Goal: Transaction & Acquisition: Purchase product/service

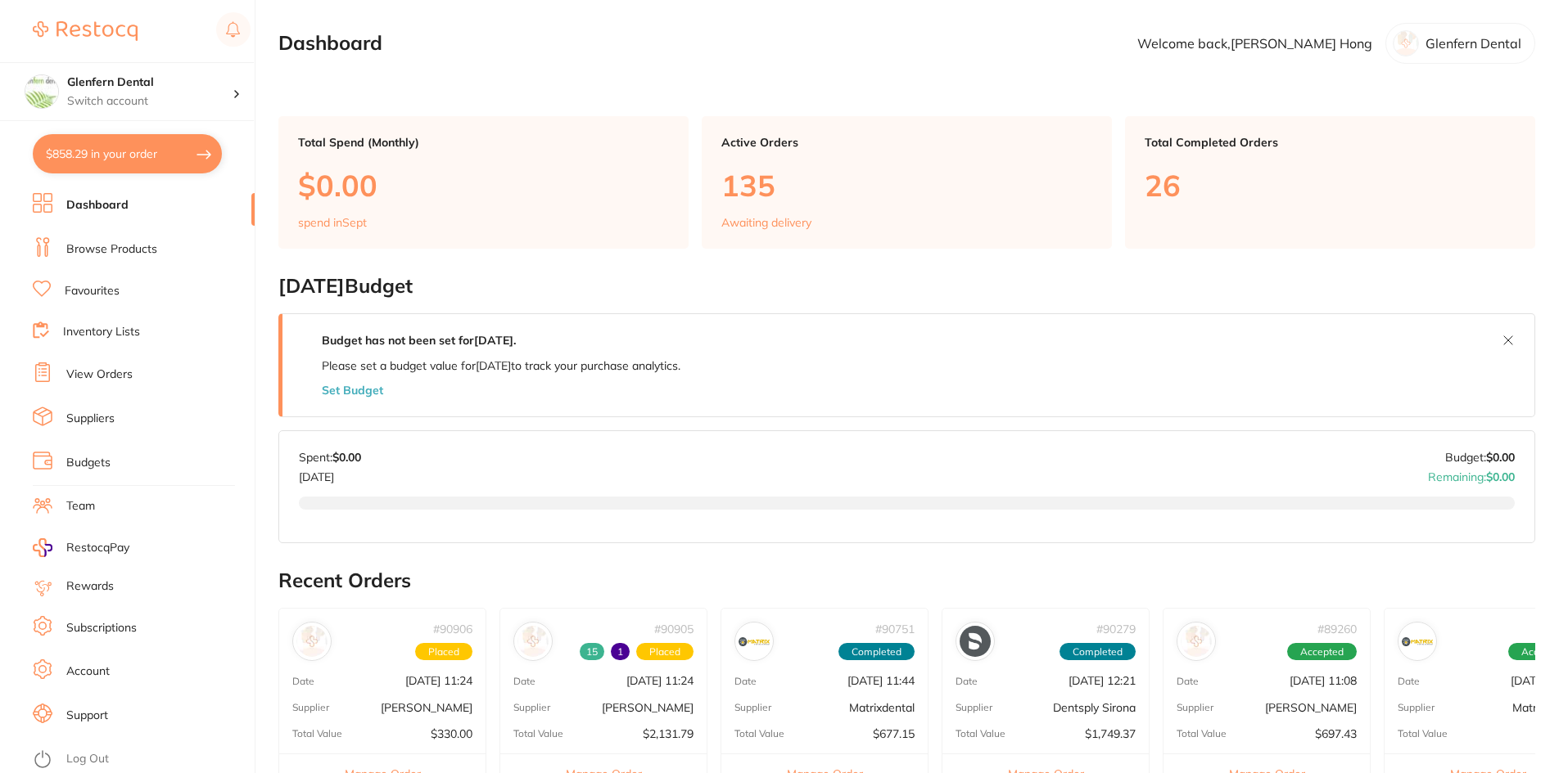
click at [103, 252] on link "Browse Products" at bounding box center [112, 249] width 91 height 16
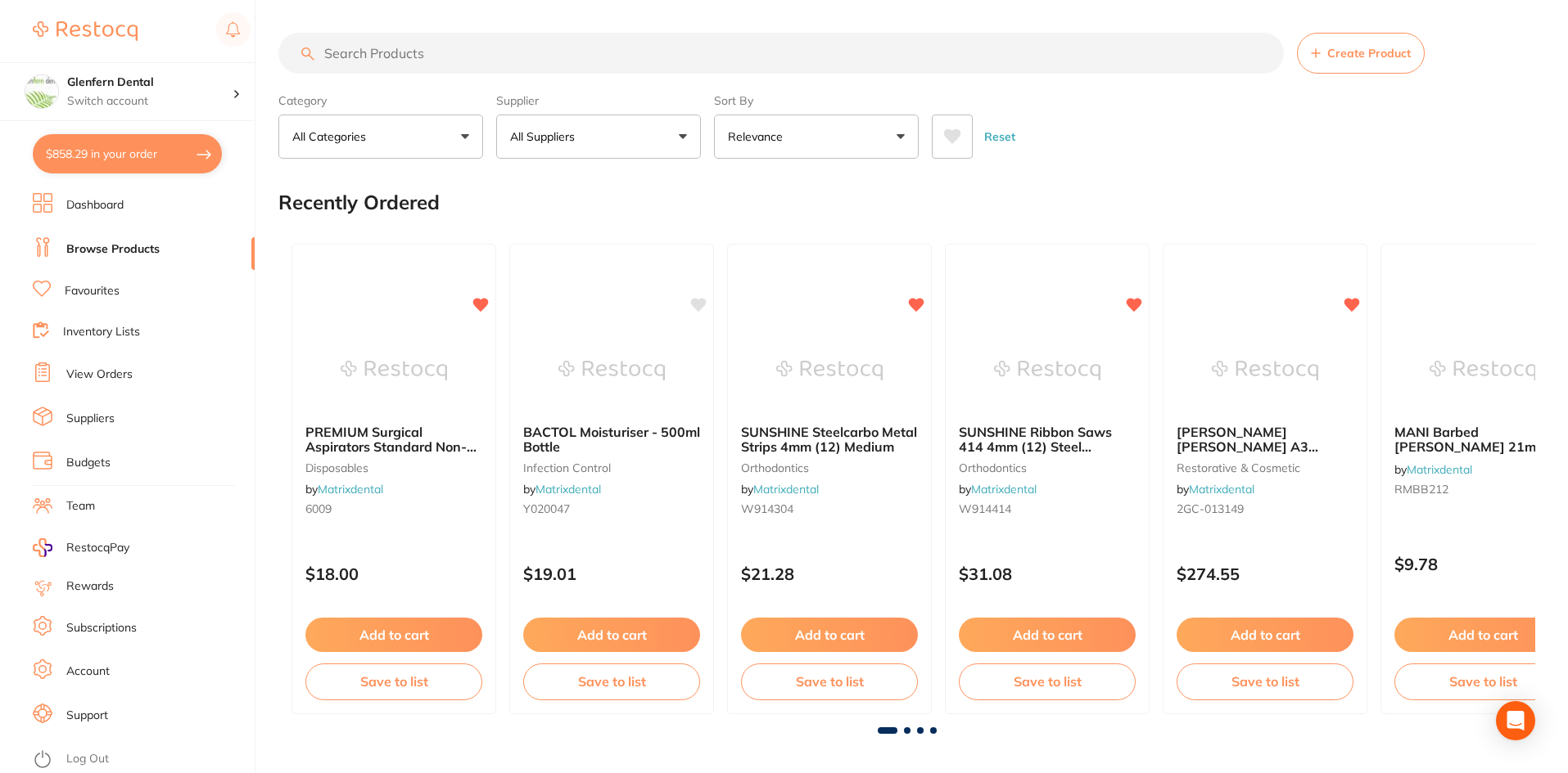
click at [359, 55] on input "search" at bounding box center [781, 53] width 1005 height 41
paste input "3M ESPE Scotchbond adhesive 8ml"
type input "3M ESPE Scotchbond adhesive 8ml"
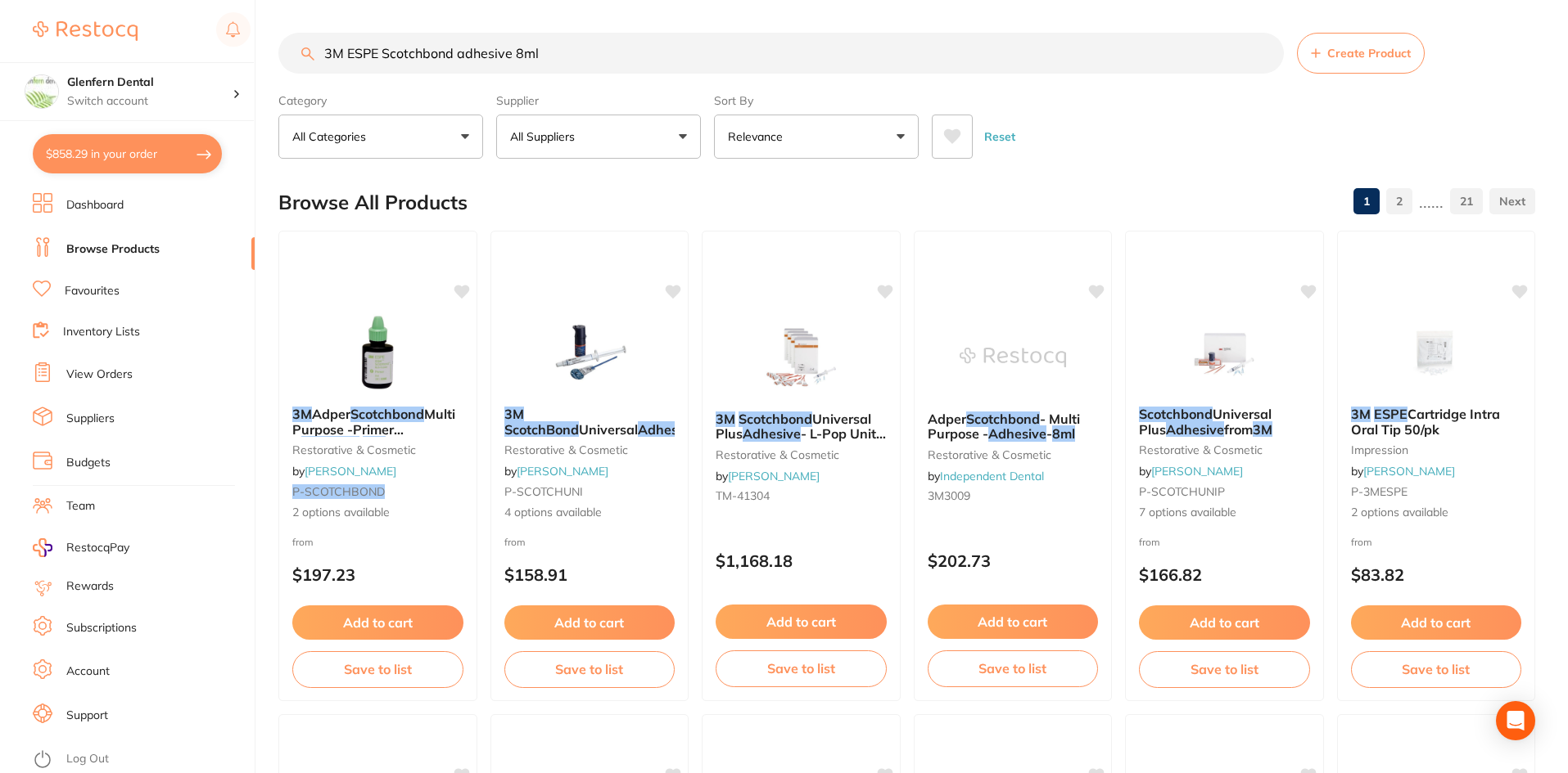
click at [333, 441] on div "3M Adper Scotchbond Multi Purpose -Primer & Adhesive 8ml restorative & cosmetic…" at bounding box center [377, 463] width 198 height 140
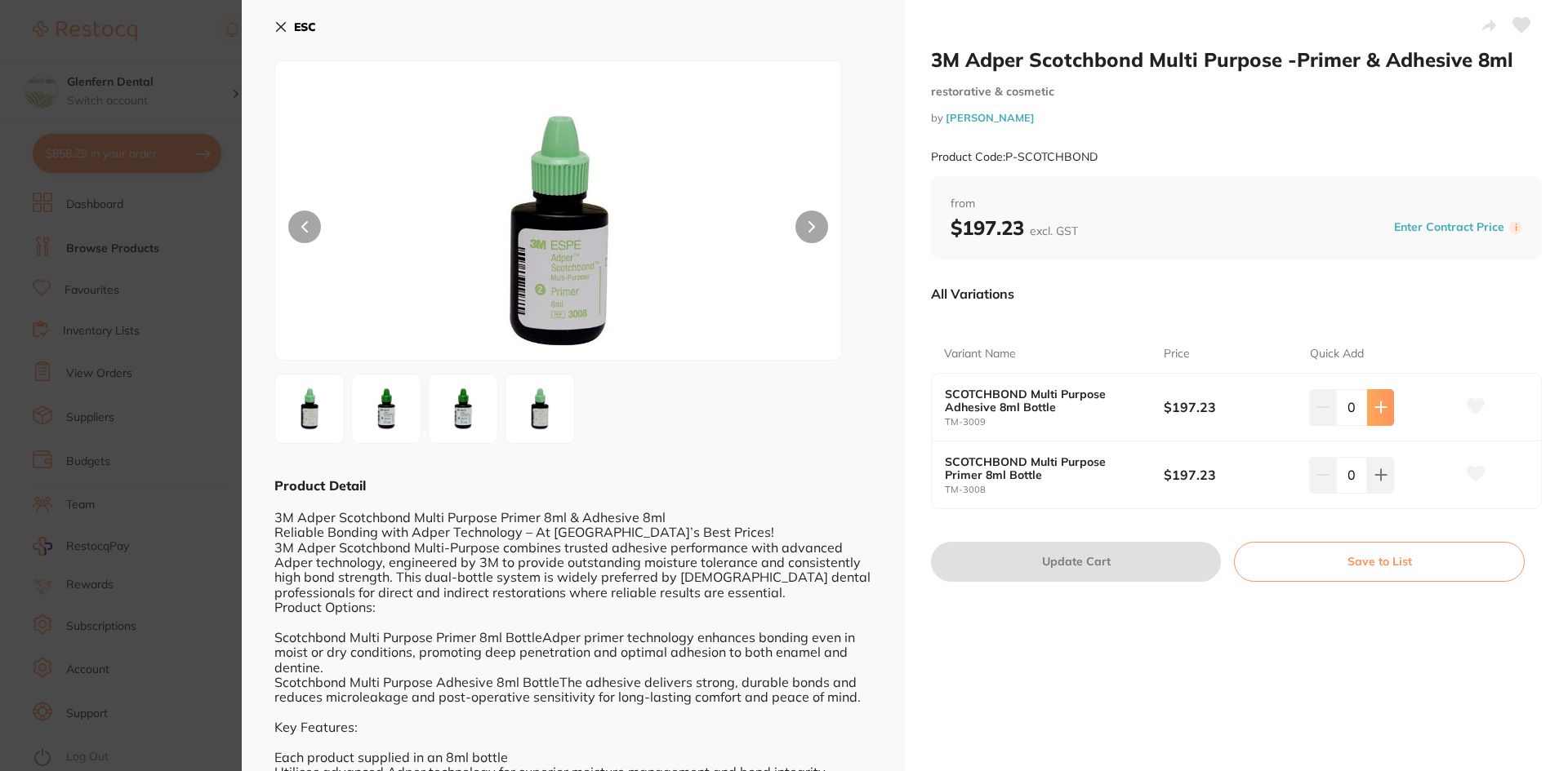
click at [1380, 410] on icon at bounding box center [1381, 407] width 13 height 13
type input "1"
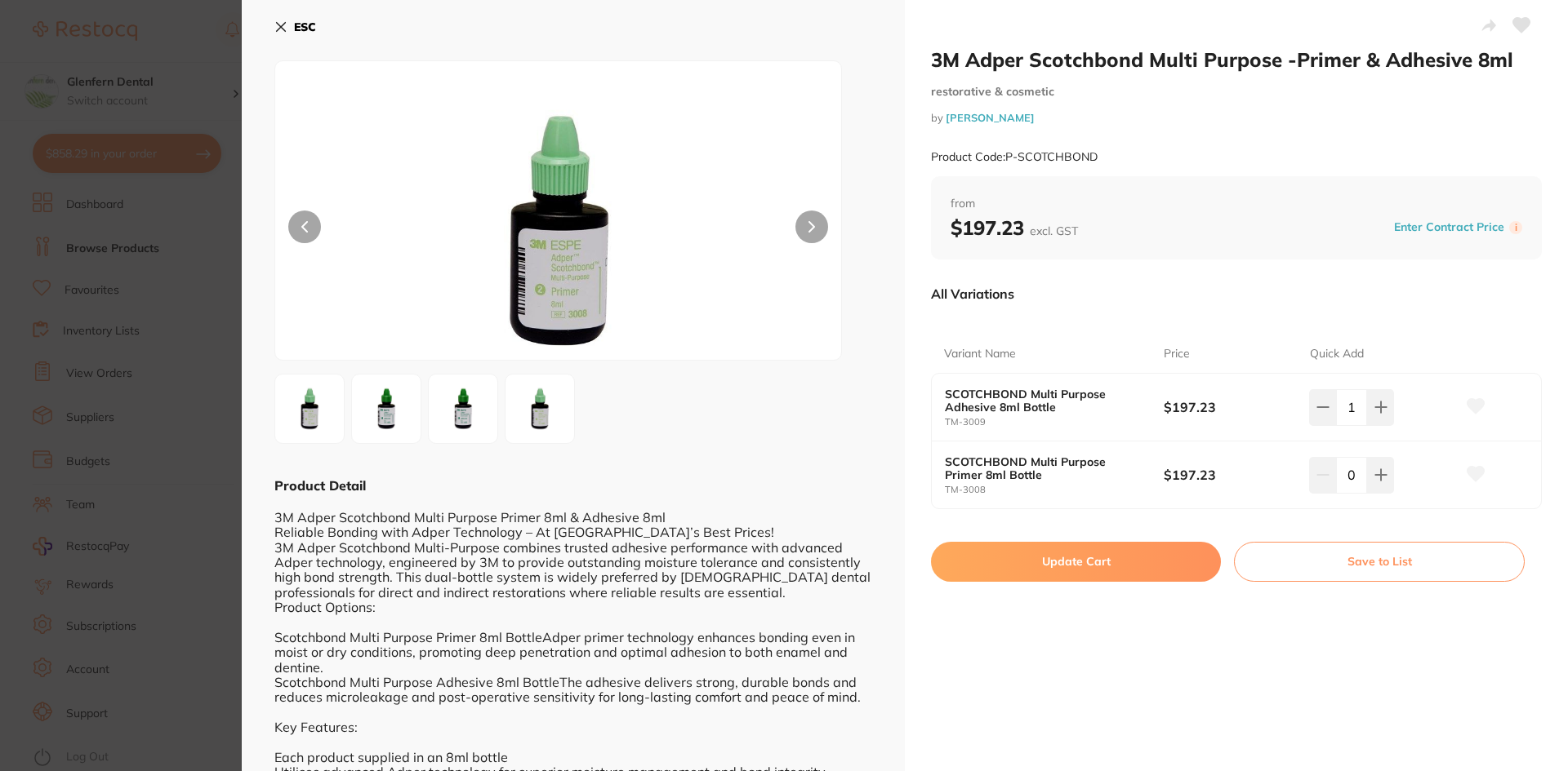
click at [1476, 414] on icon at bounding box center [1476, 406] width 18 height 16
click at [1121, 554] on button "Update Cart" at bounding box center [1076, 562] width 290 height 39
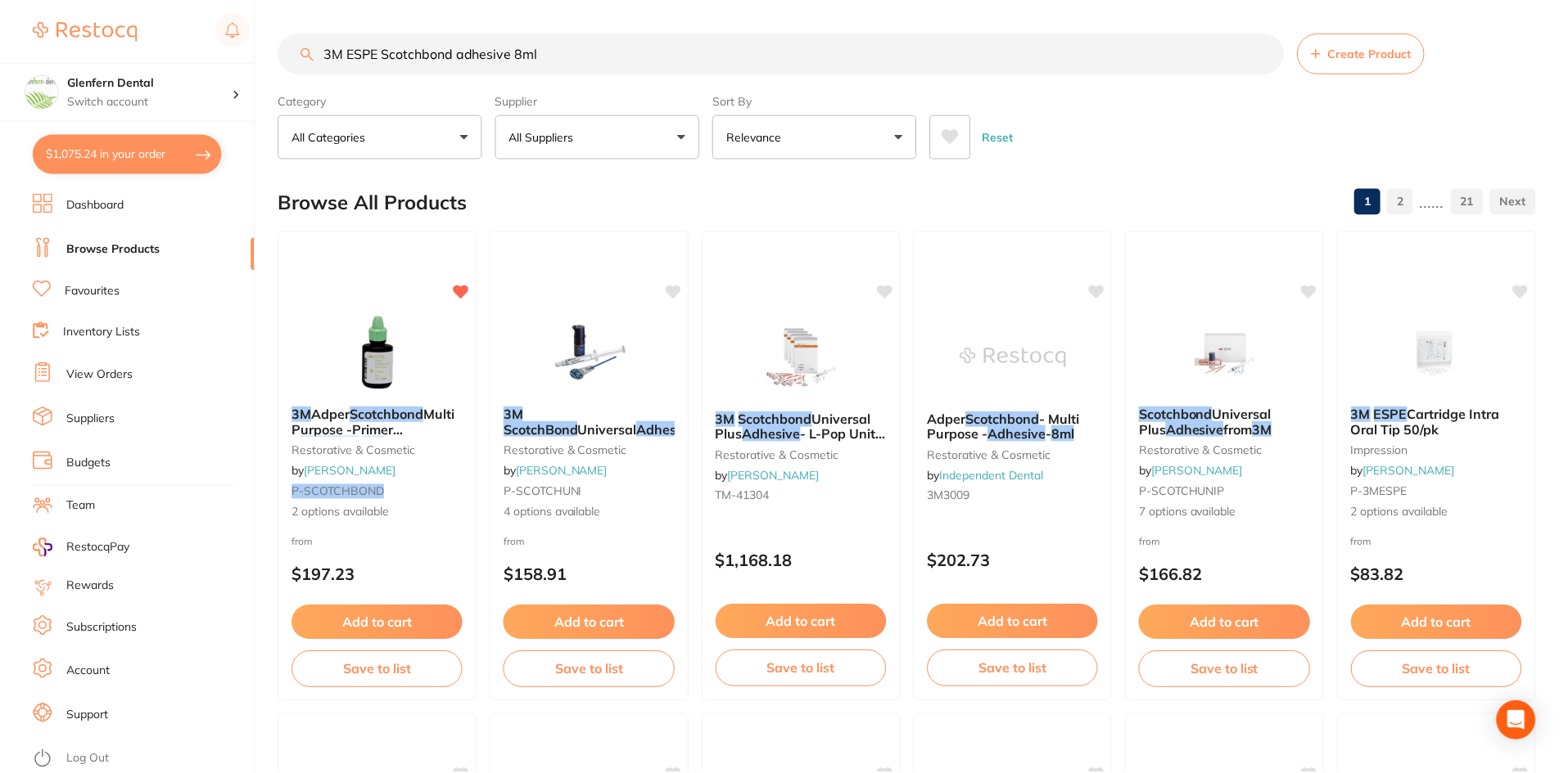
scroll to position [2, 0]
click at [130, 148] on button "$1,075.24 in your order" at bounding box center [127, 154] width 189 height 39
checkbox input "true"
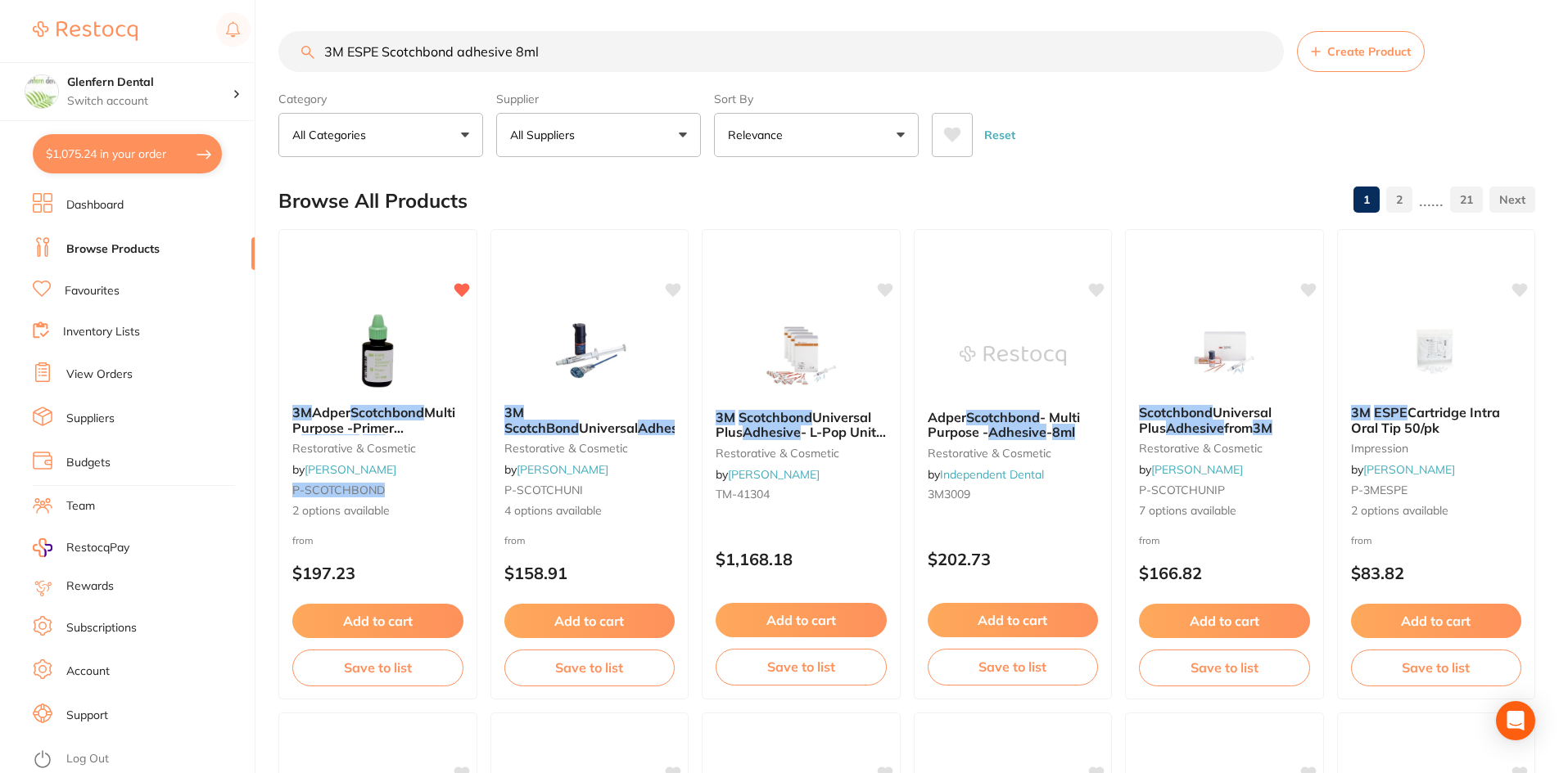
checkbox input "true"
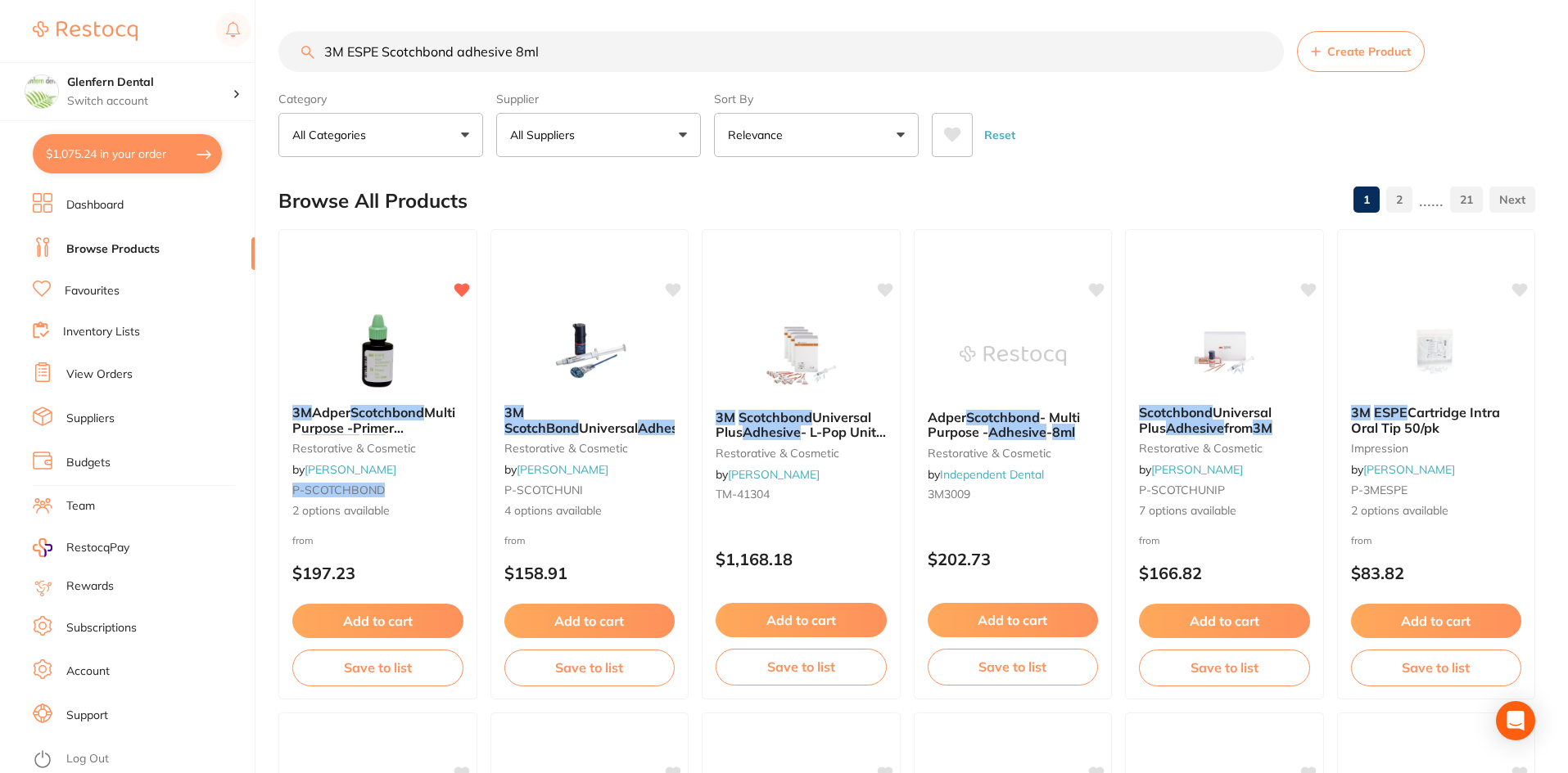
checkbox input "true"
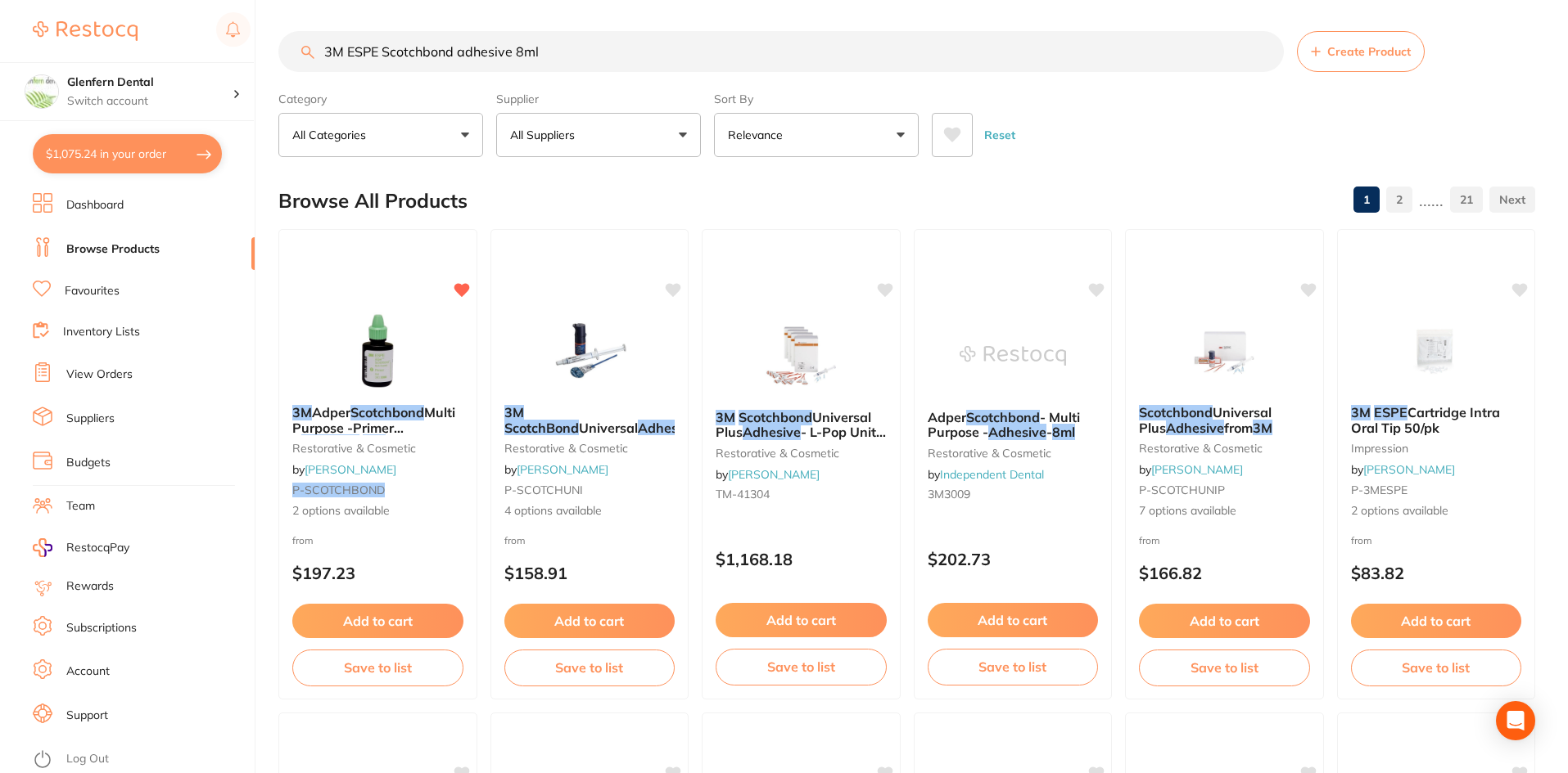
checkbox input "true"
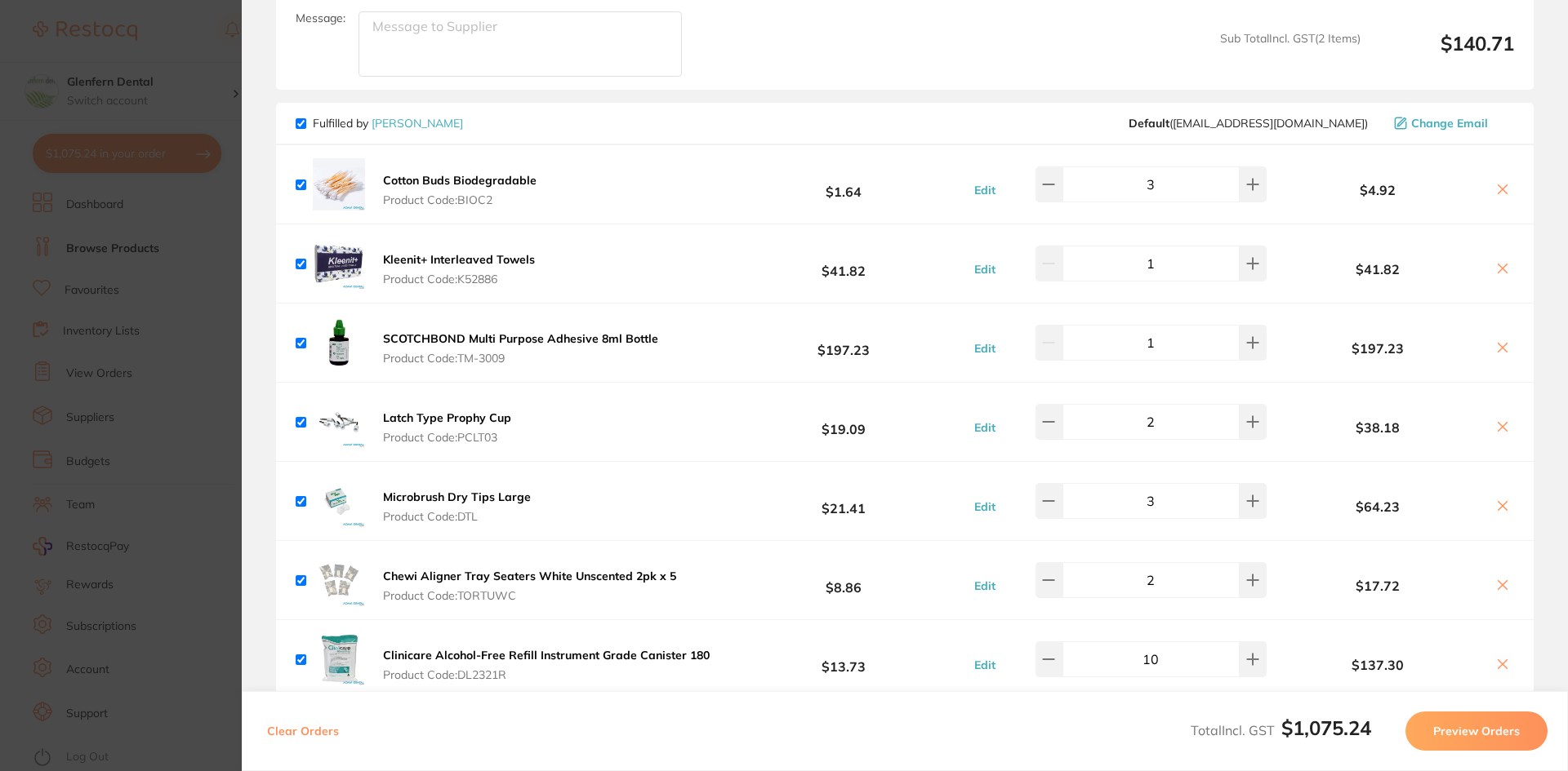
scroll to position [816, 0]
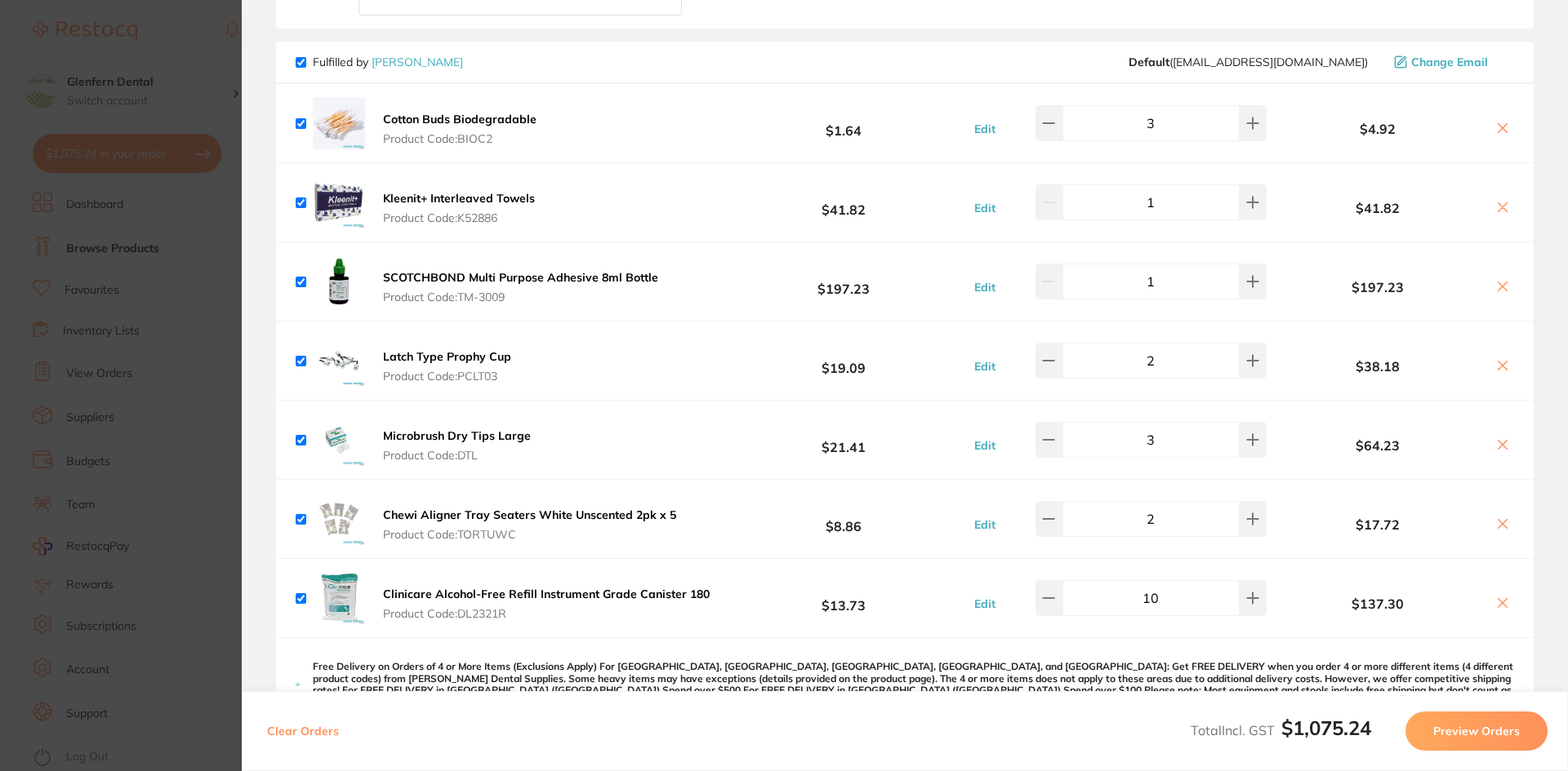
click at [478, 301] on span "Product Code: TM-3009" at bounding box center [520, 297] width 275 height 13
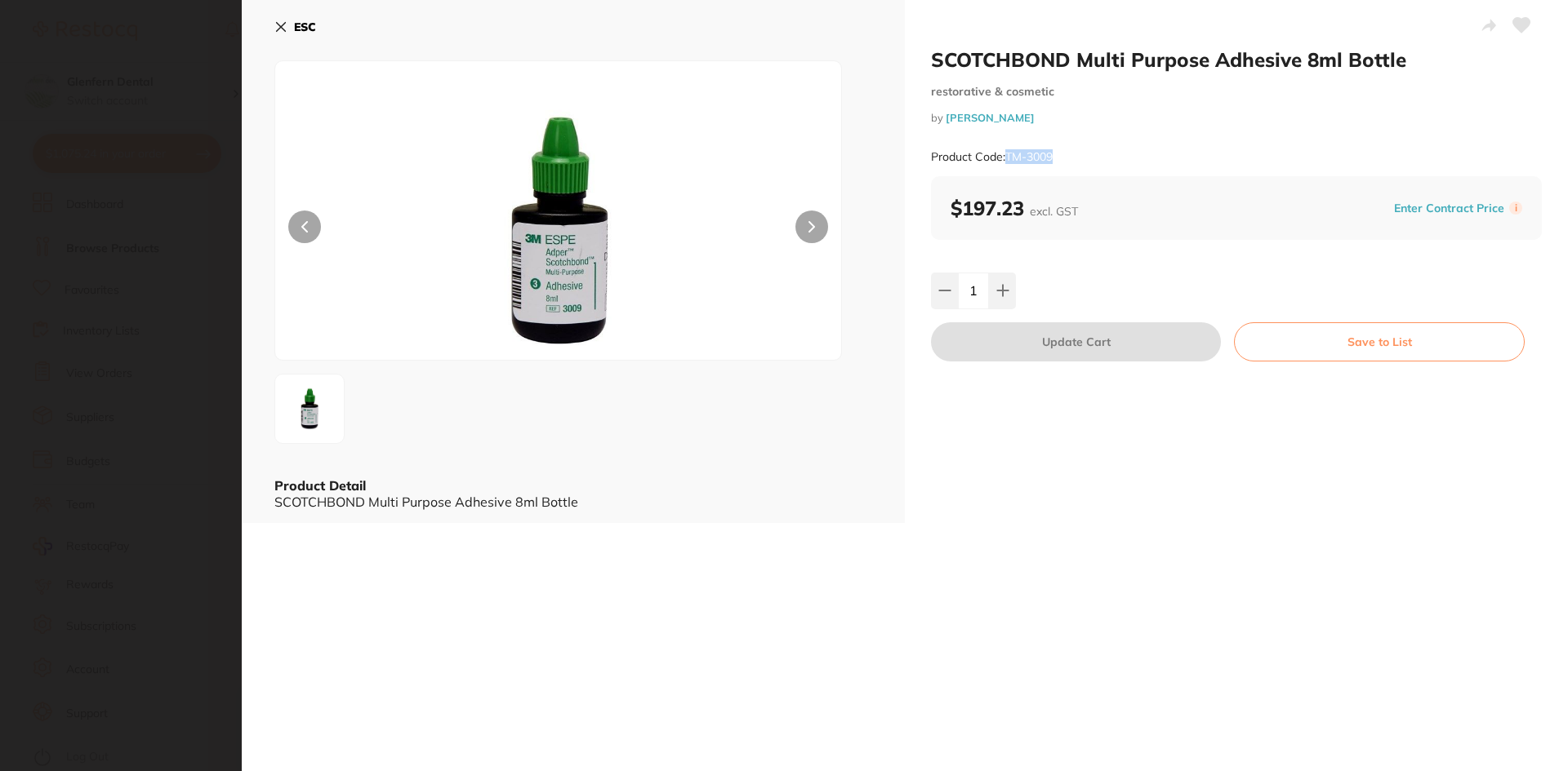
drag, startPoint x: 1063, startPoint y: 159, endPoint x: 1007, endPoint y: 163, distance: 56.1
click at [1007, 163] on div "Product Code: TM-3009" at bounding box center [1236, 157] width 611 height 40
copy small "TM-3009"
click at [281, 24] on icon at bounding box center [281, 27] width 13 height 13
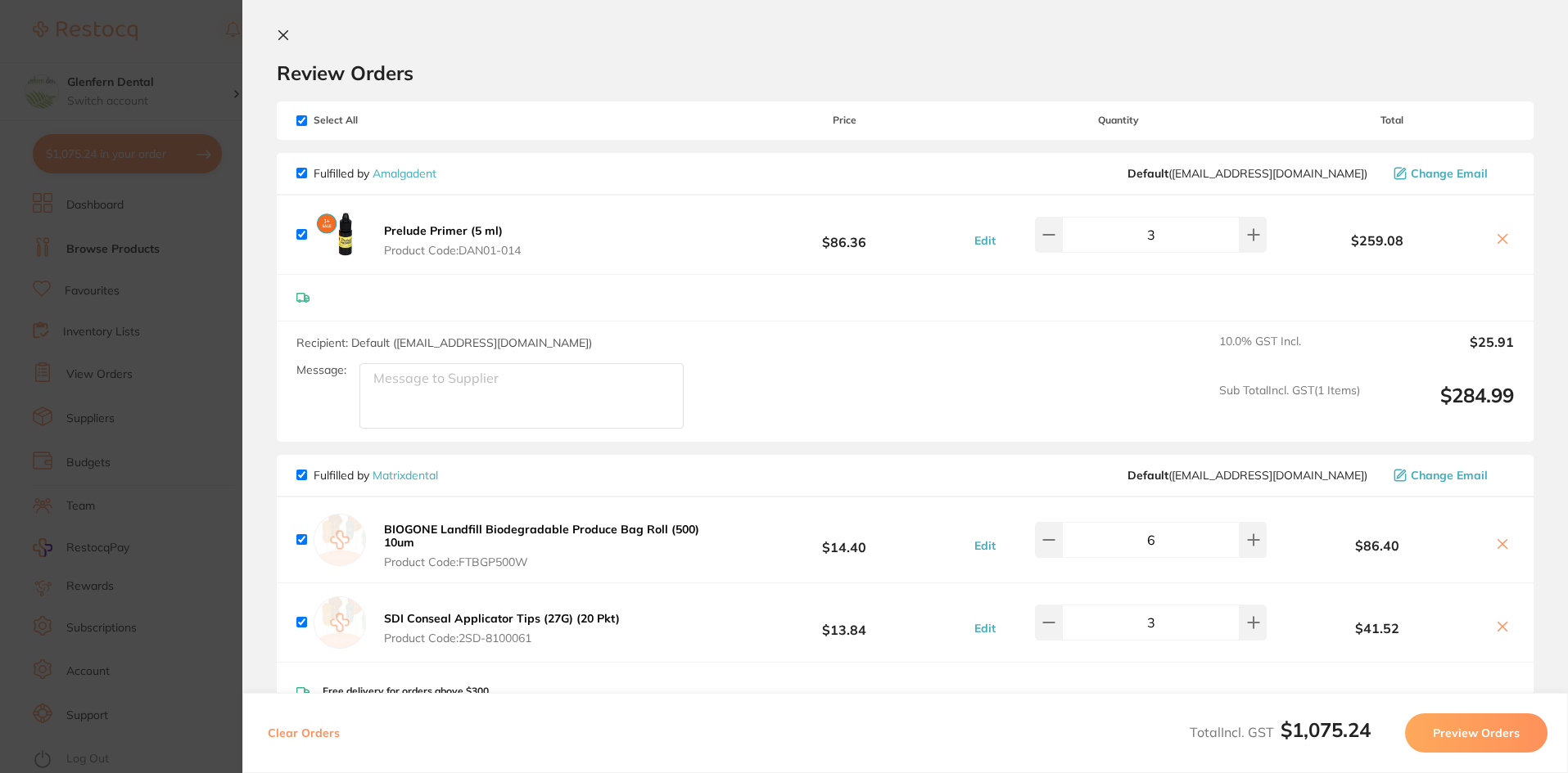
scroll to position [0, 0]
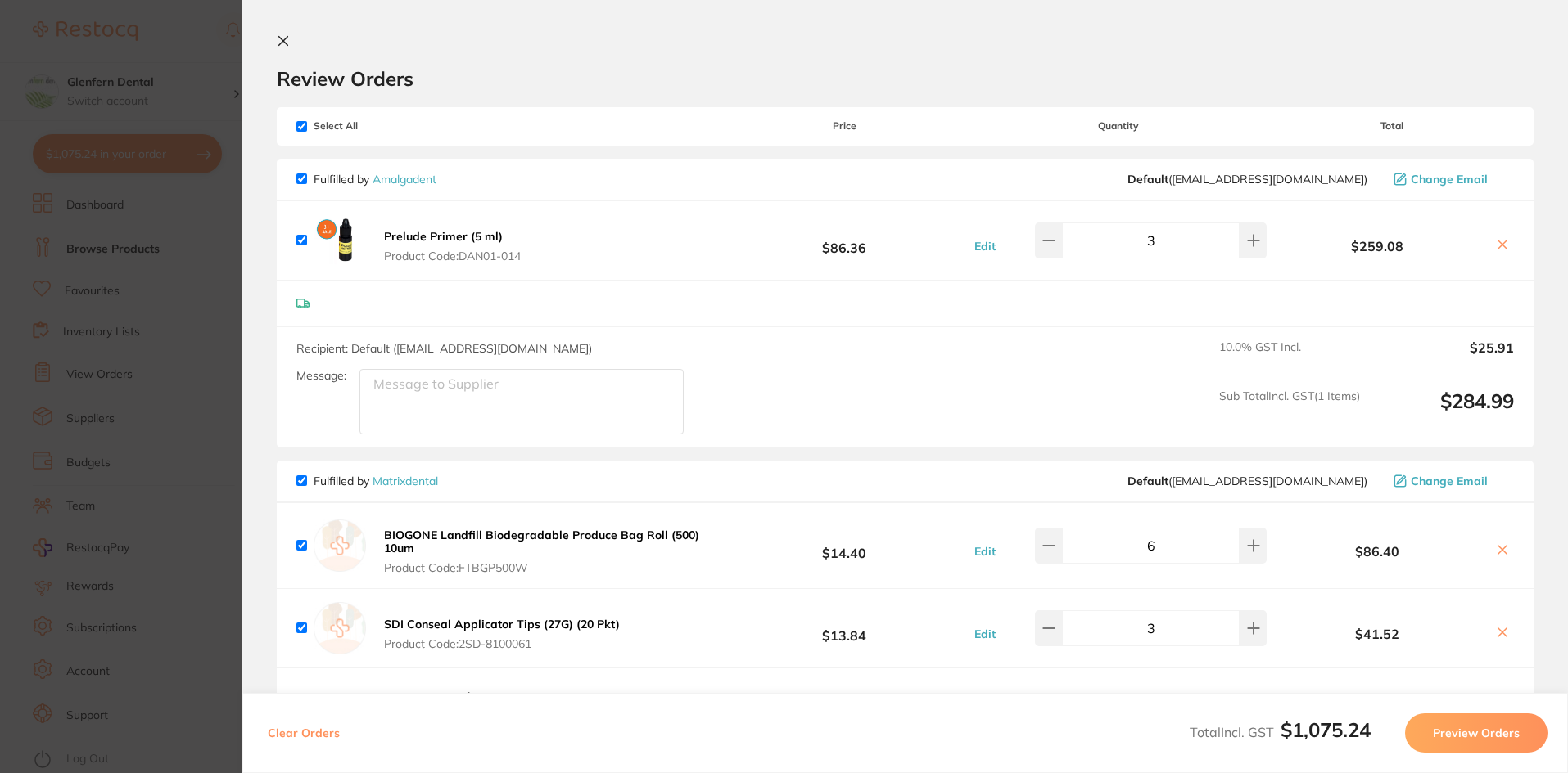
click at [276, 41] on icon at bounding box center [283, 41] width 13 height 13
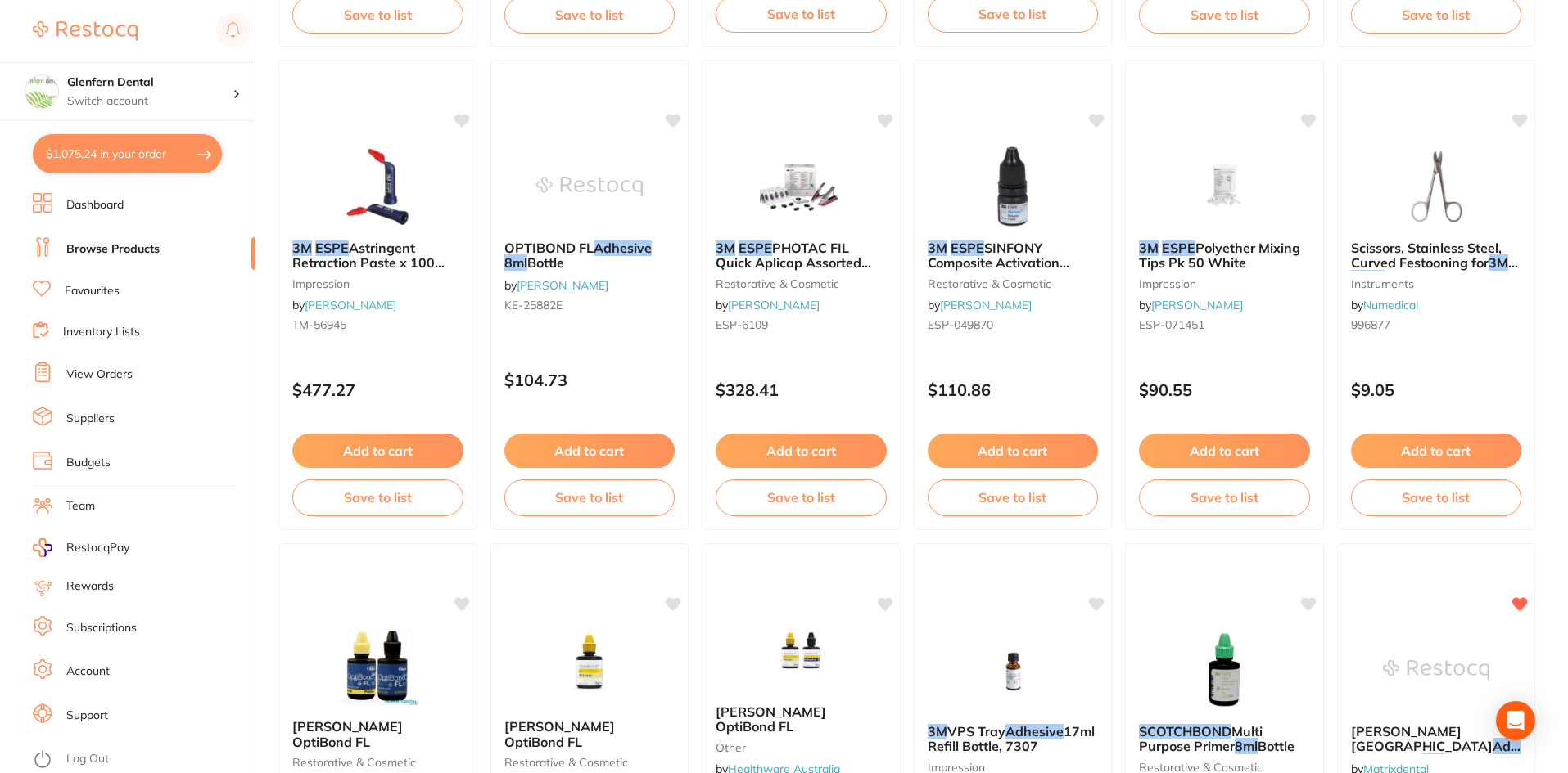
click at [120, 248] on link "Browse Products" at bounding box center [113, 249] width 93 height 16
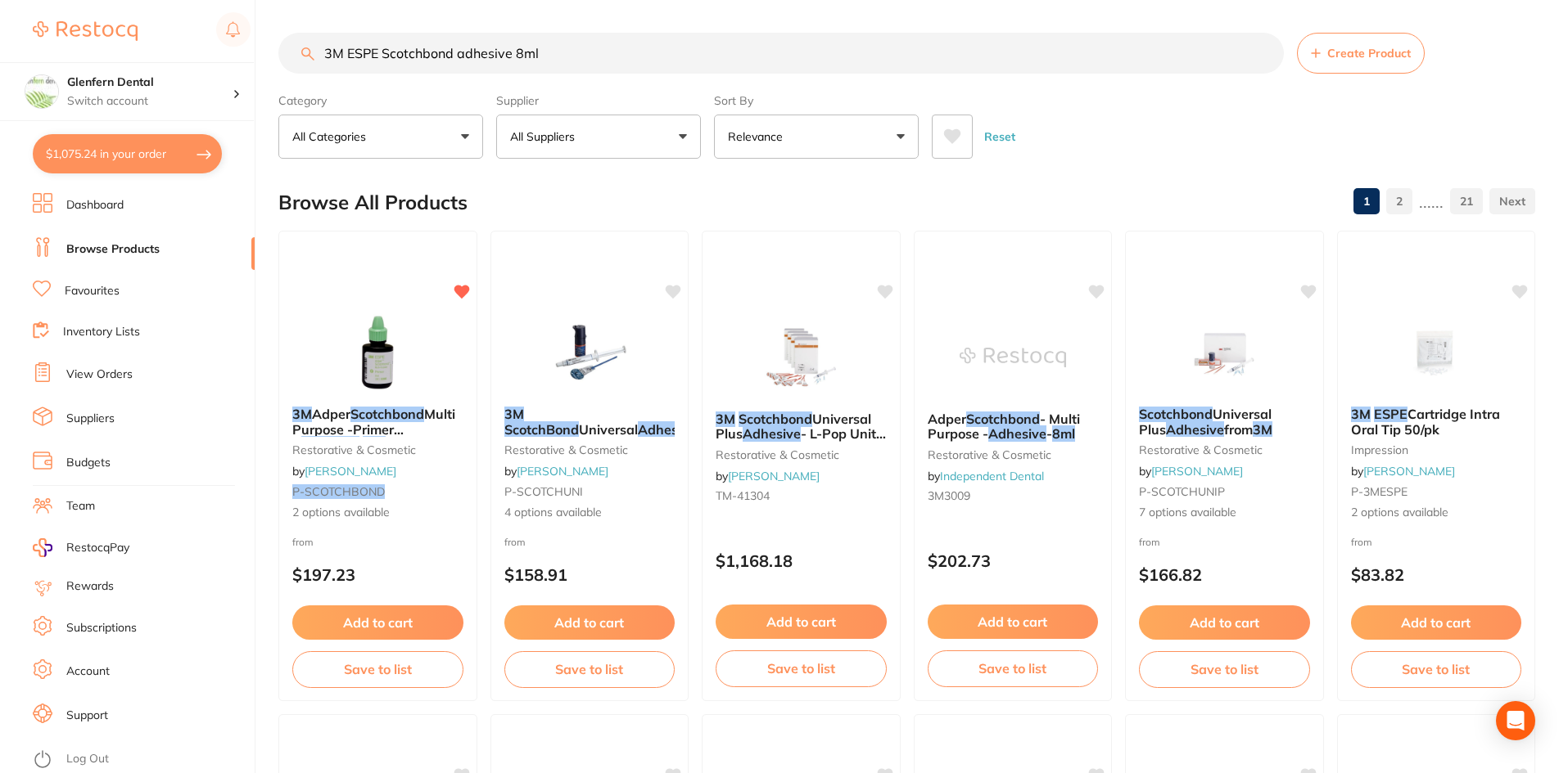
click at [596, 52] on input "3M ESPE Scotchbond adhesive 8ml" at bounding box center [781, 53] width 1005 height 41
type input "3"
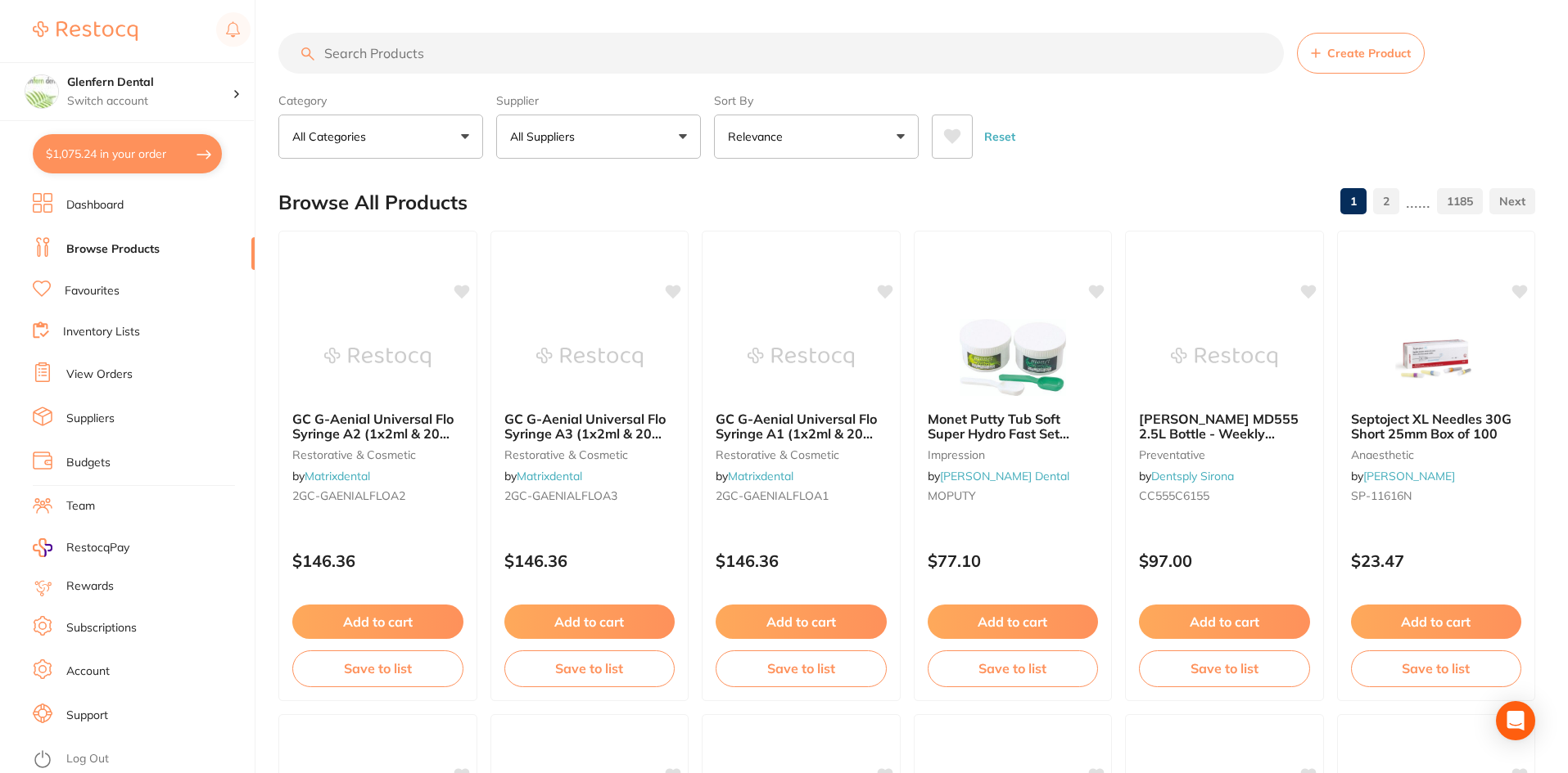
paste input "3503 TOP OPENING TOP TEARING Barrier Envelopes For Phosphor"
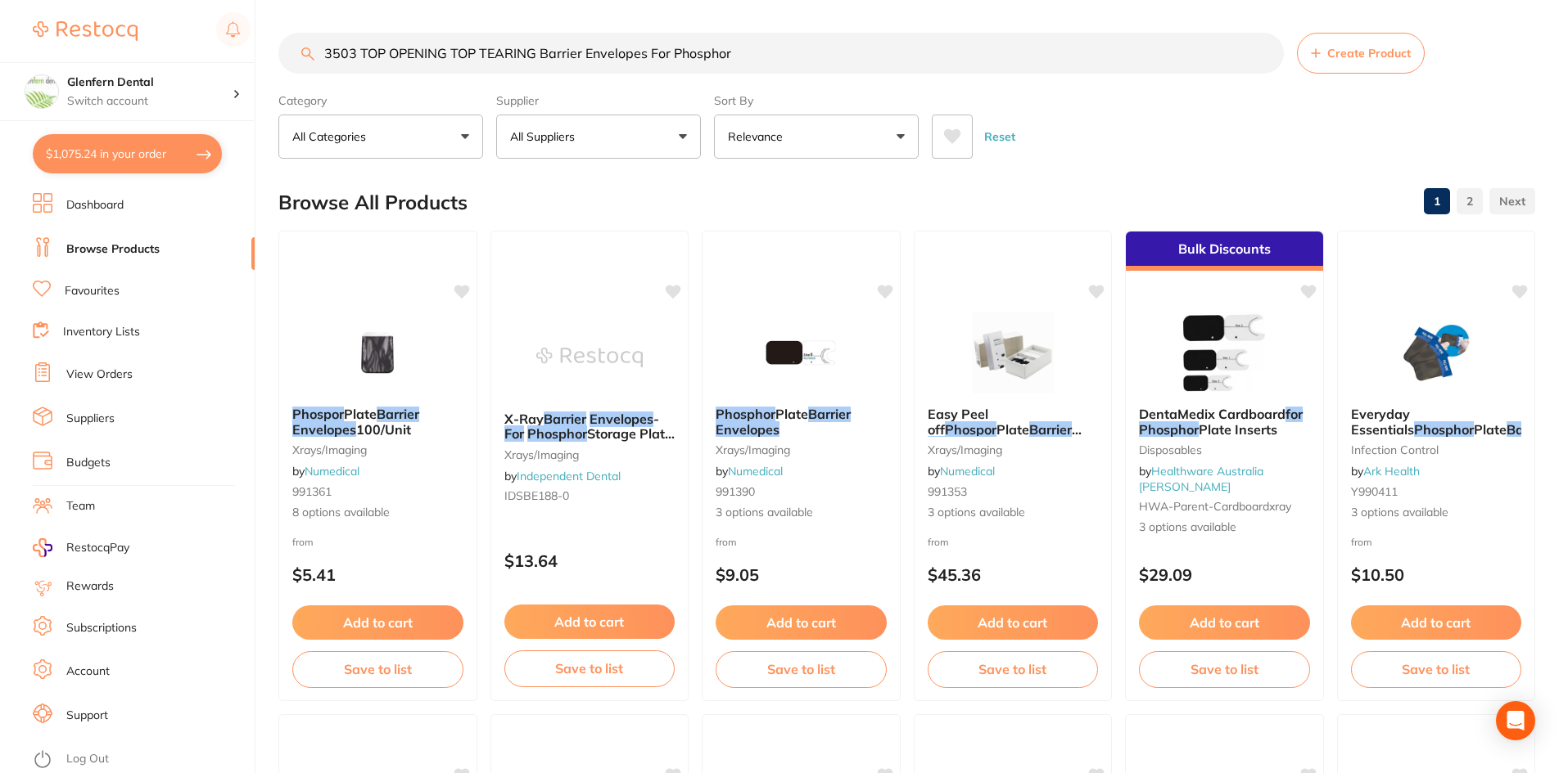
click at [594, 133] on button "All Suppliers" at bounding box center [599, 137] width 205 height 44
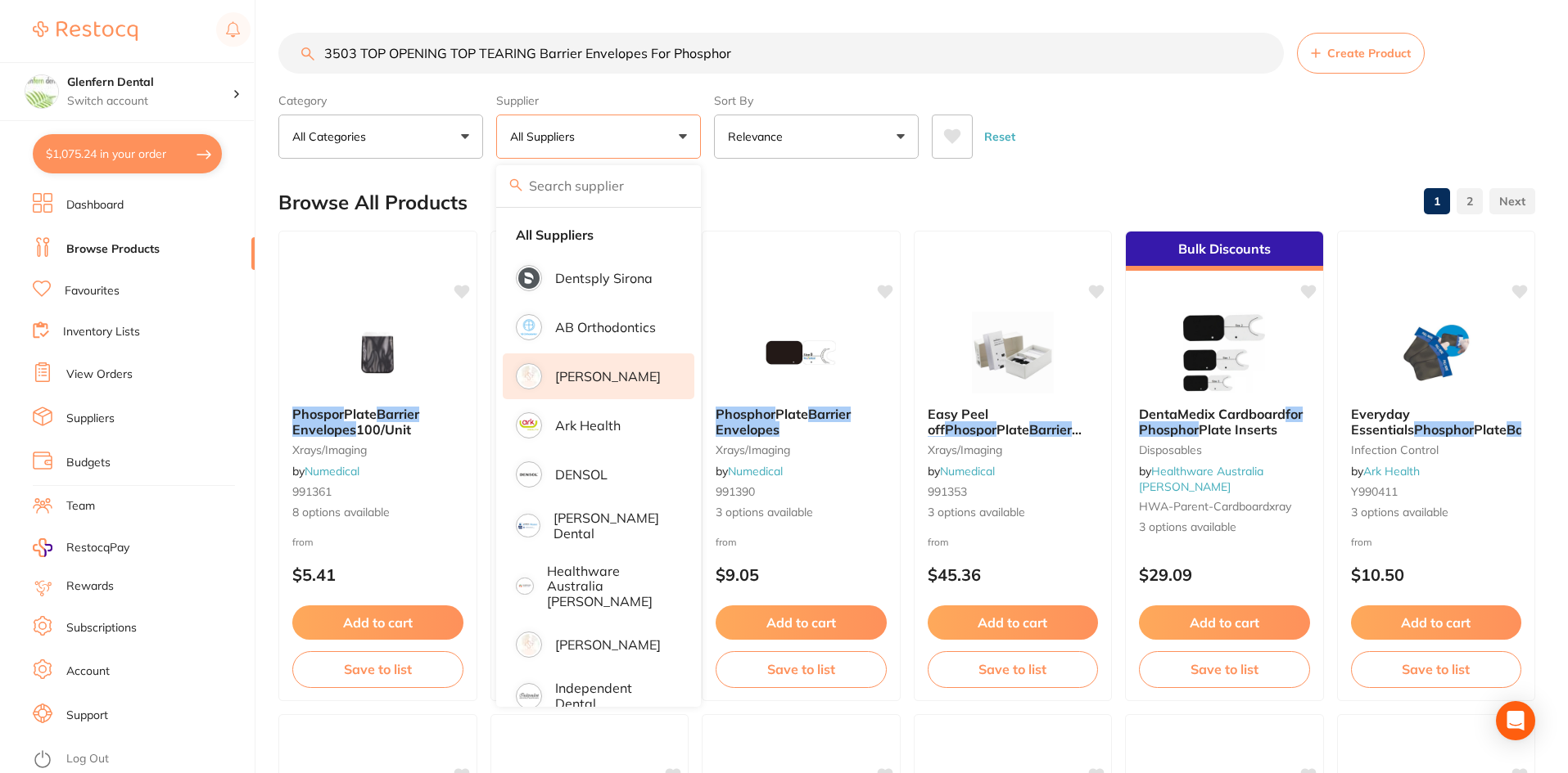
click at [584, 384] on li "[PERSON_NAME]" at bounding box center [599, 376] width 192 height 46
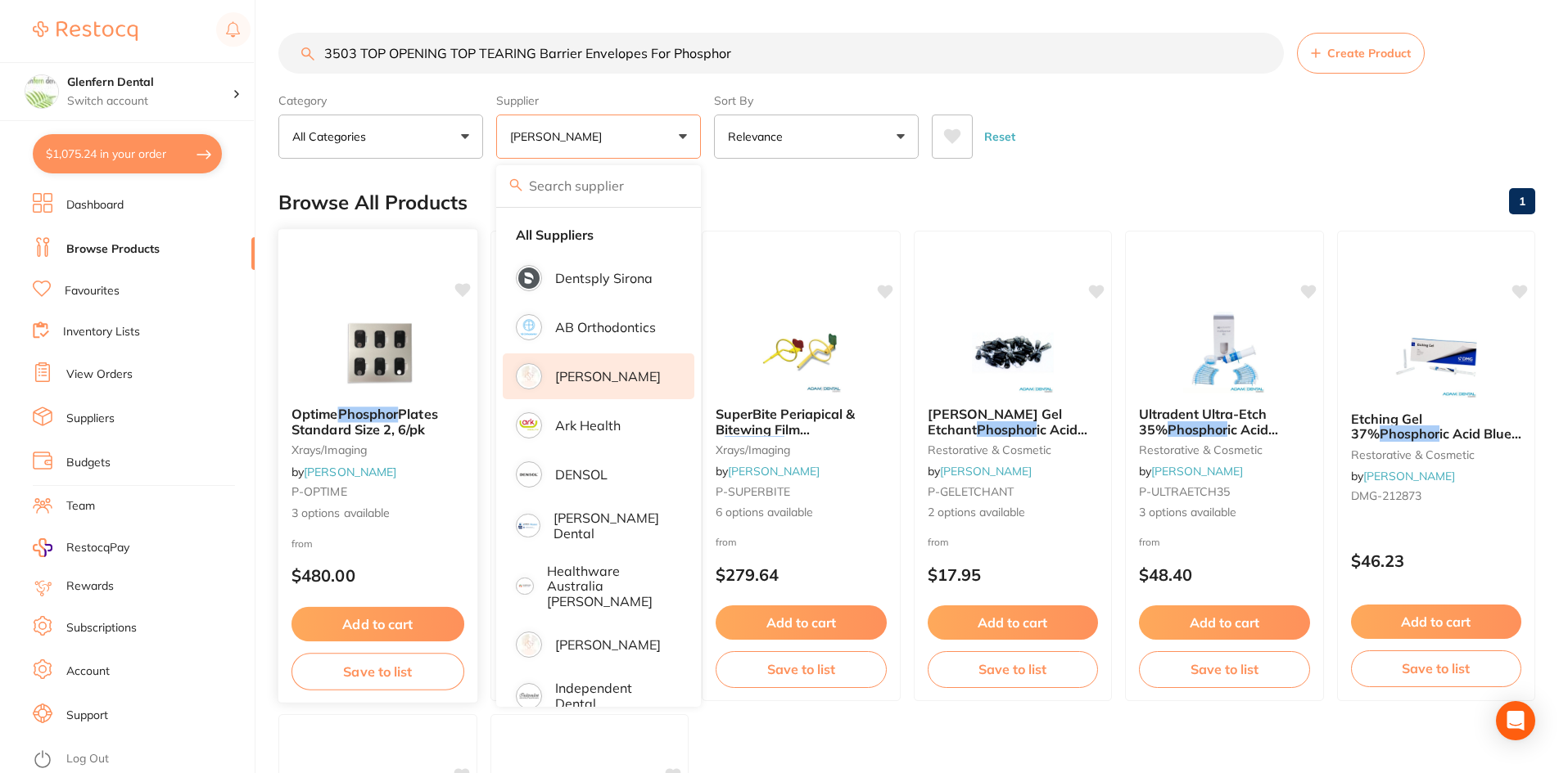
click at [357, 416] on em "Phosphor" at bounding box center [368, 414] width 61 height 16
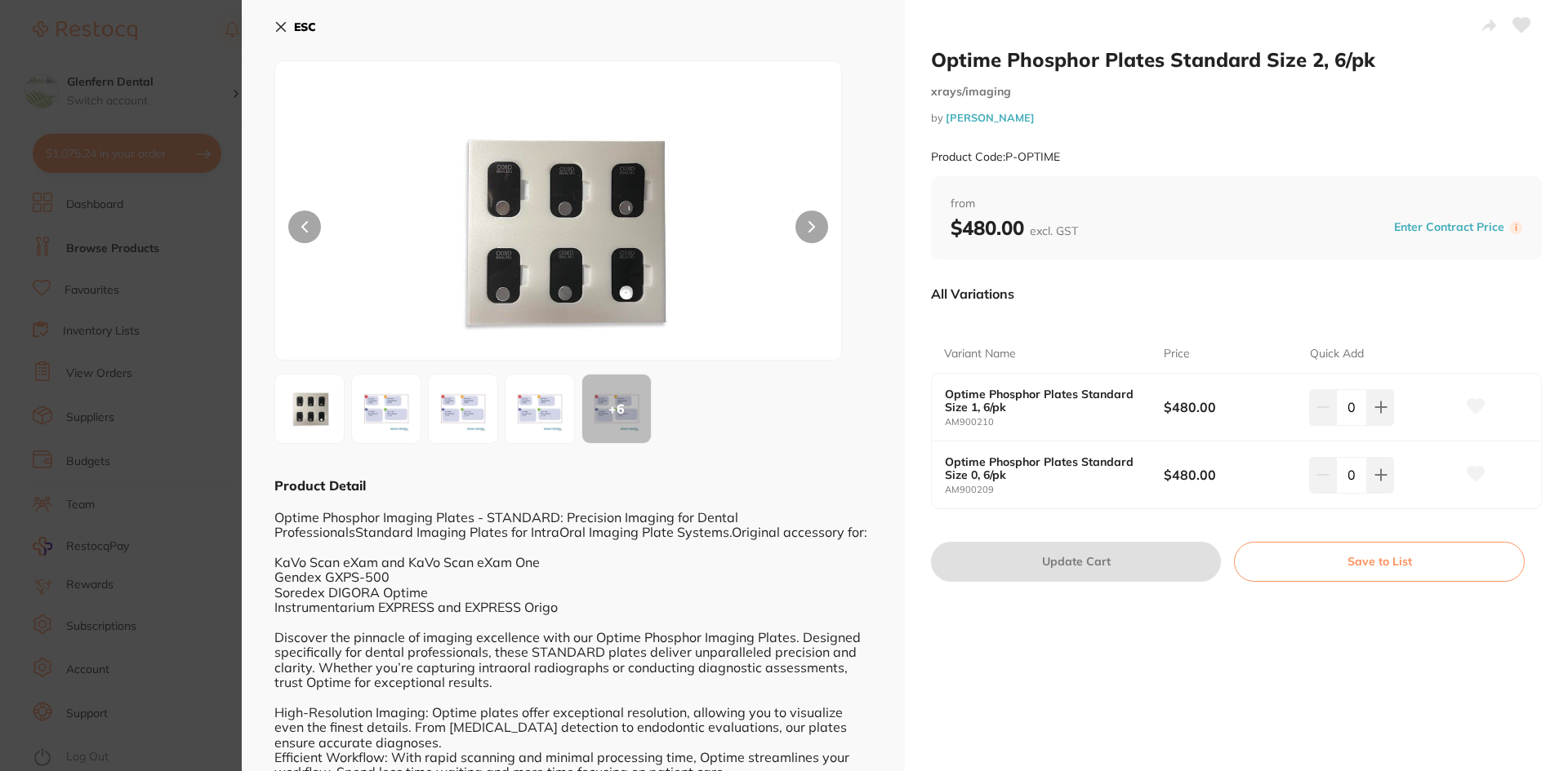
click at [278, 27] on icon at bounding box center [281, 27] width 13 height 13
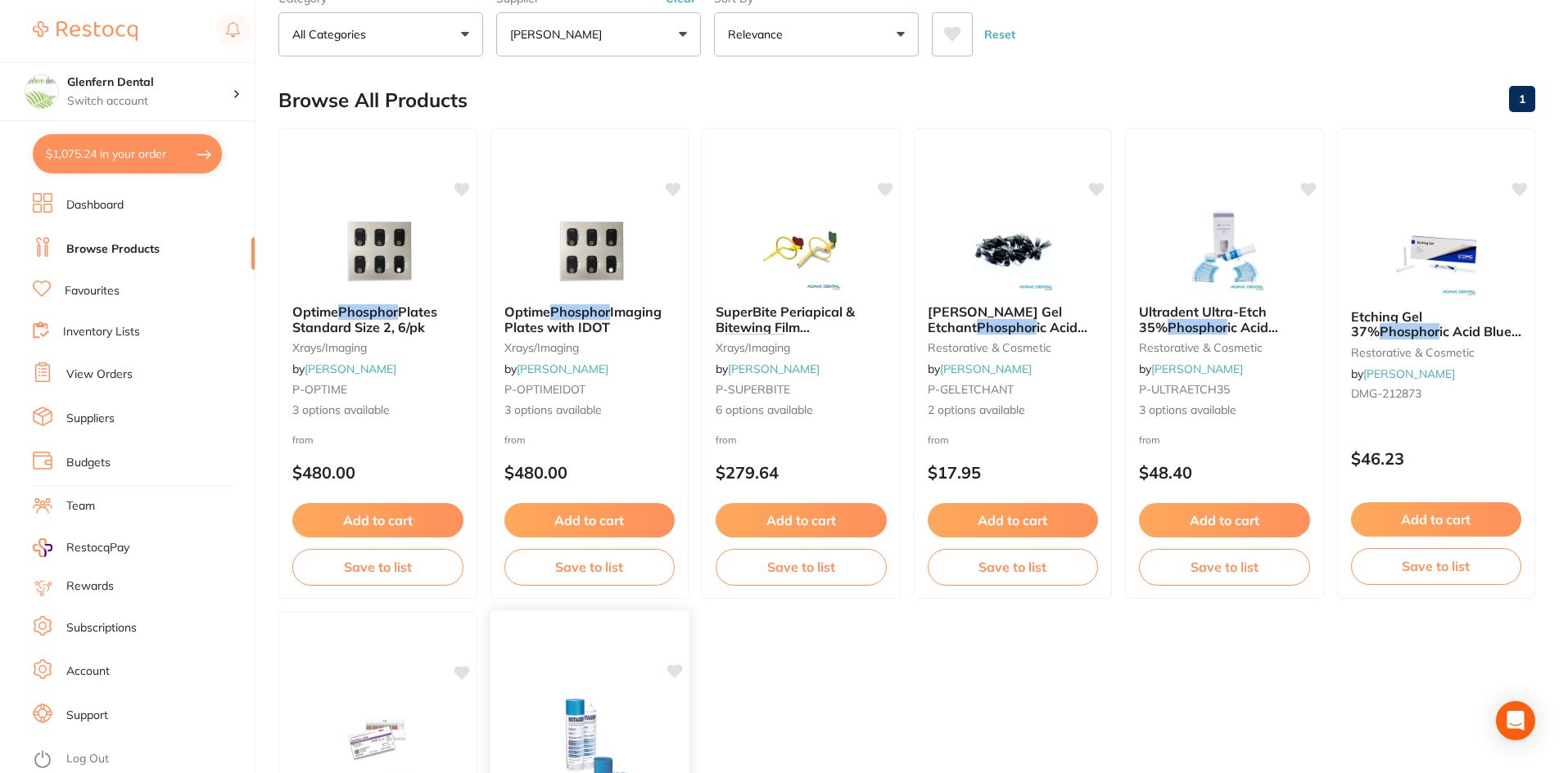
scroll to position [83, 0]
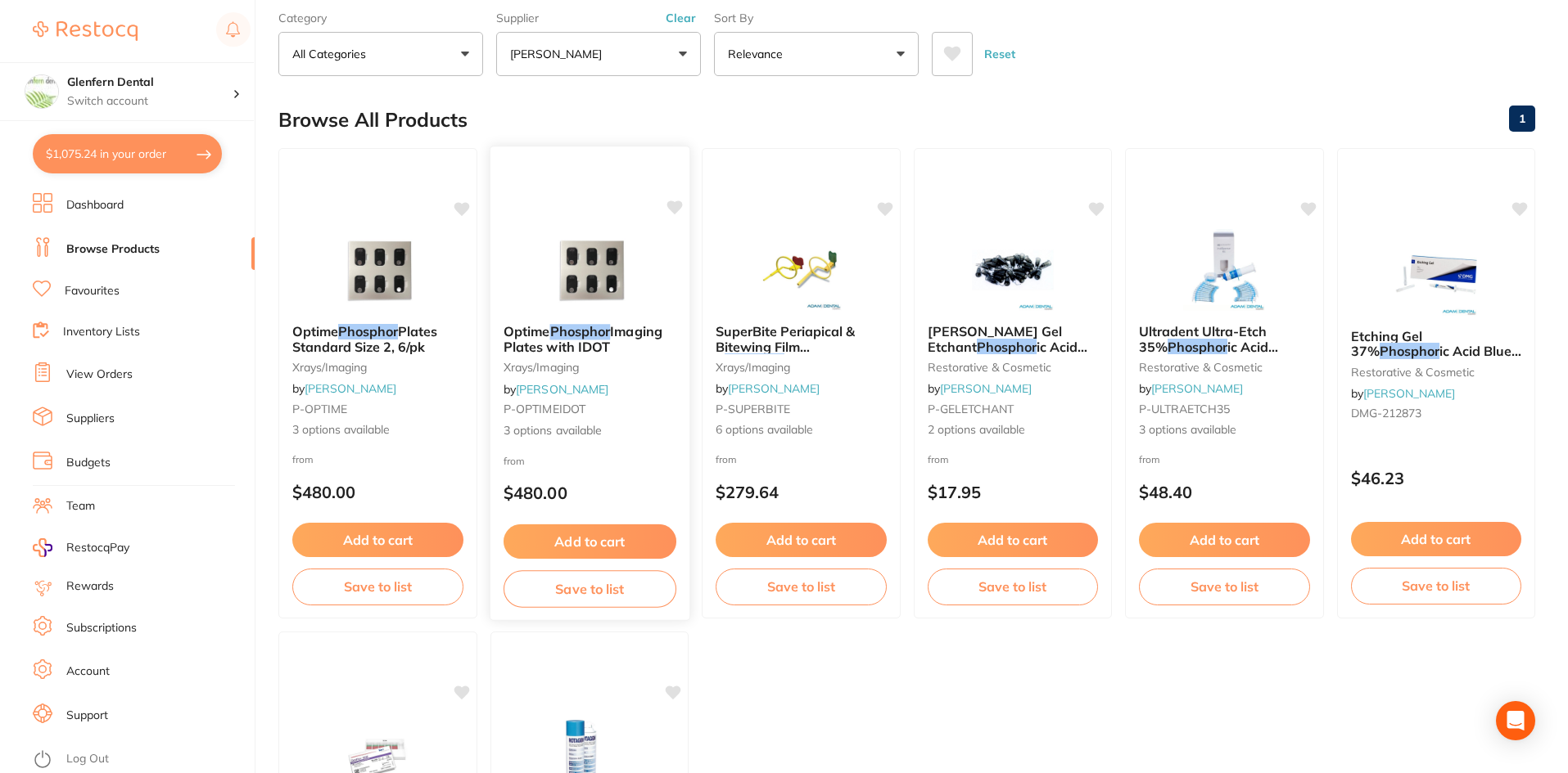
click at [554, 330] on em "Phosphor" at bounding box center [580, 331] width 61 height 16
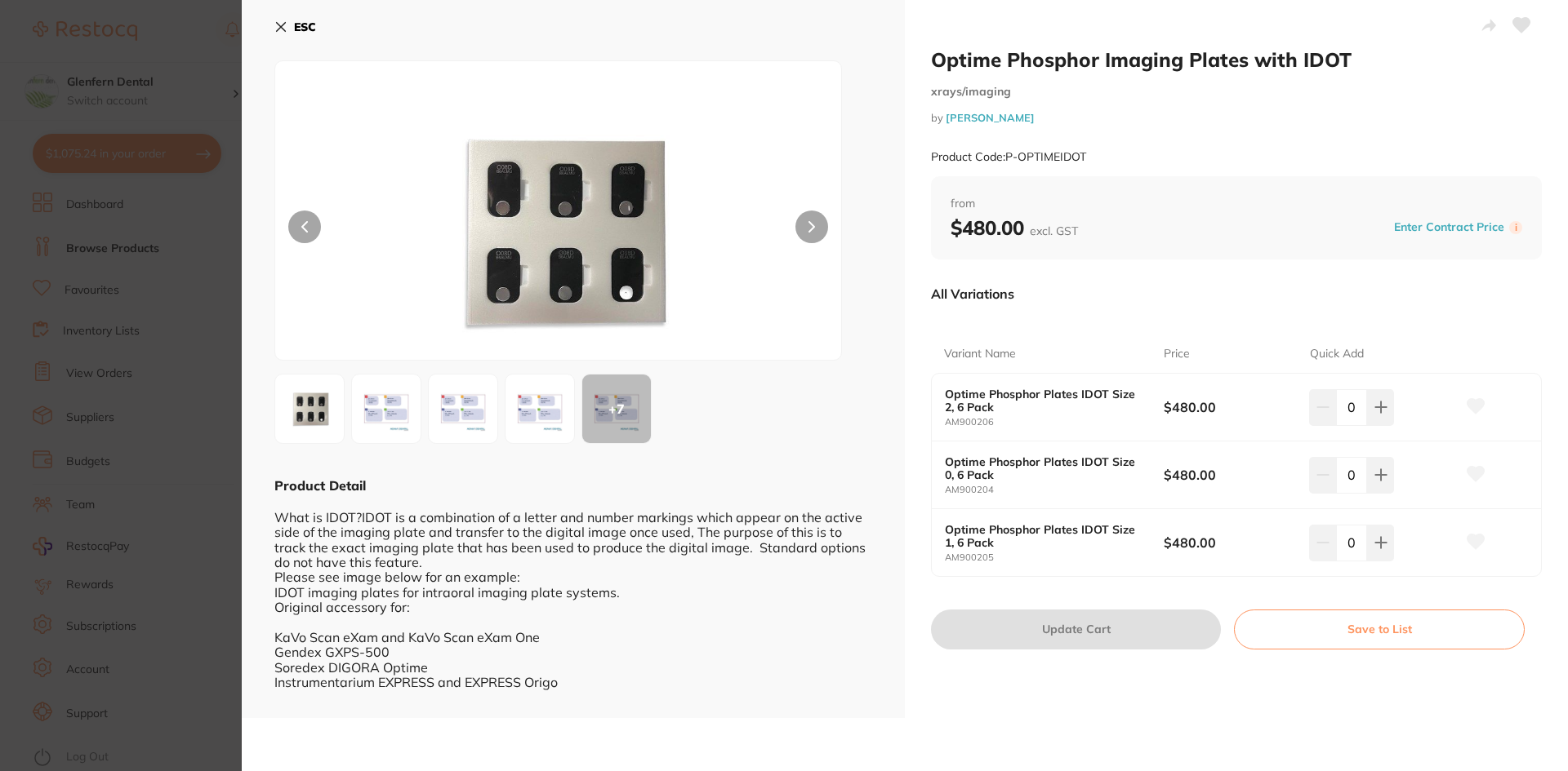
click at [283, 29] on icon at bounding box center [281, 27] width 9 height 9
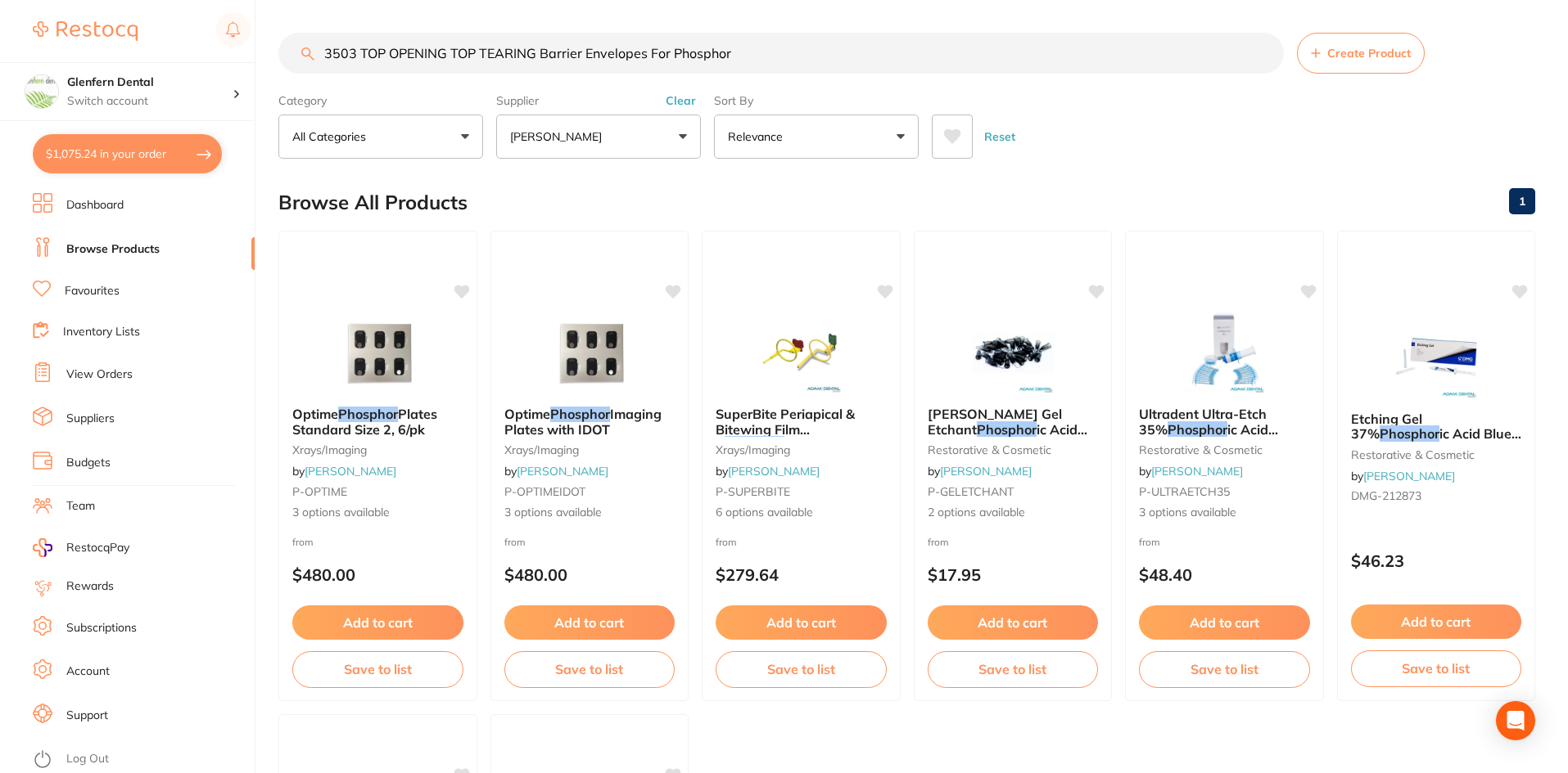
click at [540, 52] on input "3503 TOP OPENING TOP TEARING Barrier Envelopes For Phosphor" at bounding box center [781, 53] width 1005 height 41
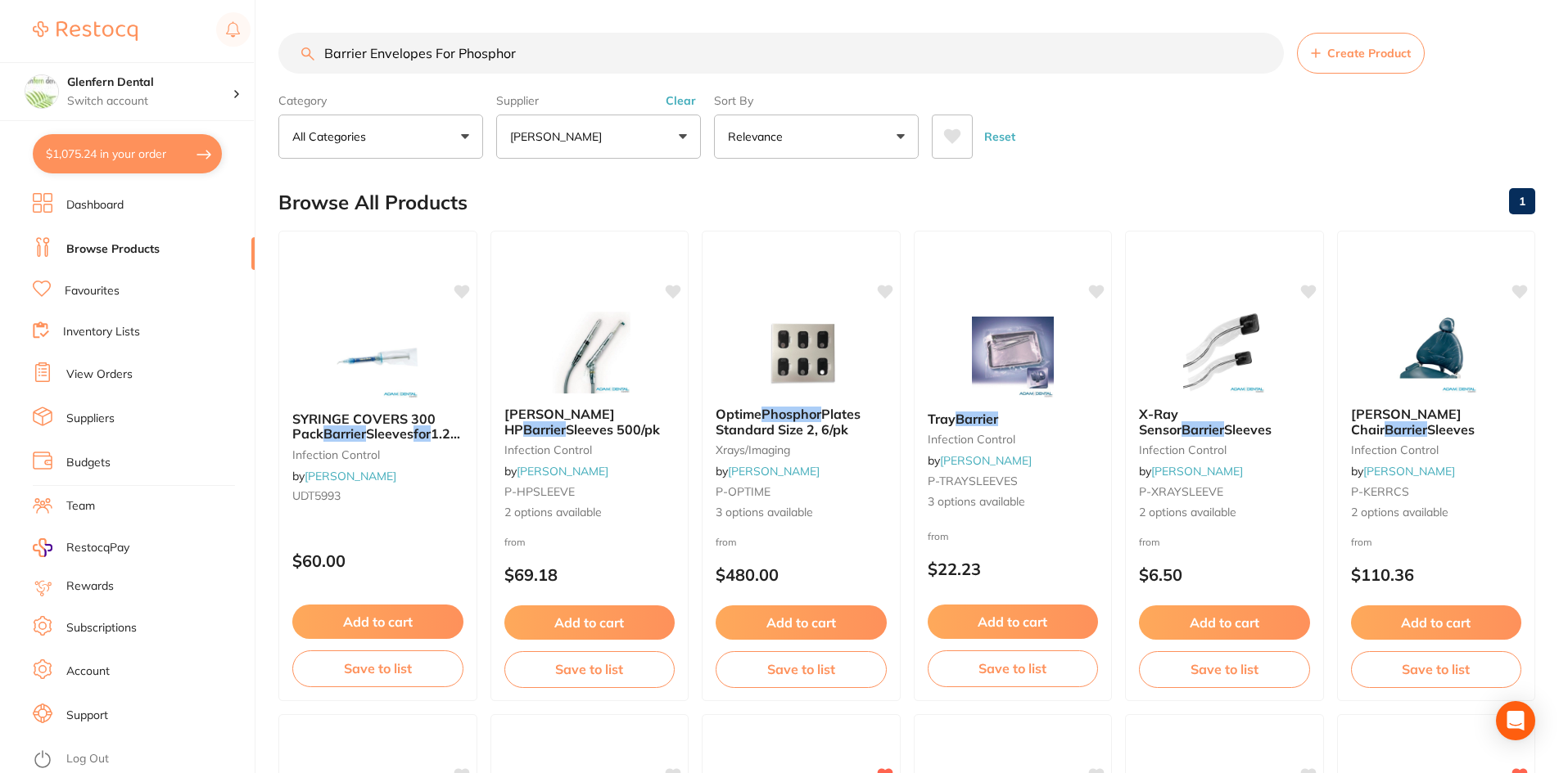
click at [583, 48] on input "Barrier Envelopes For Phosphor" at bounding box center [781, 53] width 1005 height 41
type input "B"
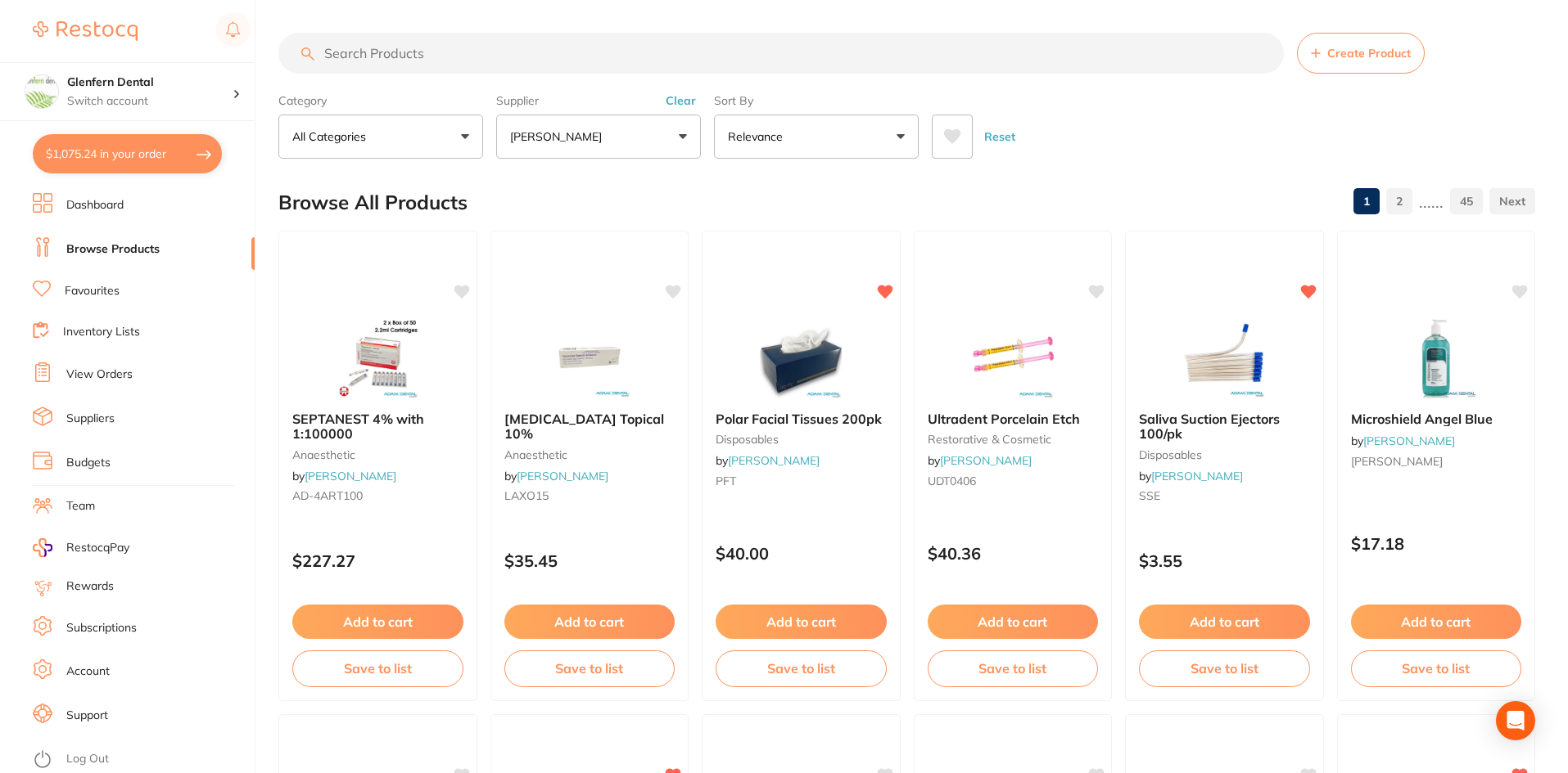
paste input "YG80102"
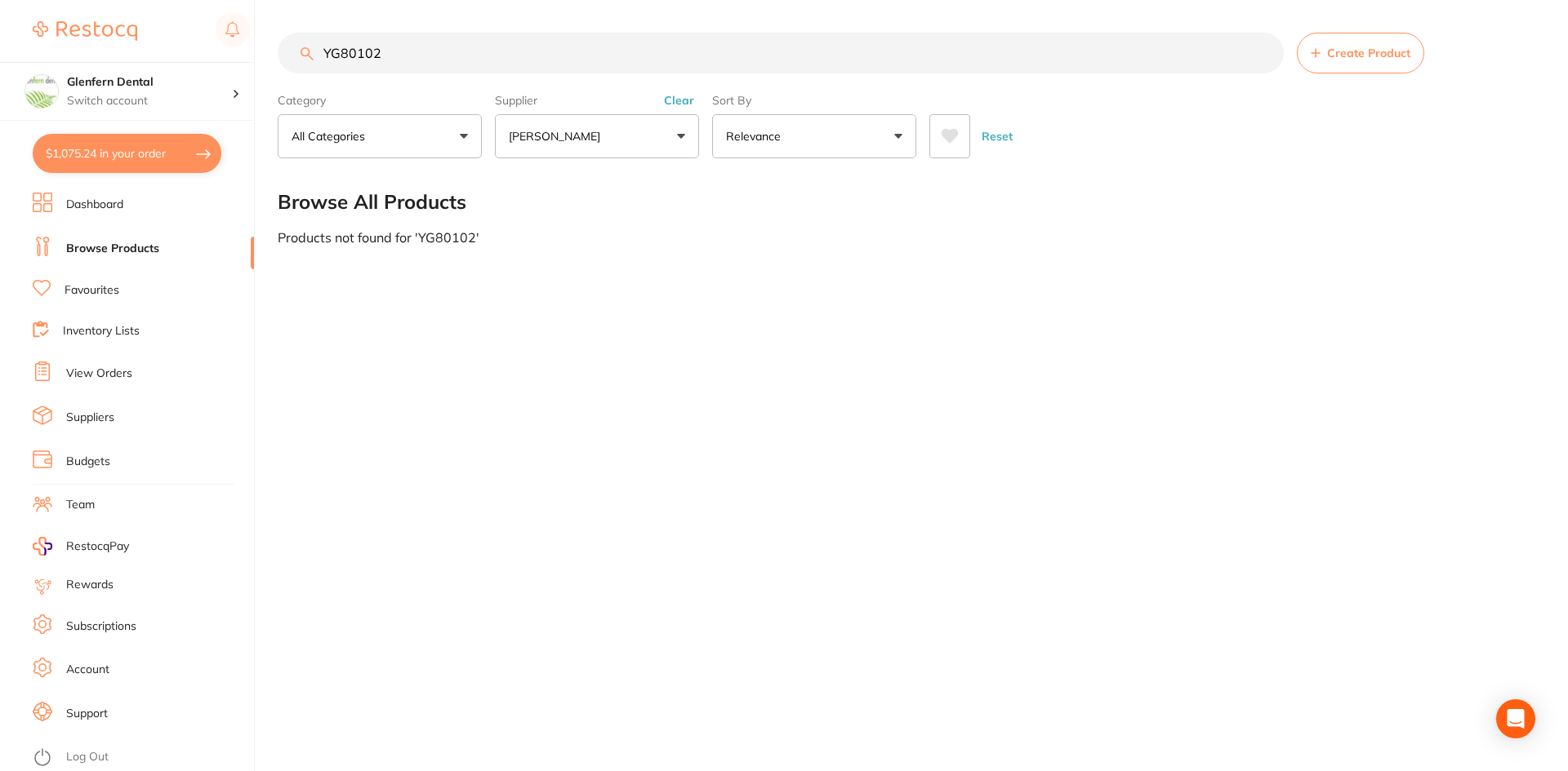
click at [431, 55] on input "YG80102" at bounding box center [780, 53] width 1006 height 41
type input "Y"
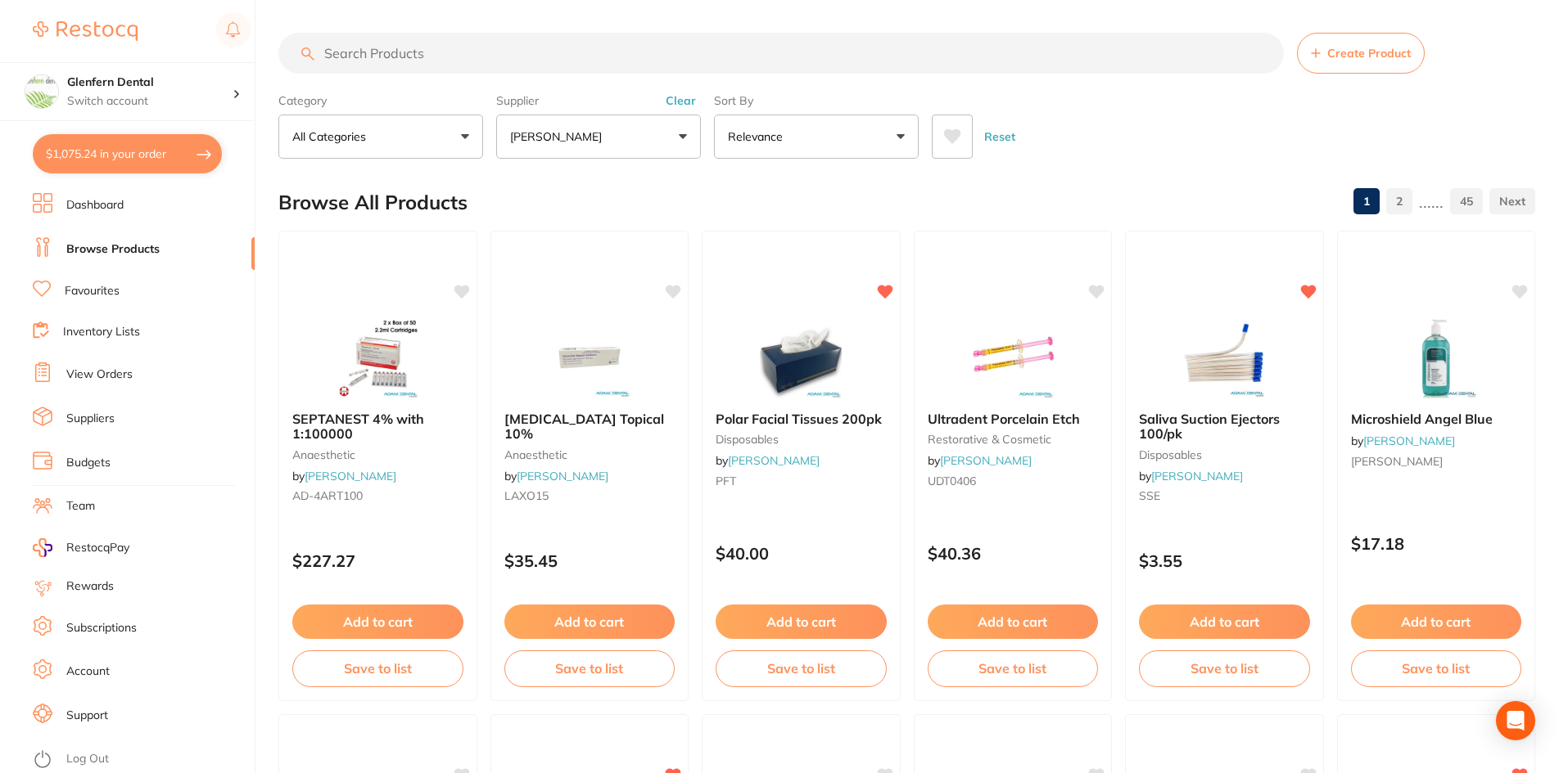
drag, startPoint x: 391, startPoint y: 43, endPoint x: 398, endPoint y: 52, distance: 11.4
click at [398, 52] on input "search" at bounding box center [781, 53] width 1005 height 41
paste input "YG80102"
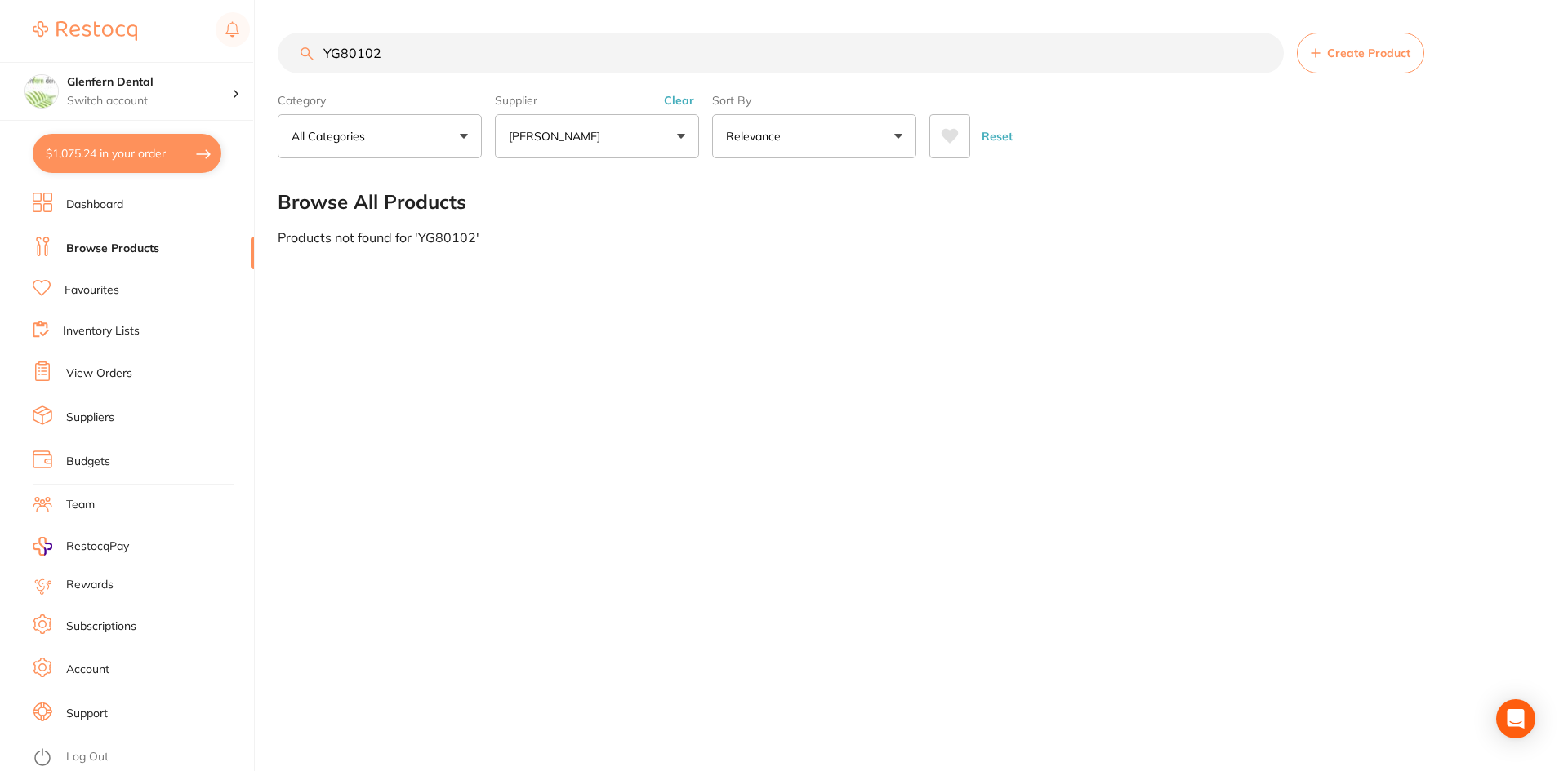
click at [680, 136] on button "[PERSON_NAME]" at bounding box center [597, 137] width 204 height 44
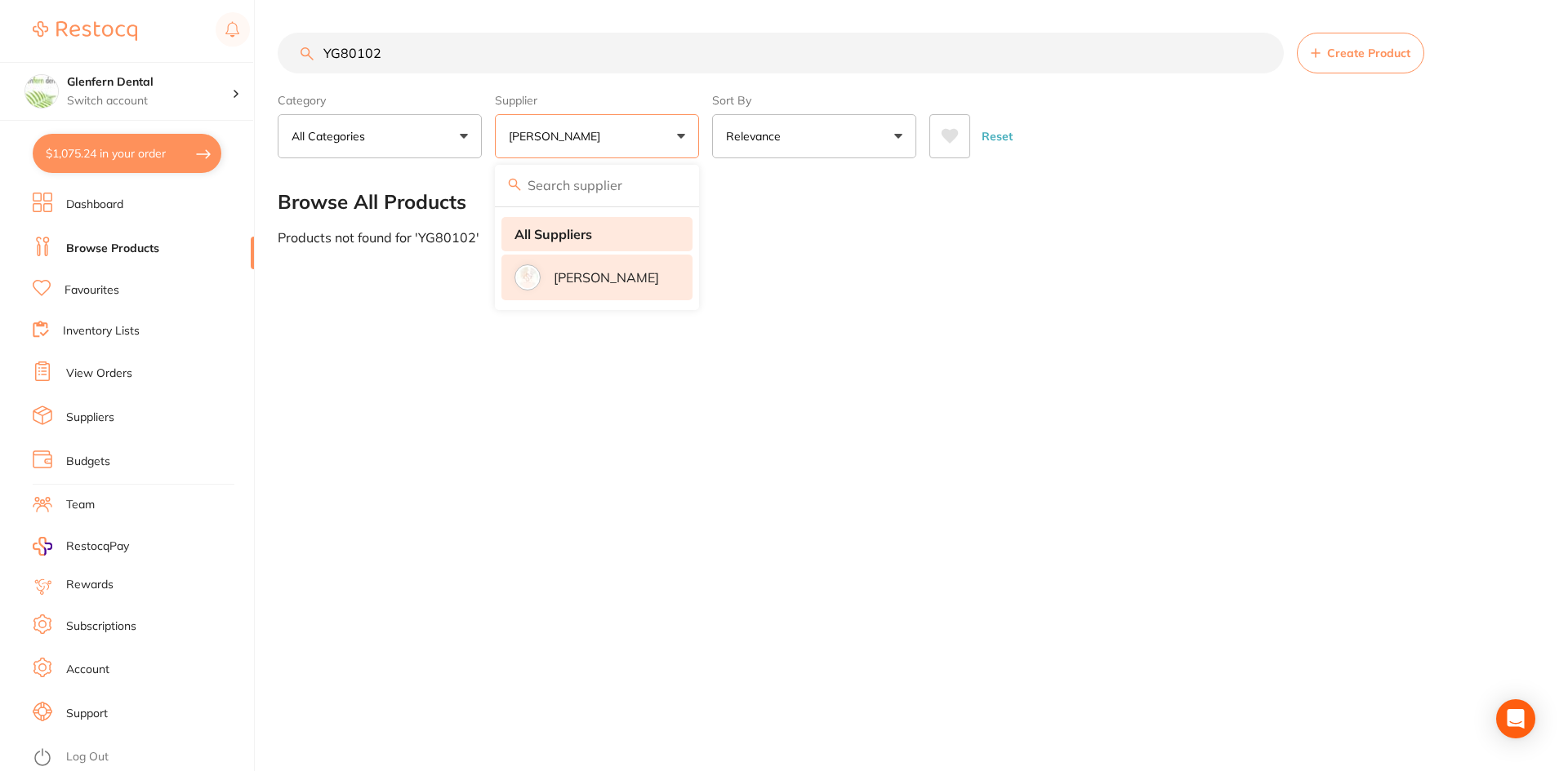
click at [559, 240] on strong "All Suppliers" at bounding box center [553, 235] width 78 height 15
click at [559, 235] on strong "All Suppliers" at bounding box center [553, 235] width 78 height 15
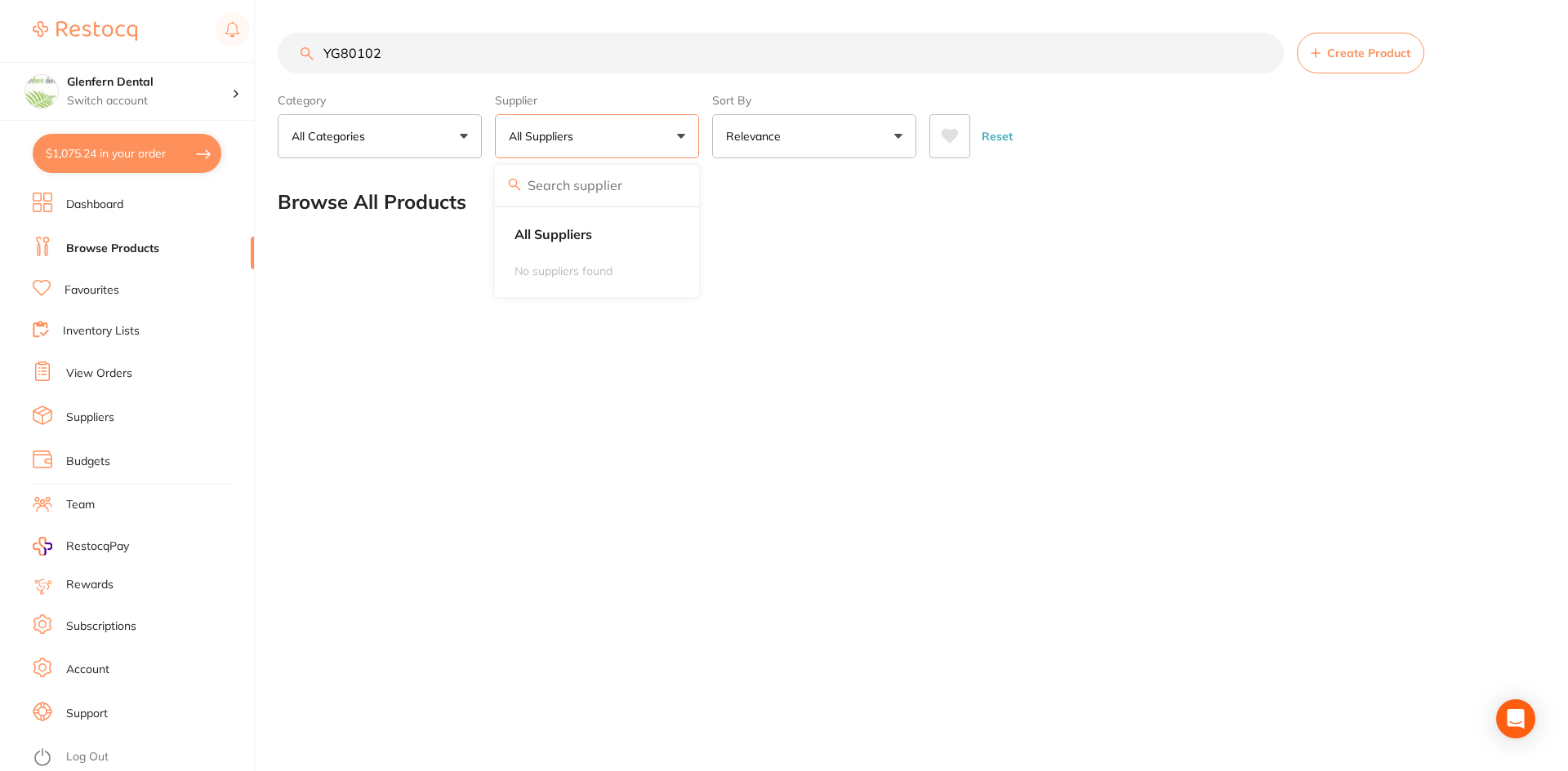
click at [520, 415] on div "YG80102 Create Product Category All Categories All Categories No categories fou…" at bounding box center [922, 385] width 1290 height 771
click at [427, 52] on input "YG80102" at bounding box center [780, 53] width 1006 height 41
type input "Y"
click at [685, 138] on button "All Suppliers" at bounding box center [597, 137] width 204 height 44
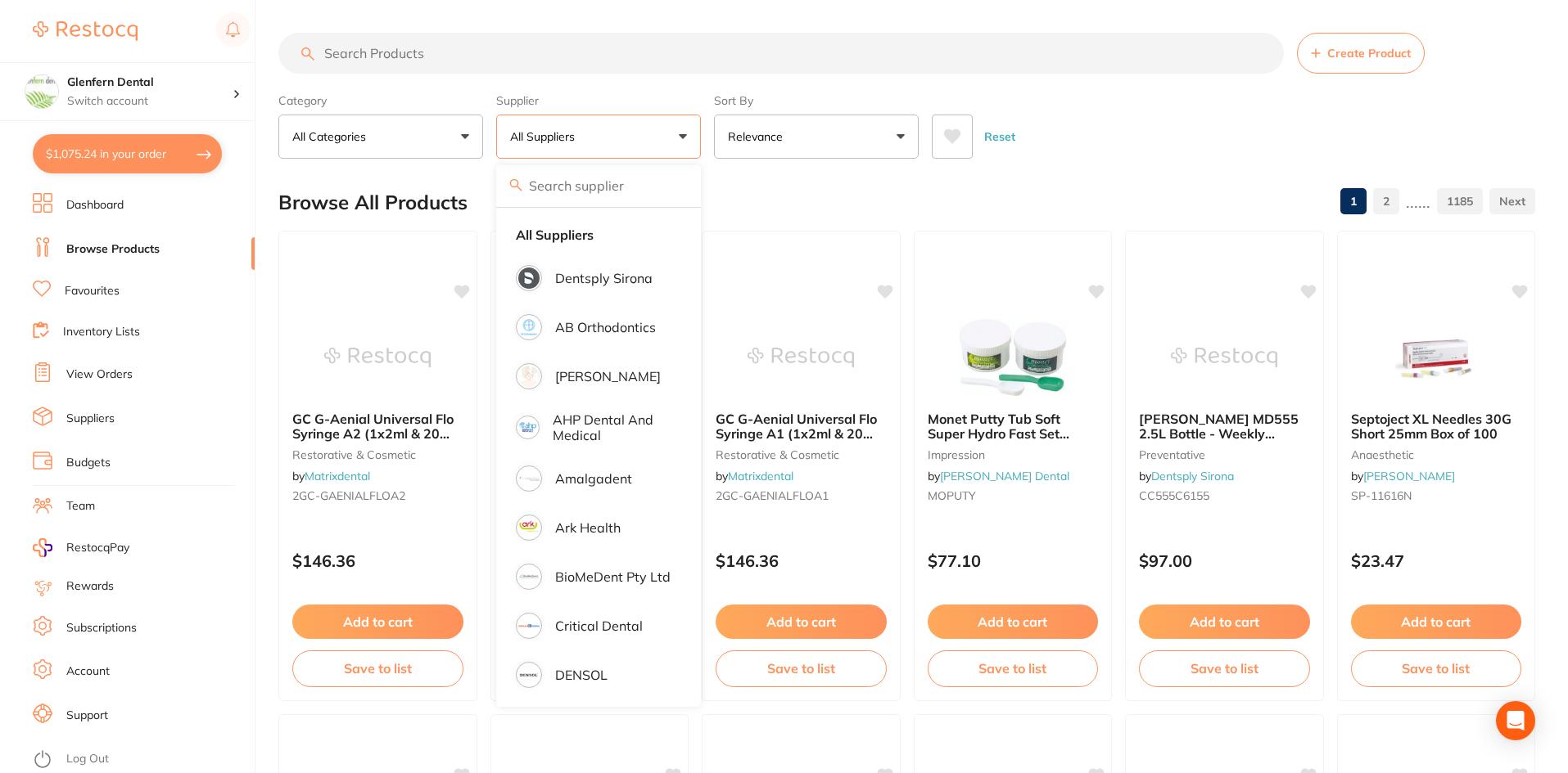
click at [438, 51] on input "search" at bounding box center [781, 53] width 1005 height 41
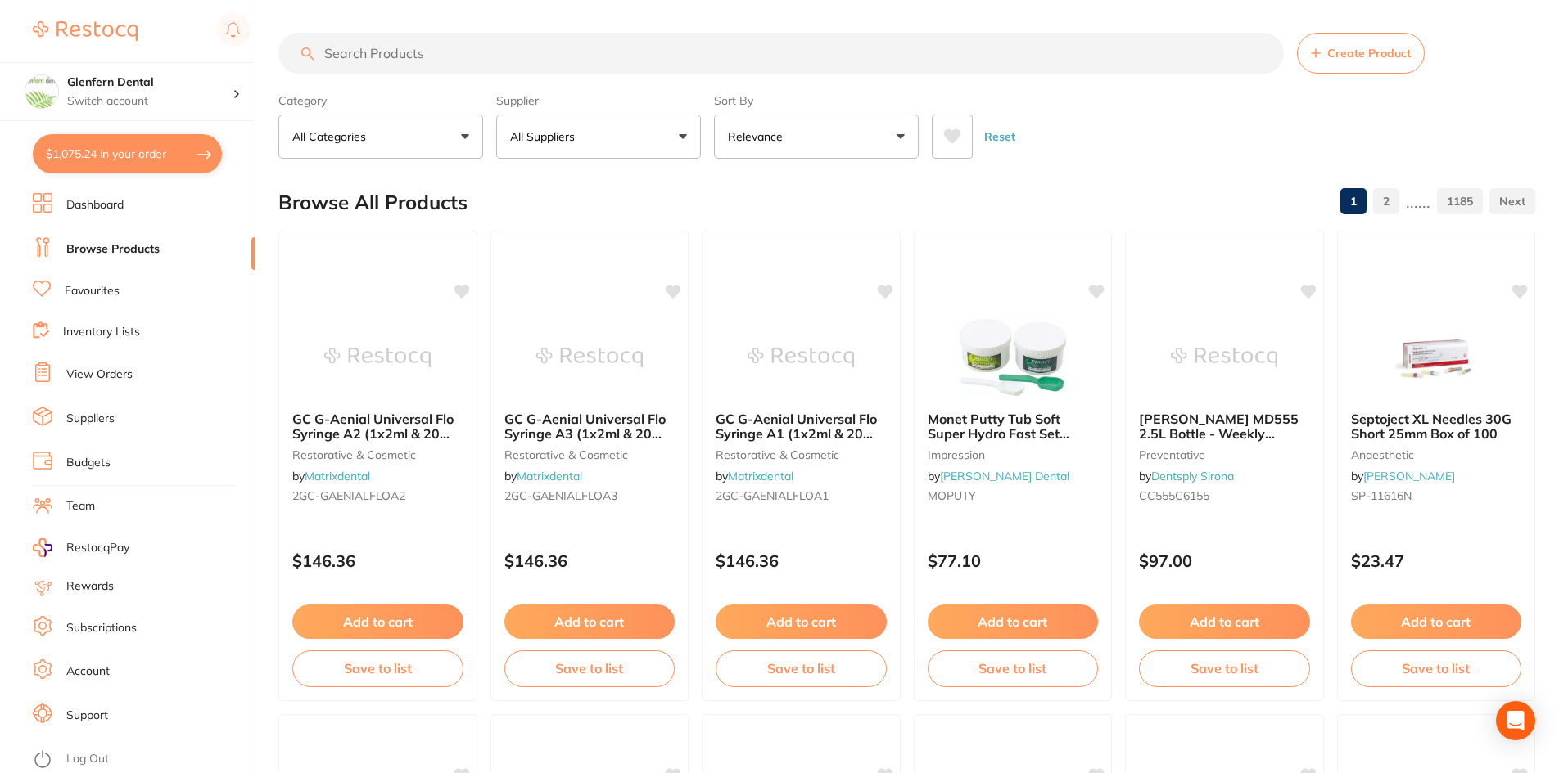
paste input "YG80102"
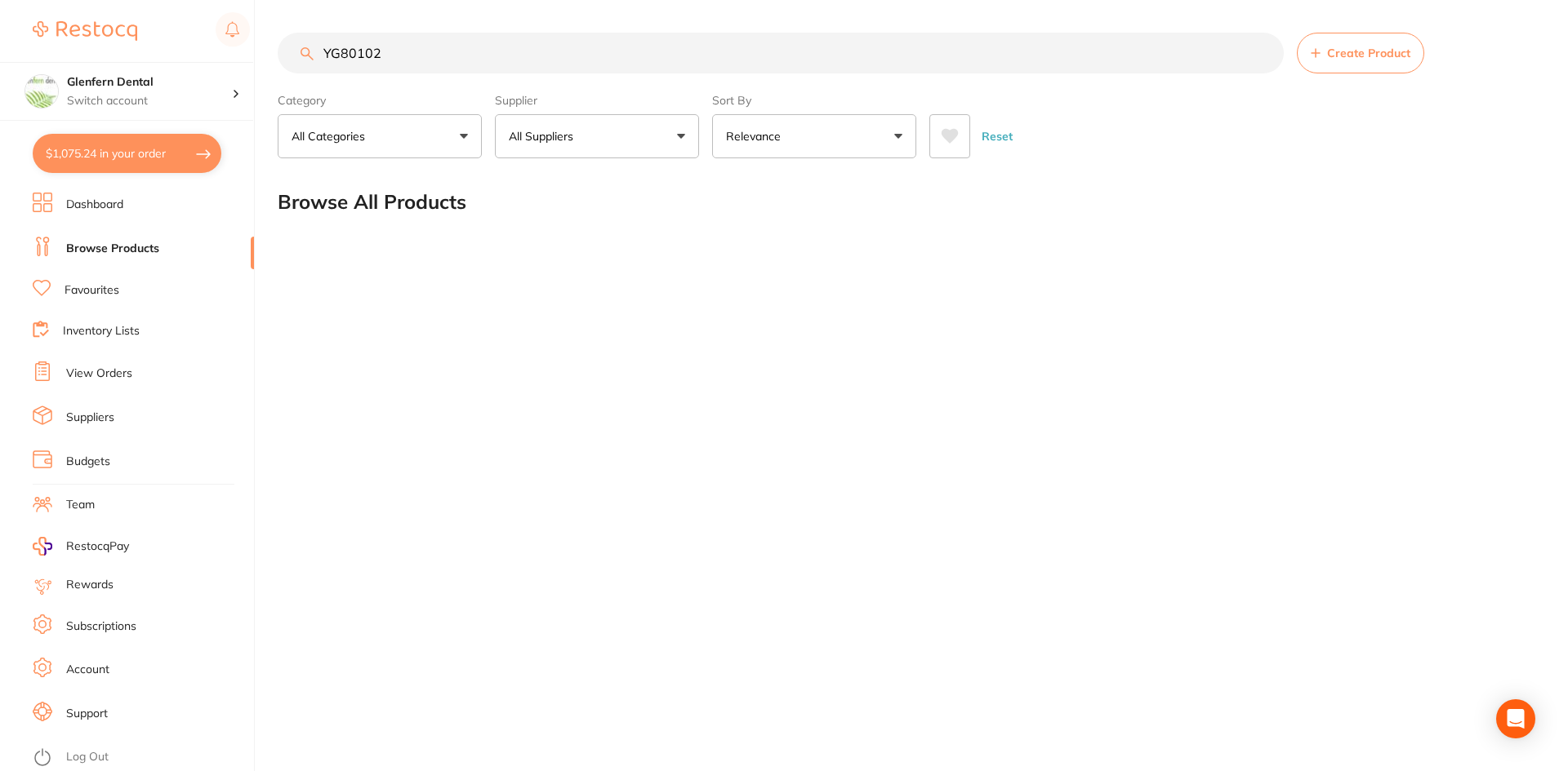
click at [132, 253] on link "Browse Products" at bounding box center [113, 249] width 93 height 16
click at [133, 249] on link "Browse Products" at bounding box center [113, 249] width 93 height 16
click at [143, 156] on button "$1,075.24 in your order" at bounding box center [127, 154] width 189 height 39
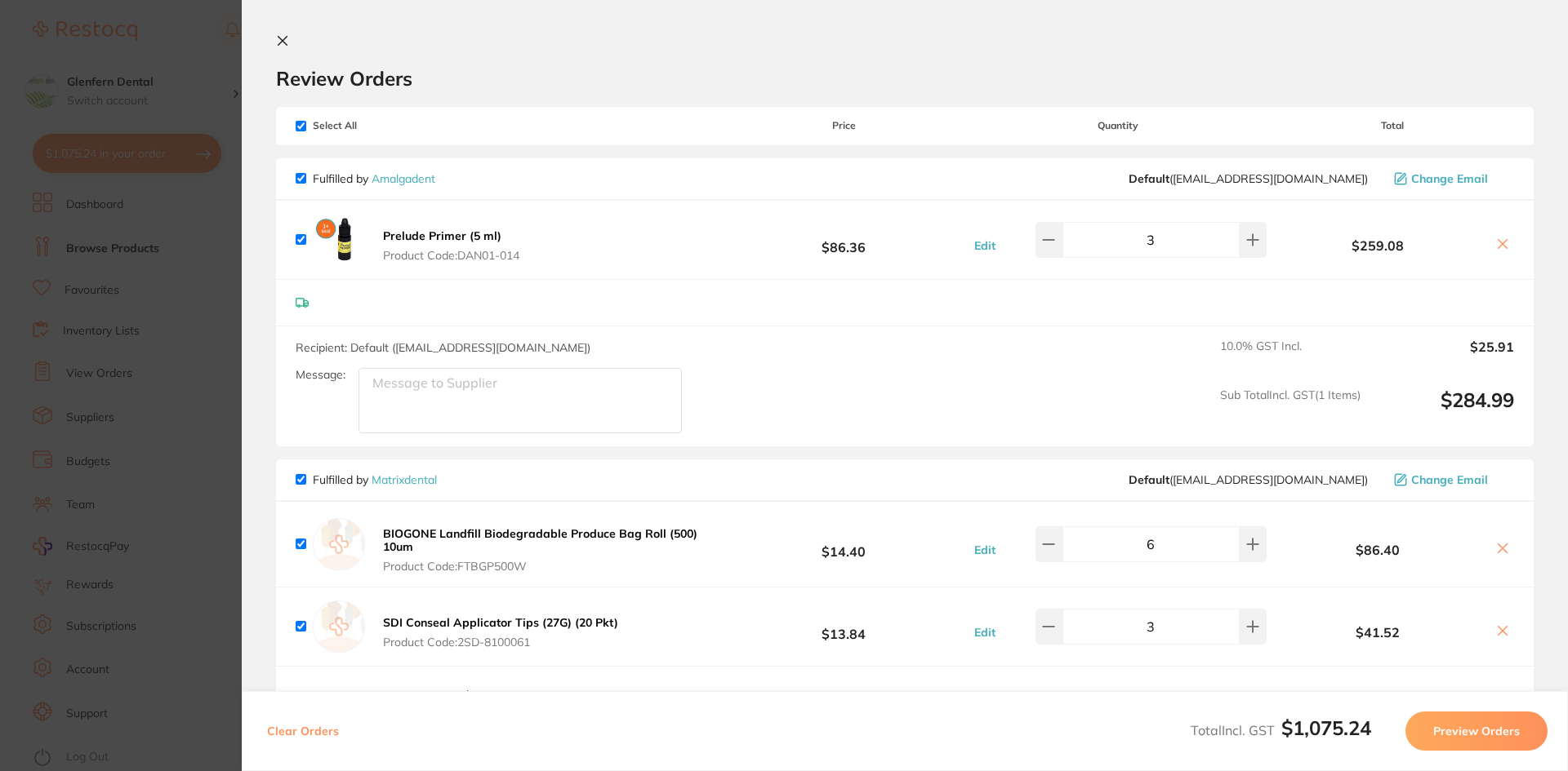
click at [283, 43] on icon at bounding box center [282, 41] width 9 height 9
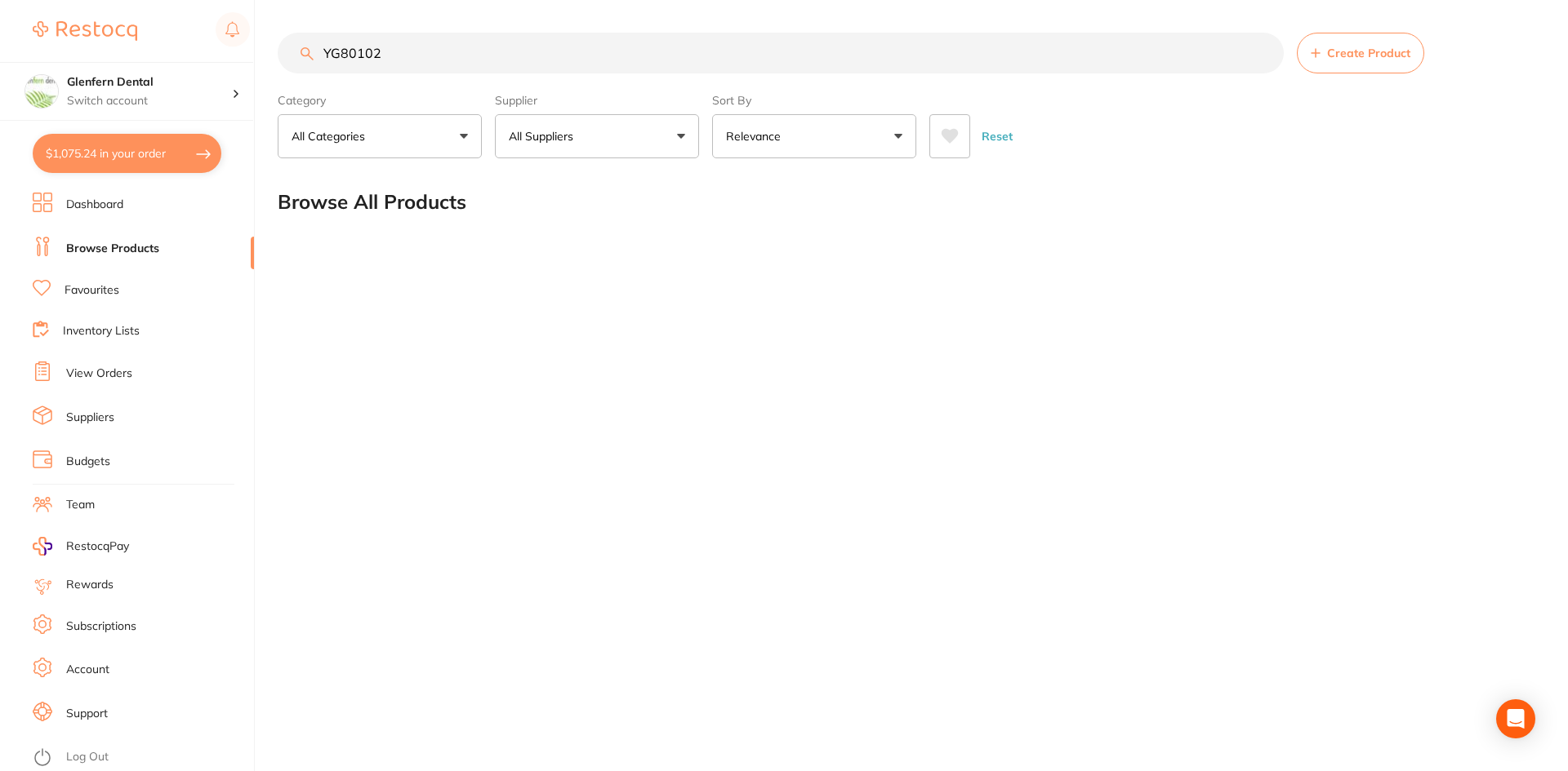
click at [422, 56] on input "YG80102" at bounding box center [780, 53] width 1006 height 41
type input "Y"
click at [156, 149] on button "$1,075.24 in your order" at bounding box center [127, 154] width 189 height 39
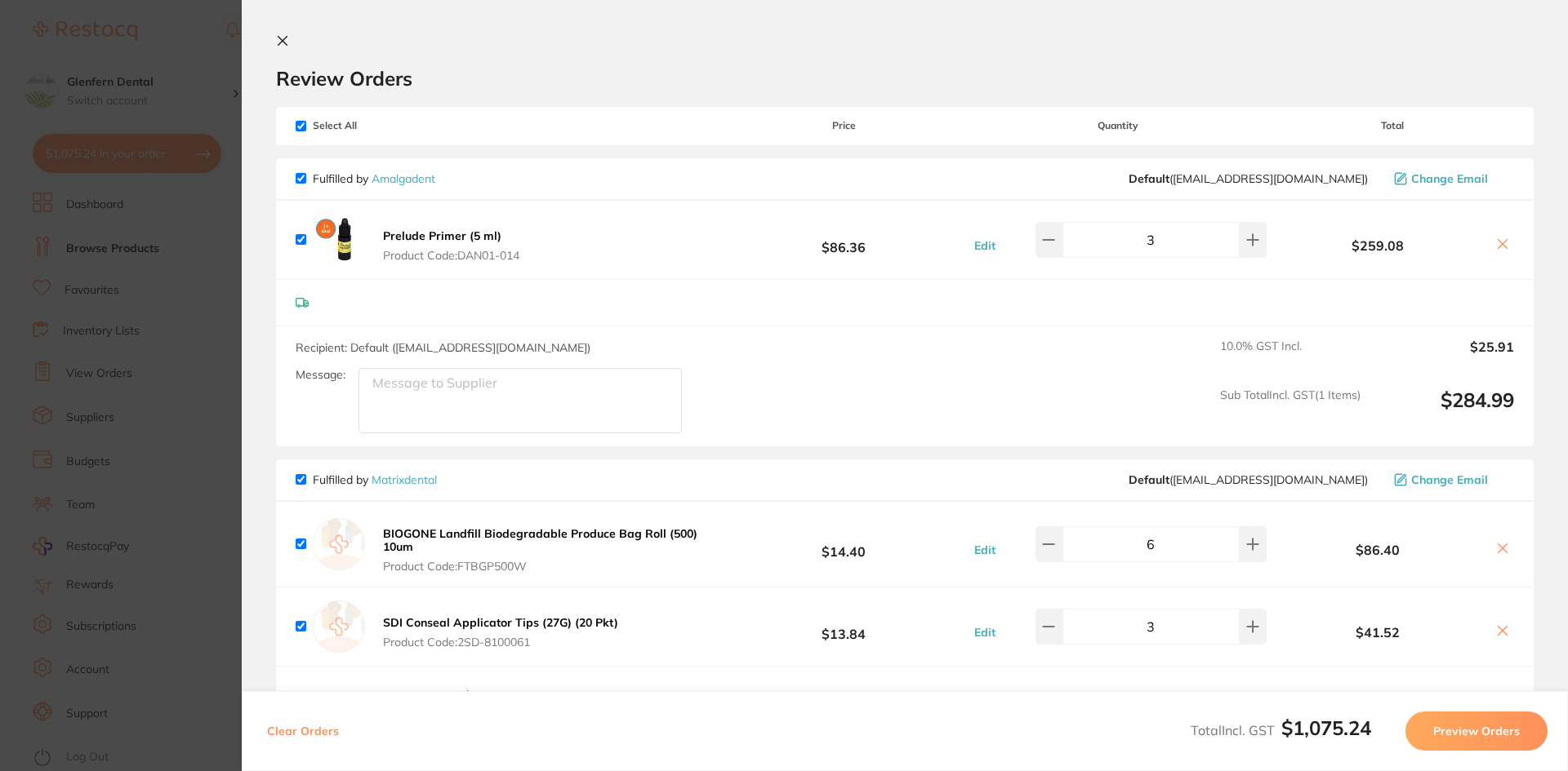
click at [297, 479] on input "checkbox" at bounding box center [300, 479] width 11 height 11
checkbox input "false"
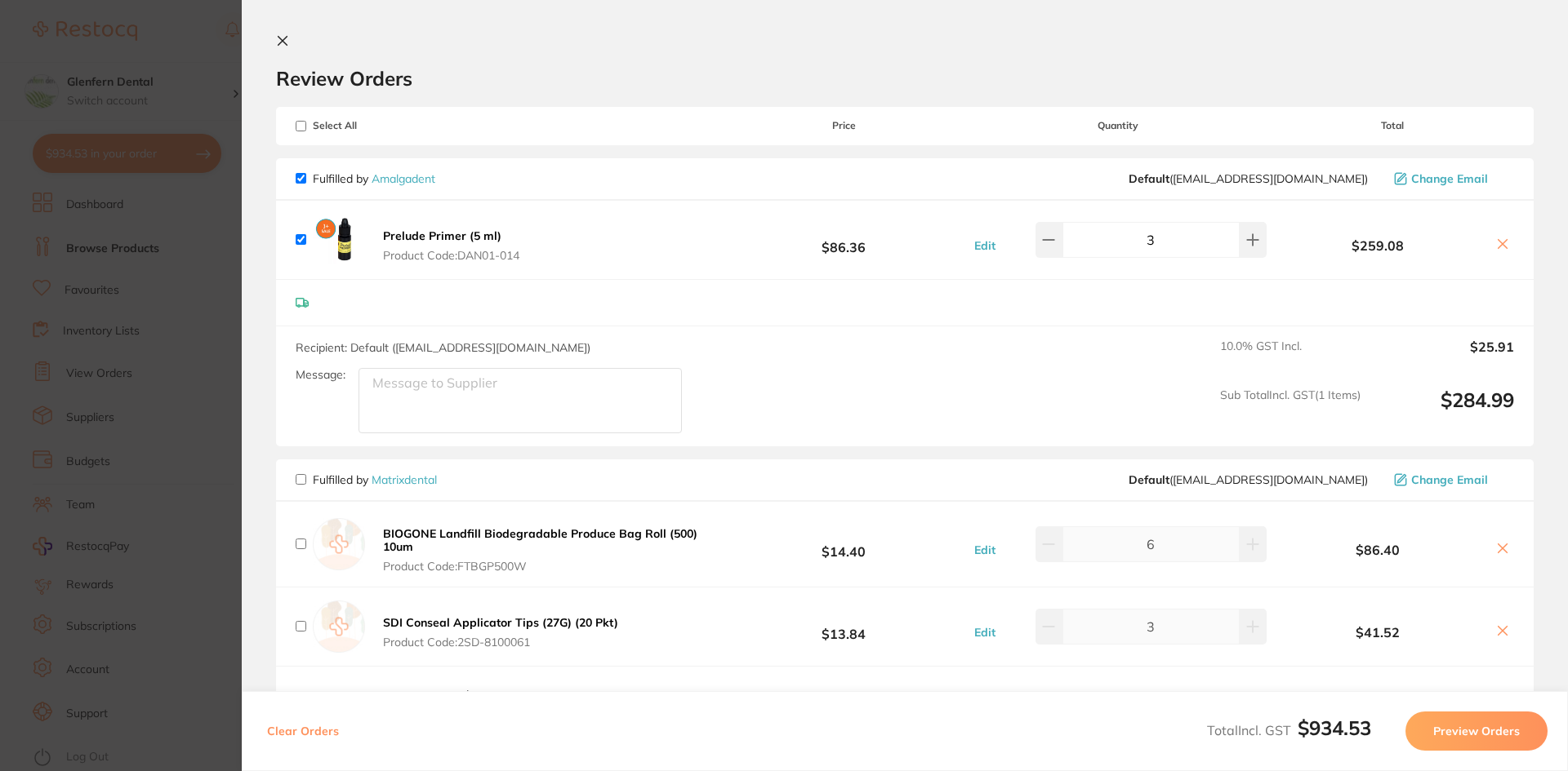
click at [304, 125] on input "checkbox" at bounding box center [300, 126] width 11 height 11
checkbox input "true"
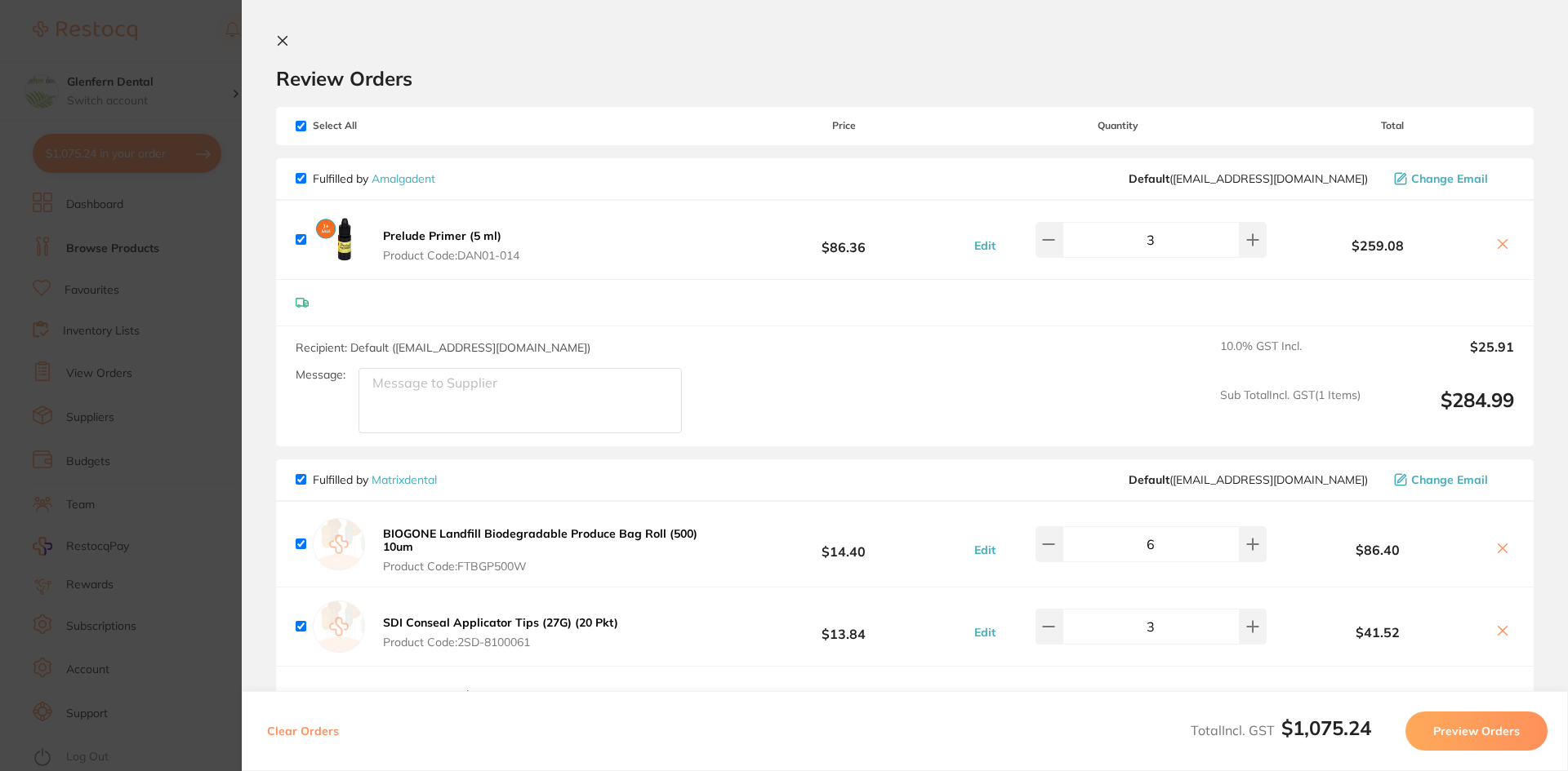
click at [305, 477] on input "checkbox" at bounding box center [300, 479] width 11 height 11
checkbox input "false"
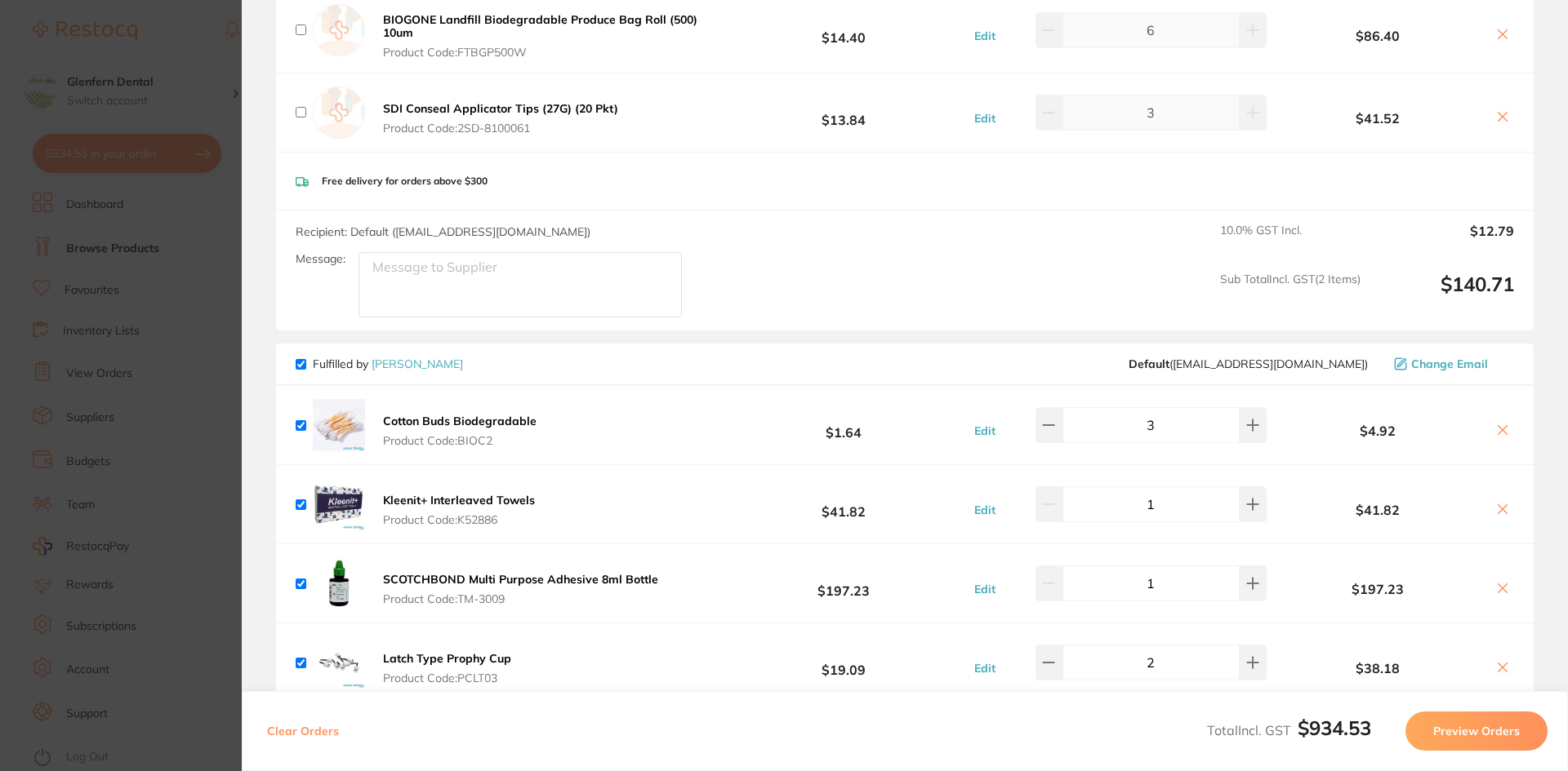
scroll to position [653, 0]
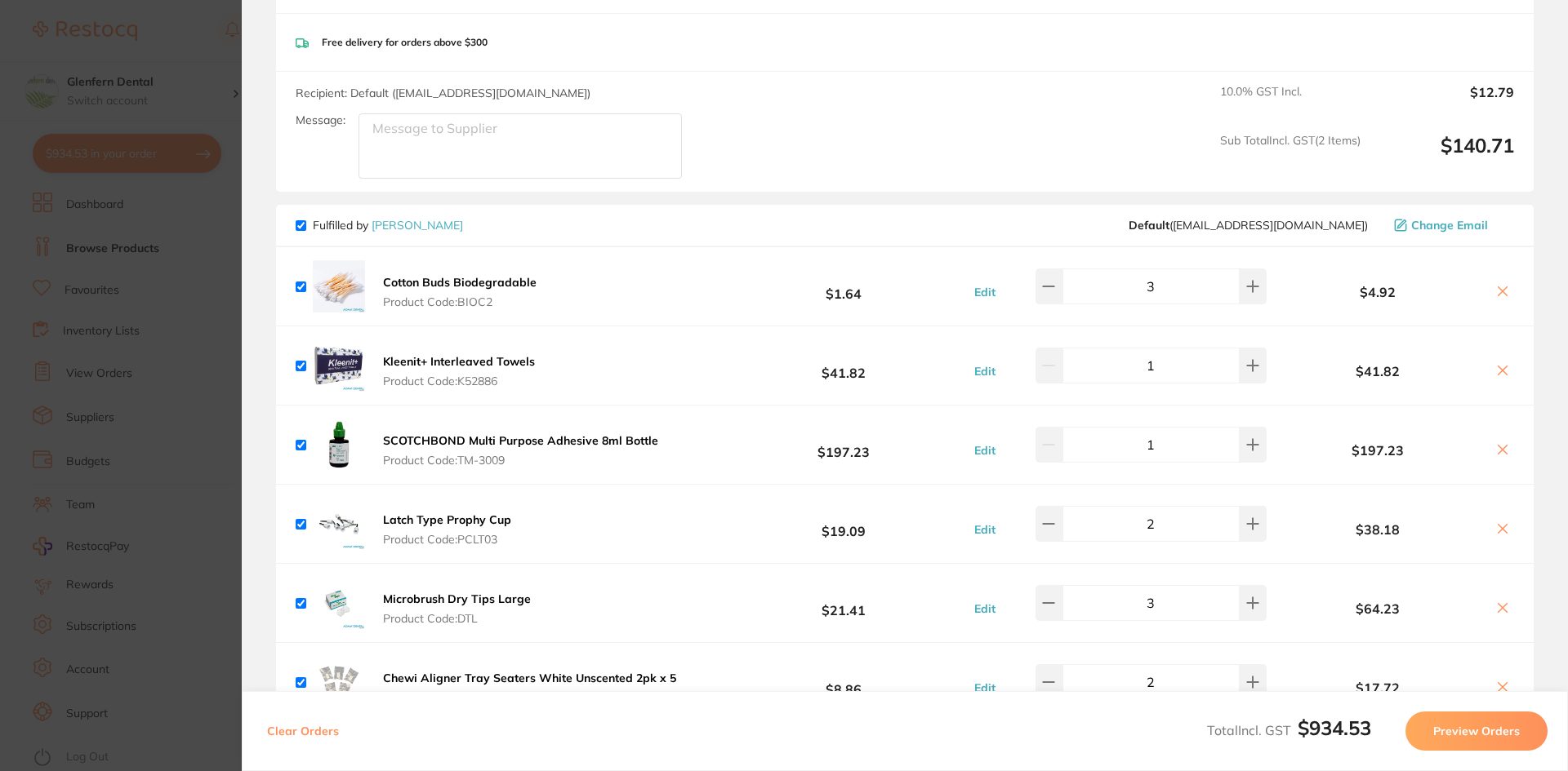
click at [299, 226] on input "checkbox" at bounding box center [300, 226] width 11 height 11
checkbox input "false"
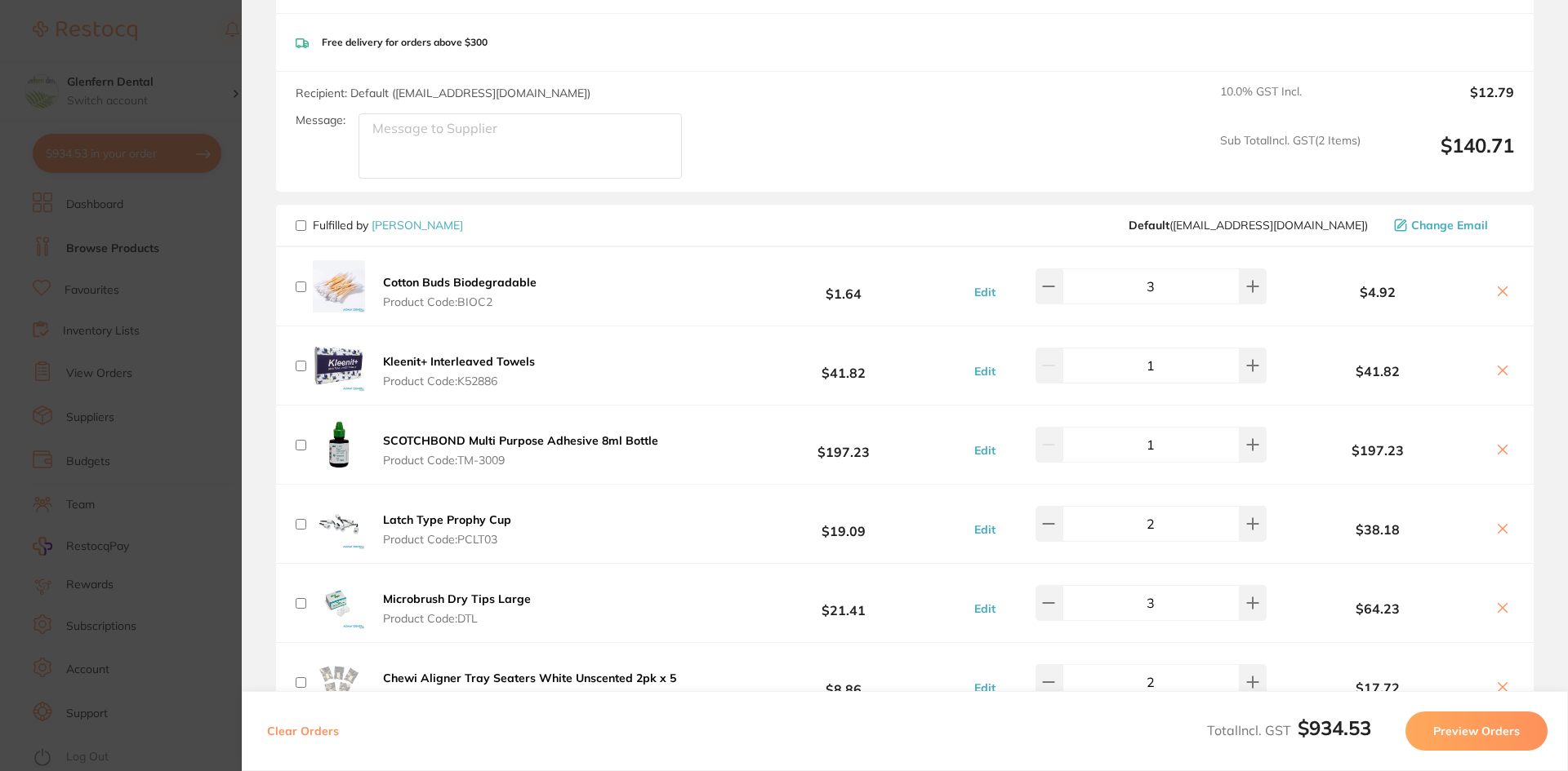
checkbox input "false"
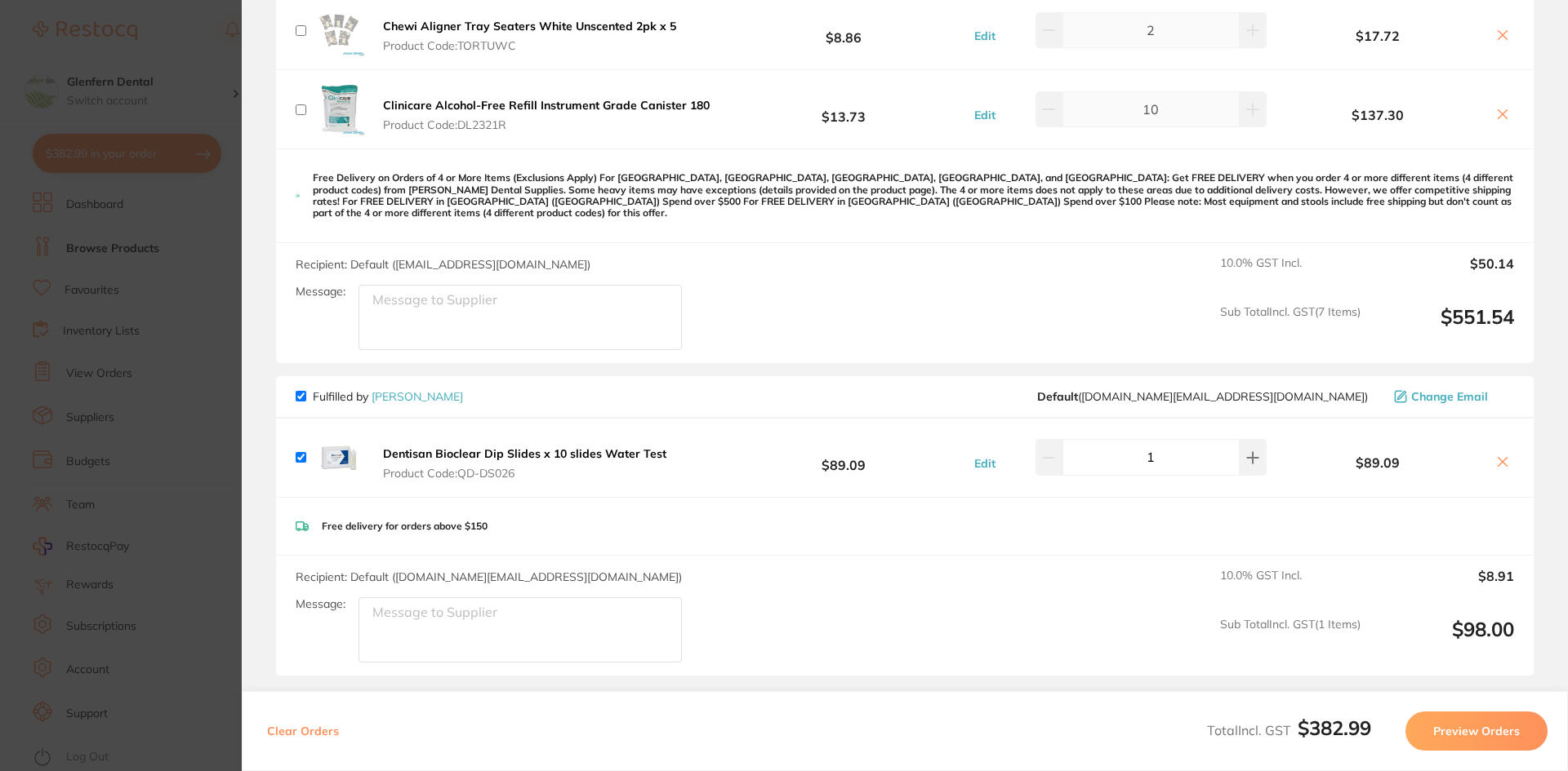
scroll to position [1306, 0]
click at [303, 390] on input "checkbox" at bounding box center [300, 395] width 11 height 11
checkbox input "false"
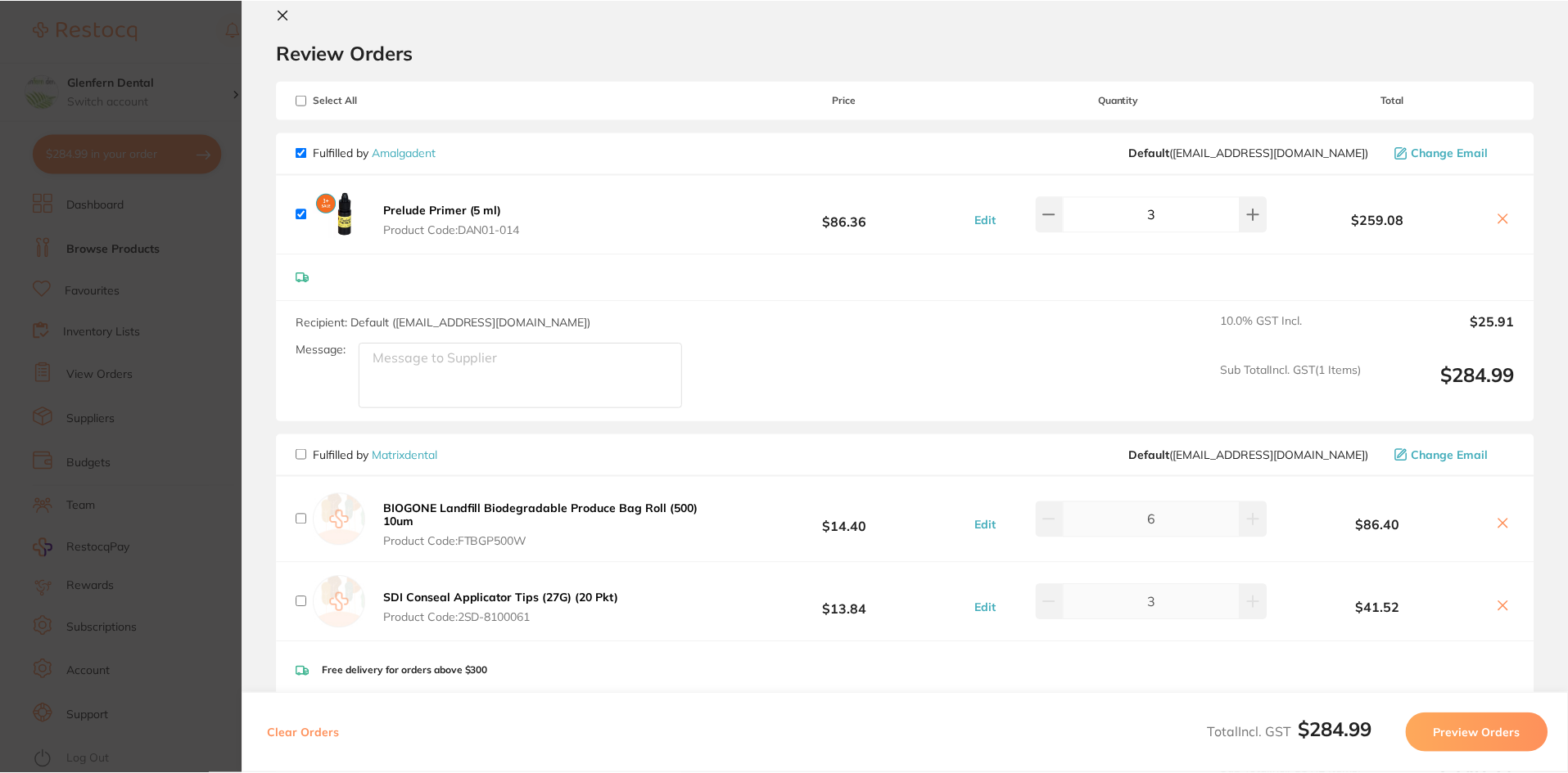
scroll to position [0, 0]
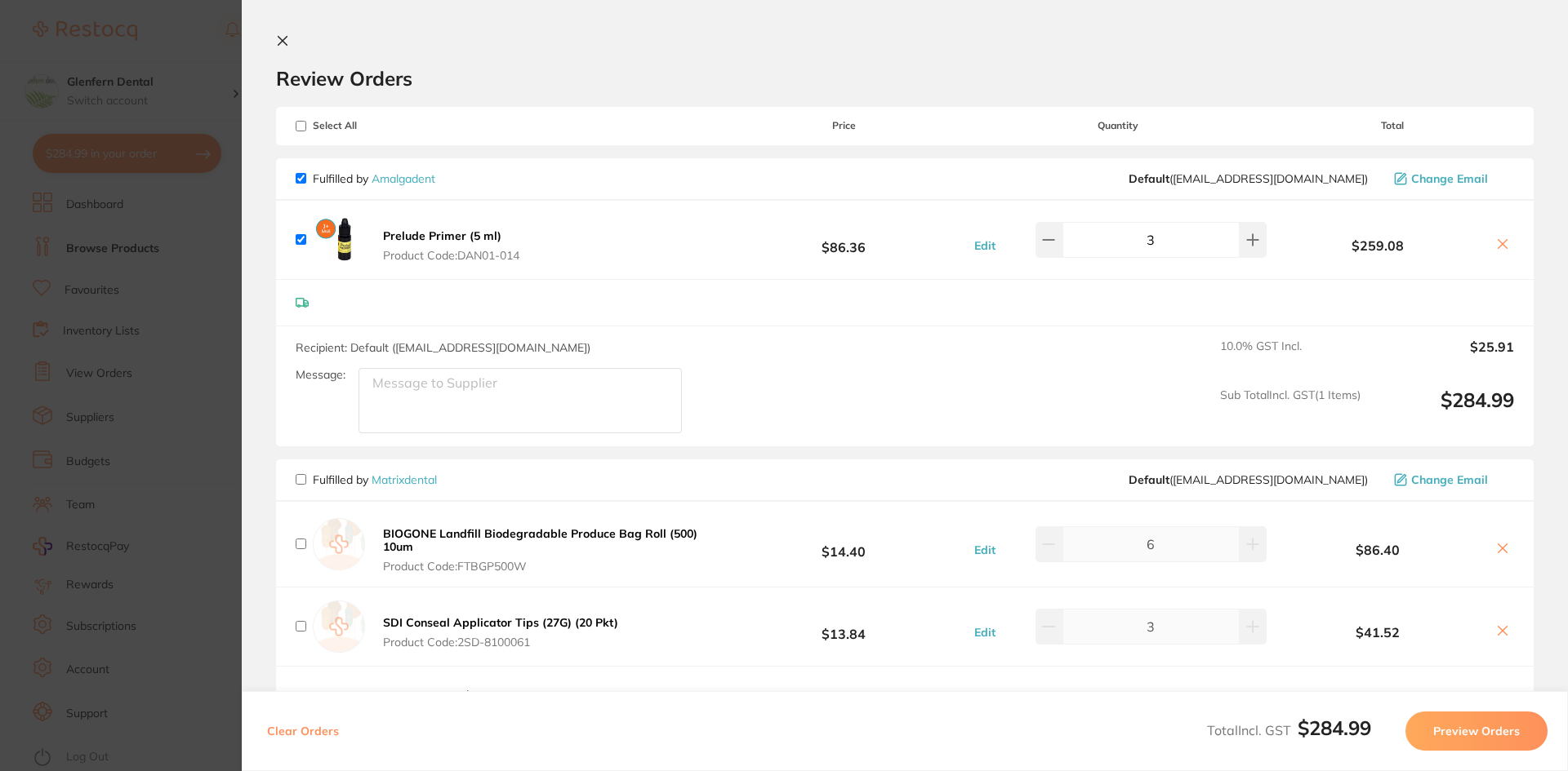
click at [1464, 729] on button "Preview Orders" at bounding box center [1476, 732] width 142 height 39
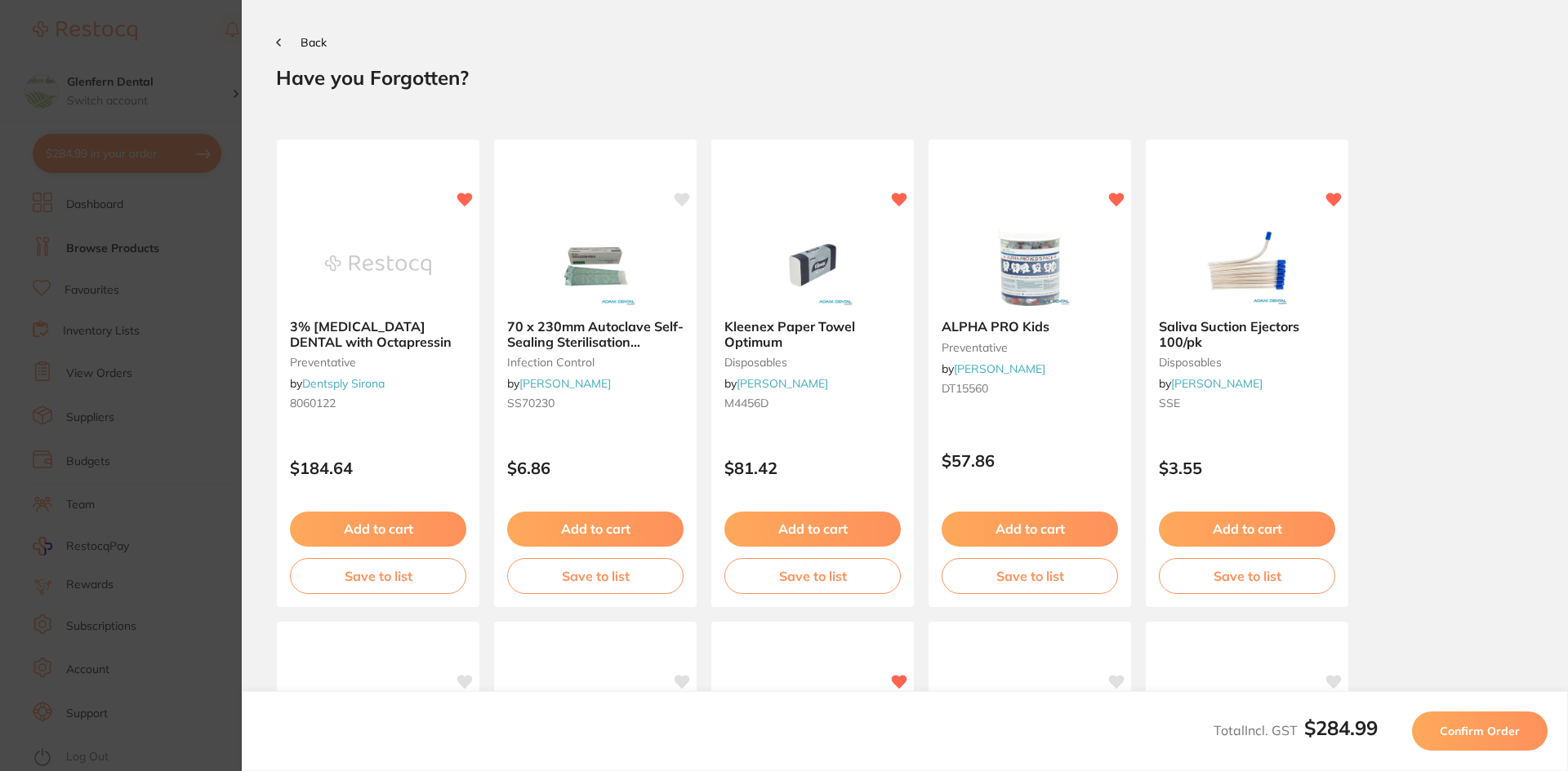
click at [1499, 729] on span "Confirm Order" at bounding box center [1480, 731] width 80 height 15
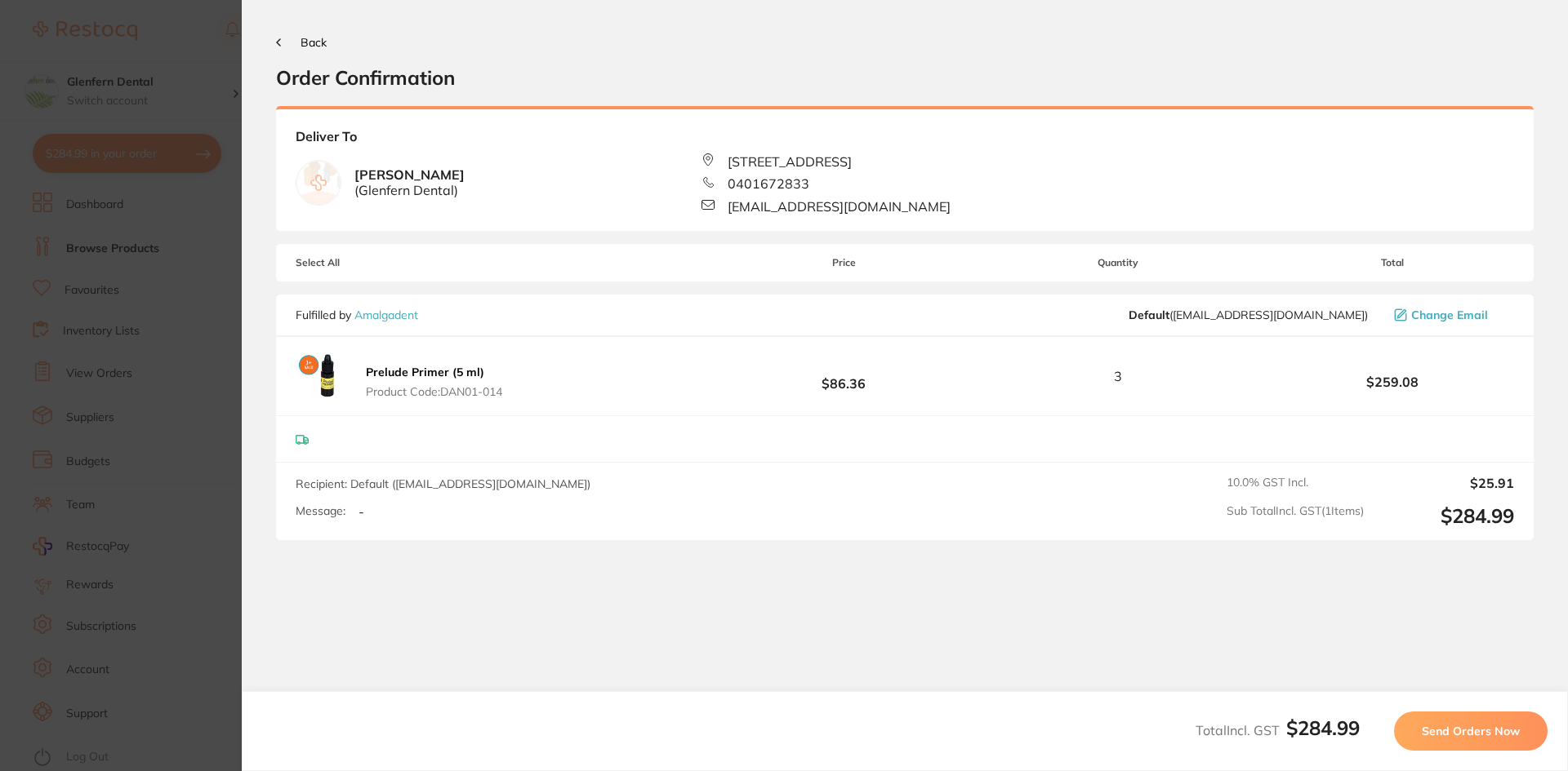
click at [1457, 728] on span "Send Orders Now" at bounding box center [1471, 731] width 98 height 15
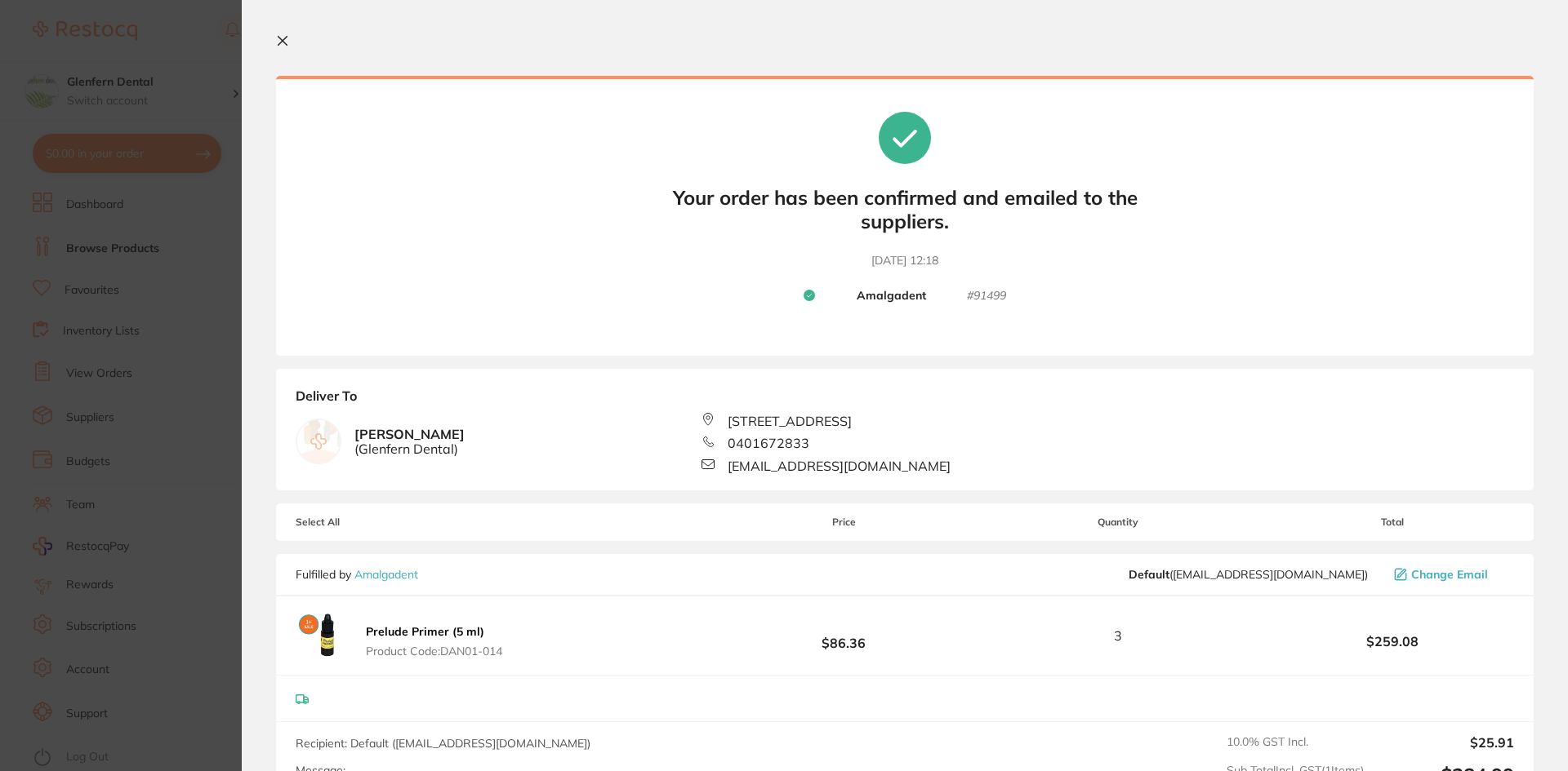
click at [285, 44] on icon at bounding box center [282, 41] width 9 height 9
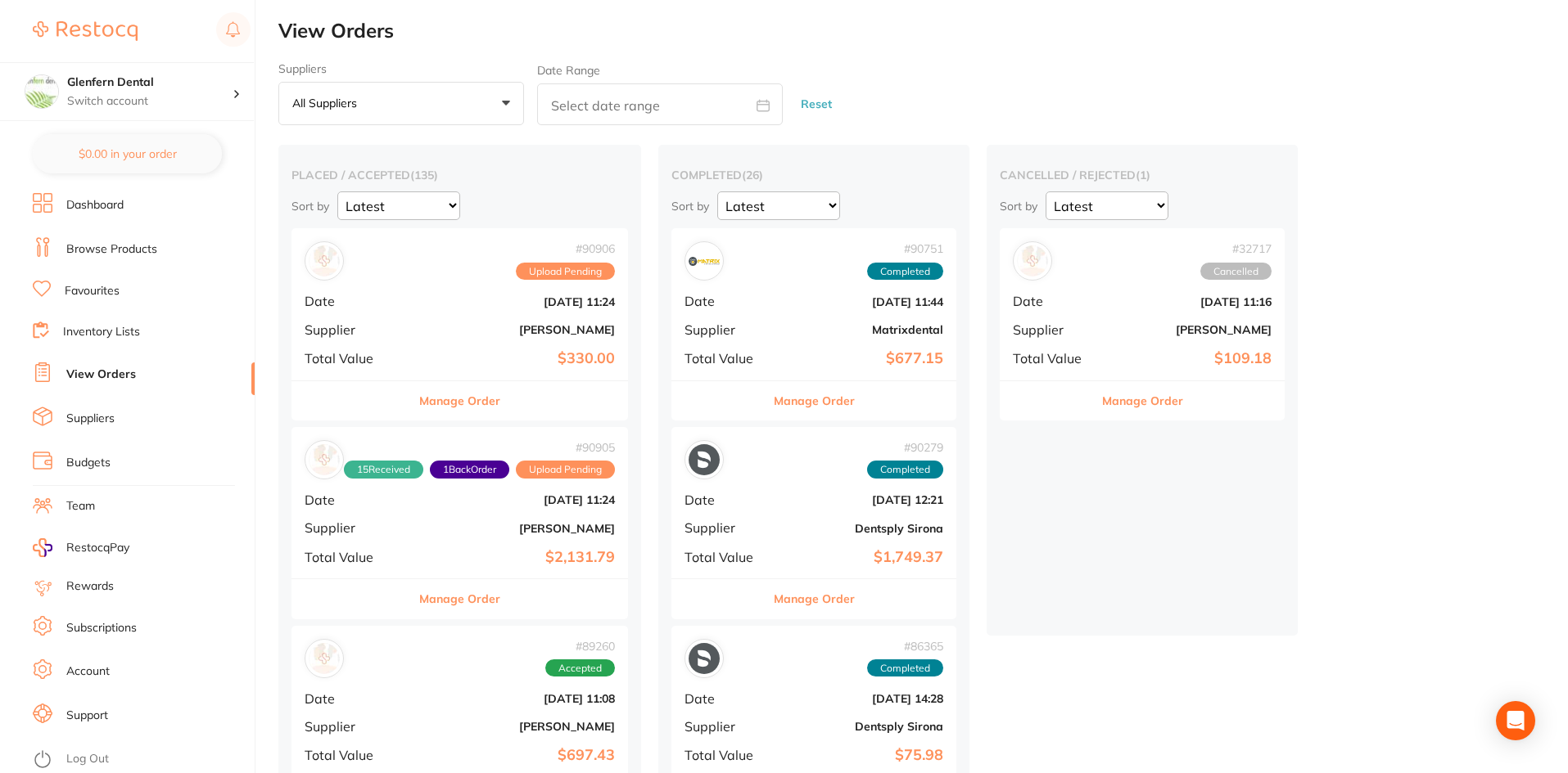
checkbox input "false"
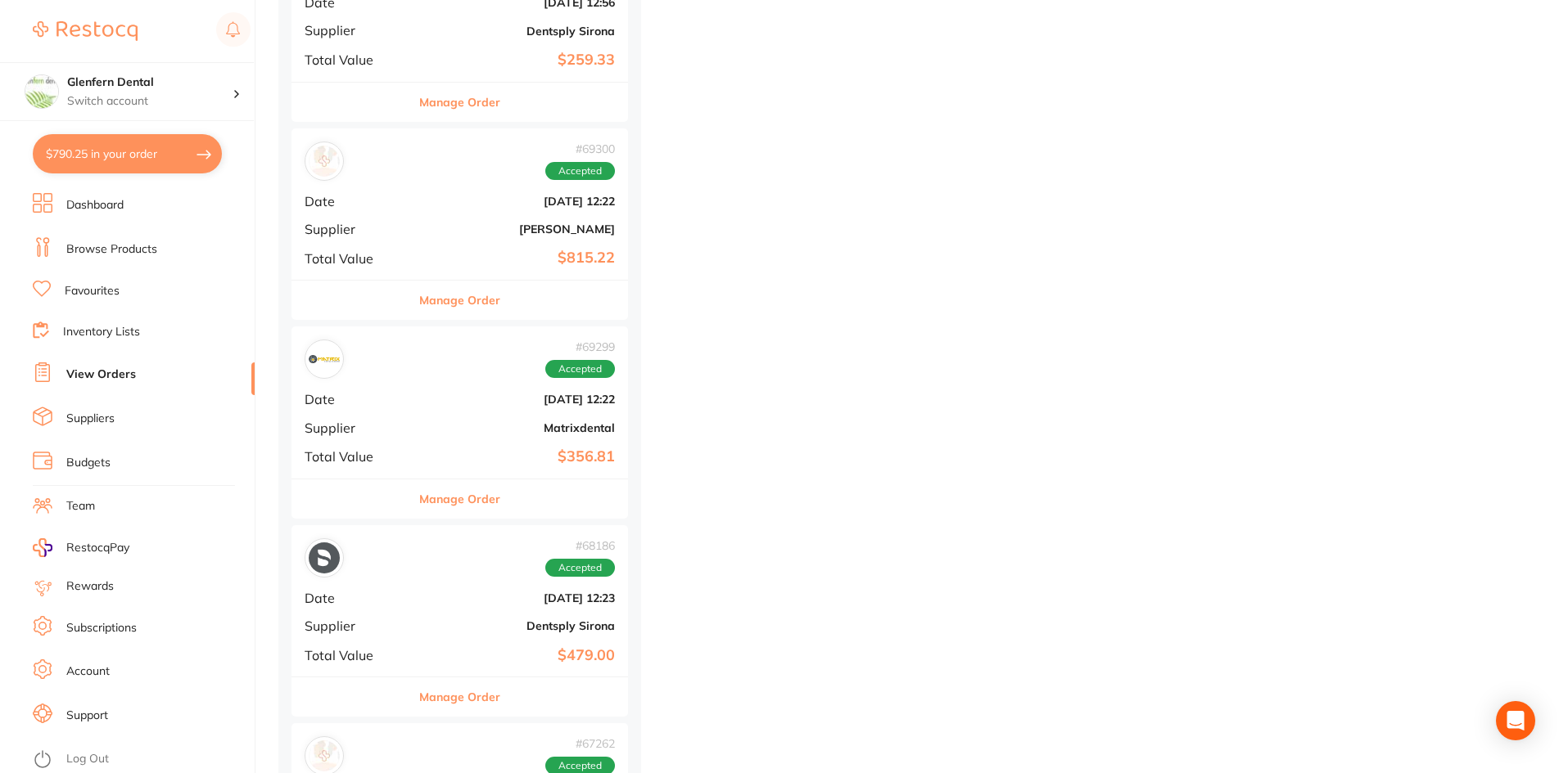
scroll to position [10392, 0]
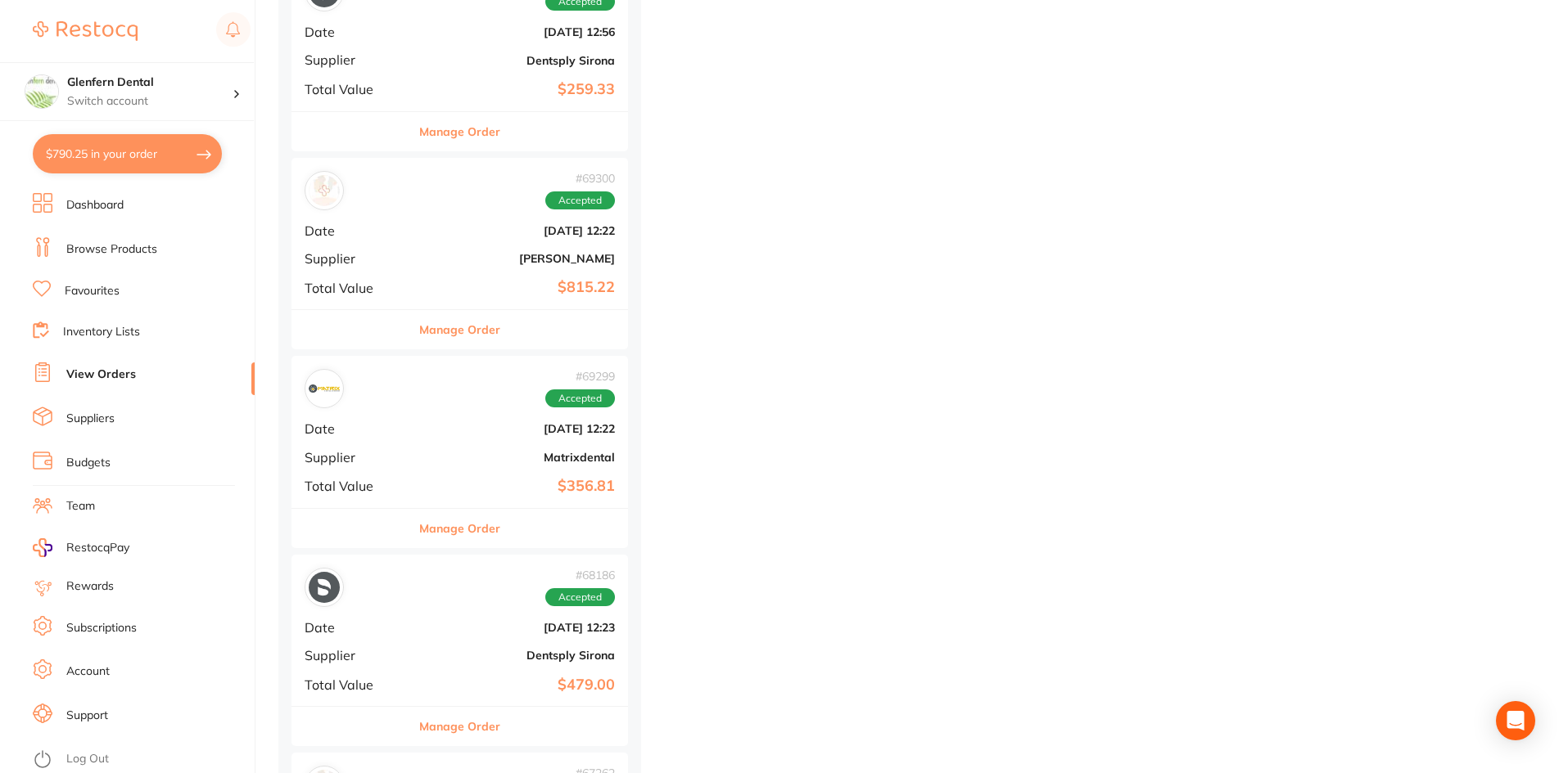
click at [459, 334] on button "Manage Order" at bounding box center [459, 330] width 81 height 39
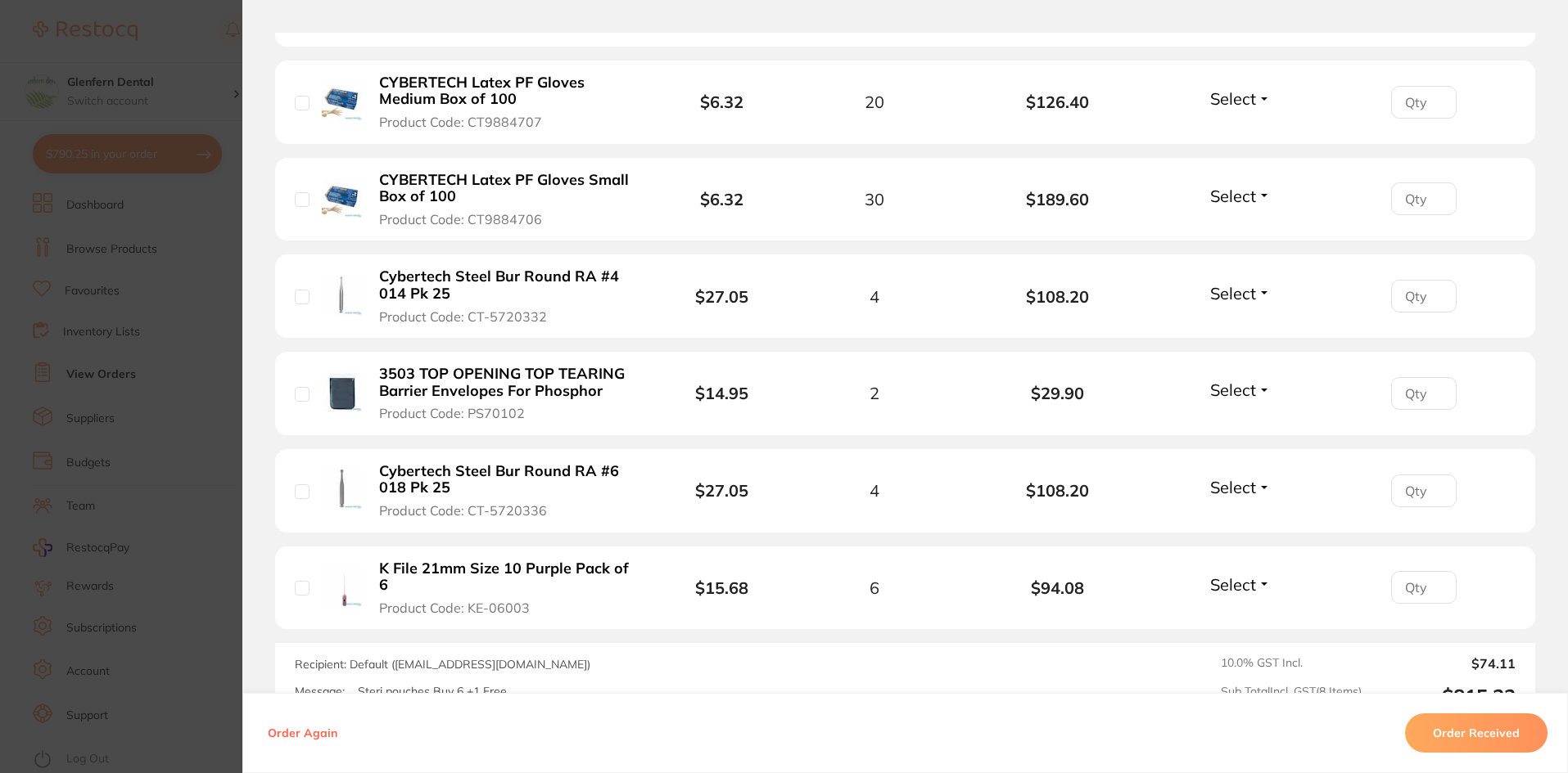
scroll to position [736, 0]
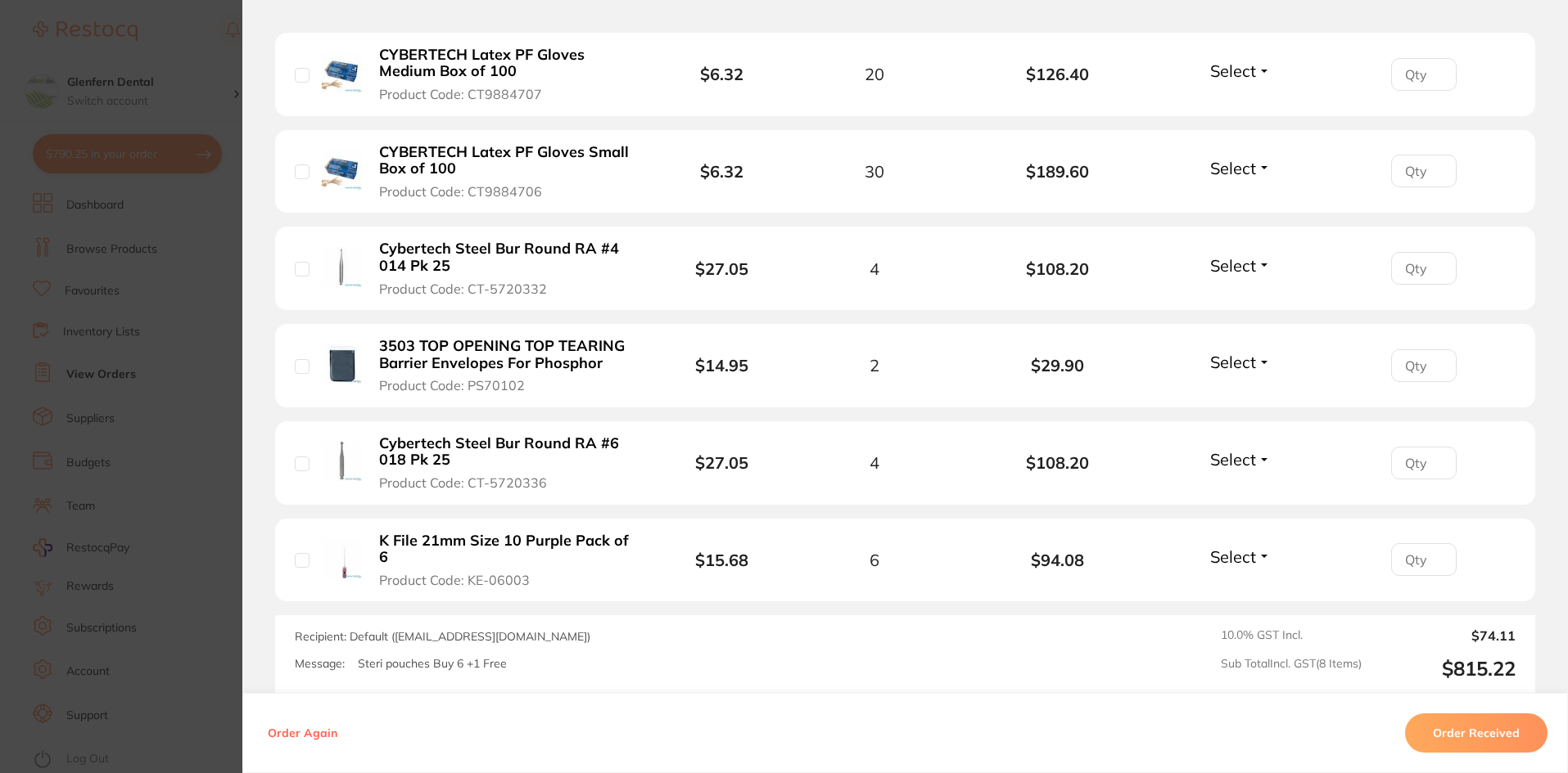
drag, startPoint x: 521, startPoint y: 384, endPoint x: 502, endPoint y: 386, distance: 19.1
click at [502, 386] on button "3503 TOP OPENING TOP TEARING Barrier Envelopes For Phosphor Product Code: PS701…" at bounding box center [505, 366] width 262 height 57
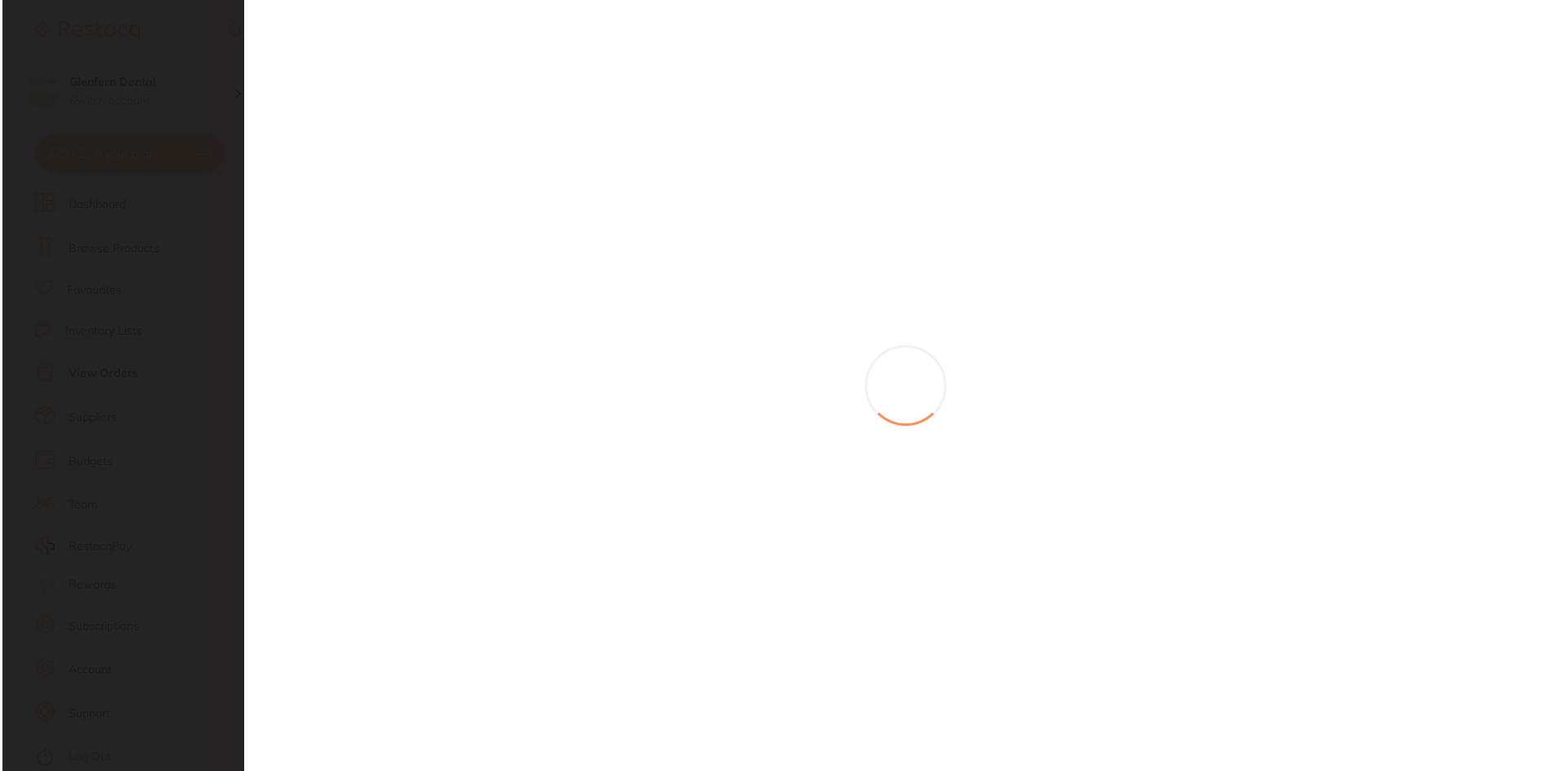
scroll to position [0, 0]
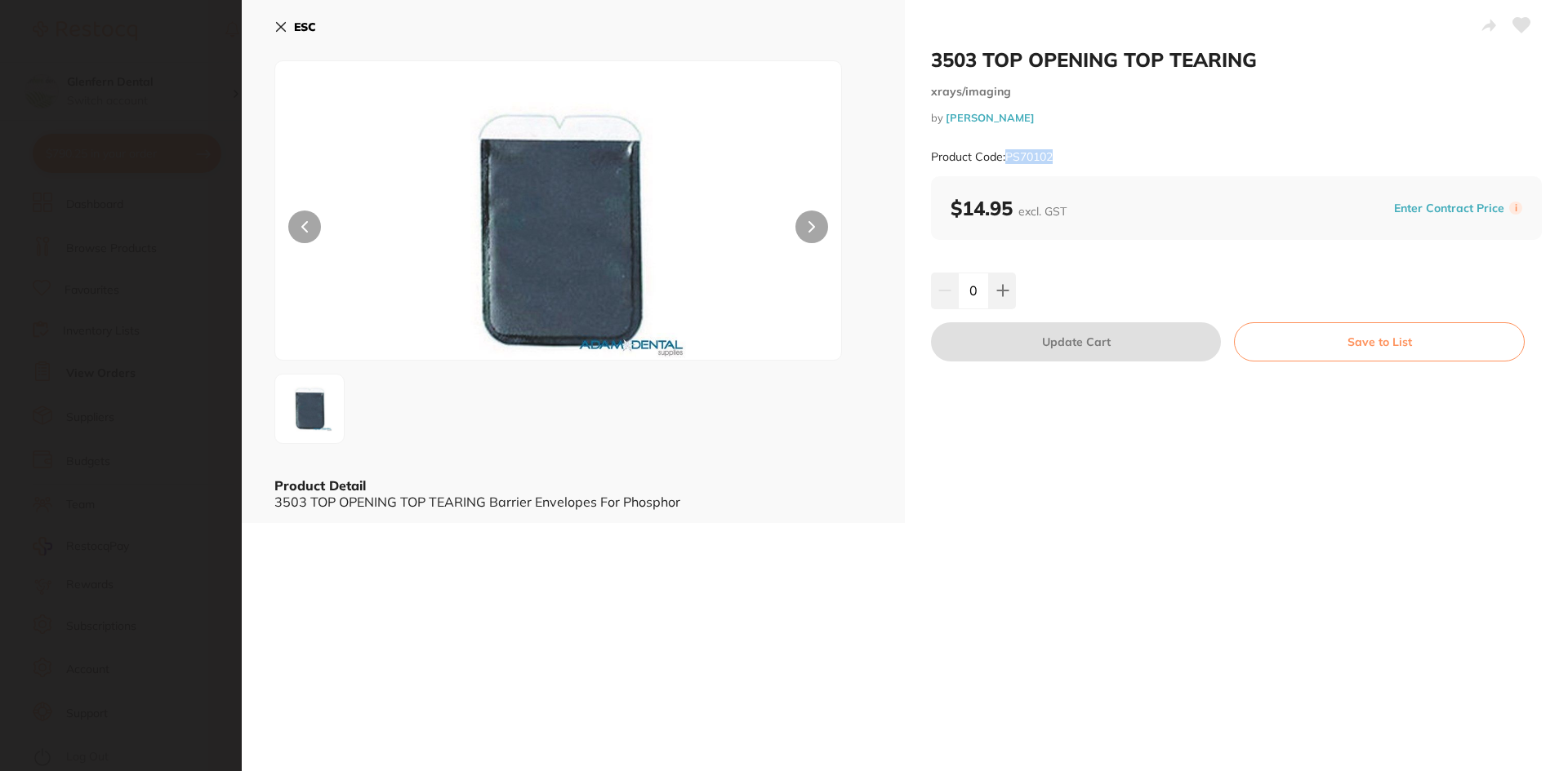
drag, startPoint x: 1063, startPoint y: 155, endPoint x: 1009, endPoint y: 159, distance: 54.1
click at [1009, 159] on div "Product Code: PS70102" at bounding box center [1236, 157] width 611 height 40
copy small "PS70102"
click at [280, 25] on icon at bounding box center [281, 27] width 13 height 13
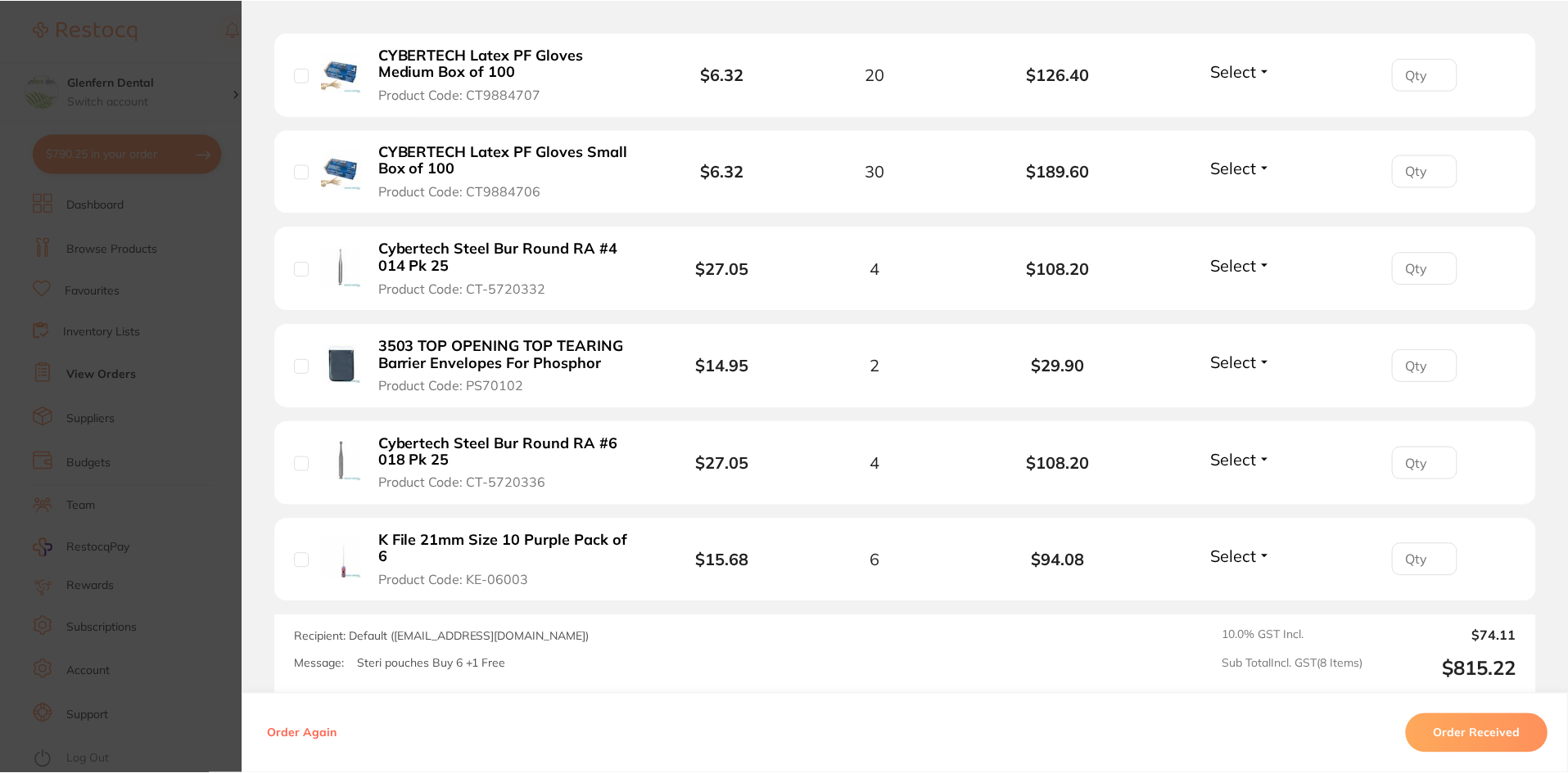
scroll to position [10392, 0]
click at [98, 252] on section "Order ID: Restocq- 69300 Order Information Accepted Order Date [DATE] 12:22 Sup…" at bounding box center [784, 386] width 1568 height 773
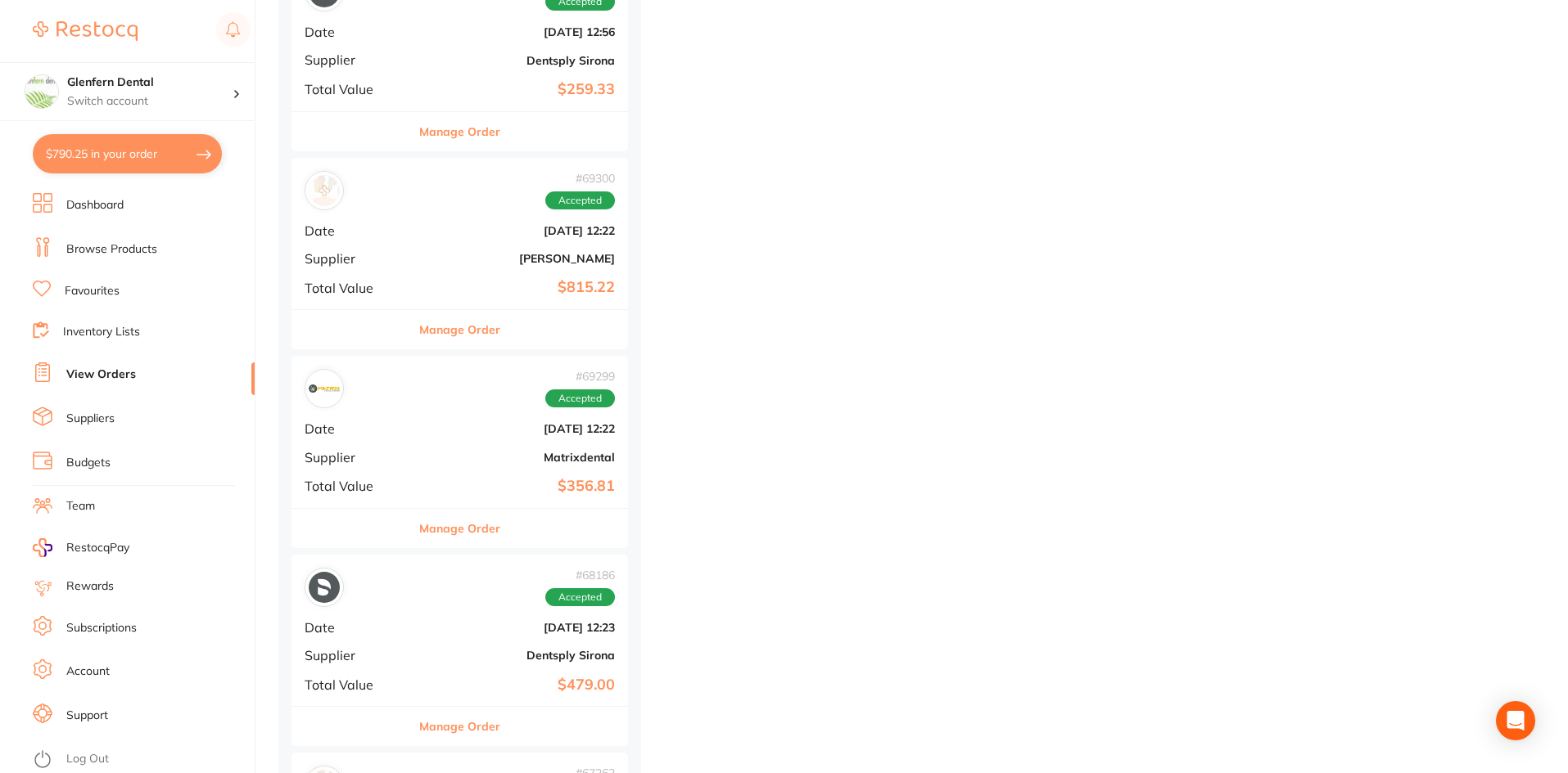
click at [124, 242] on link "Browse Products" at bounding box center [112, 249] width 91 height 16
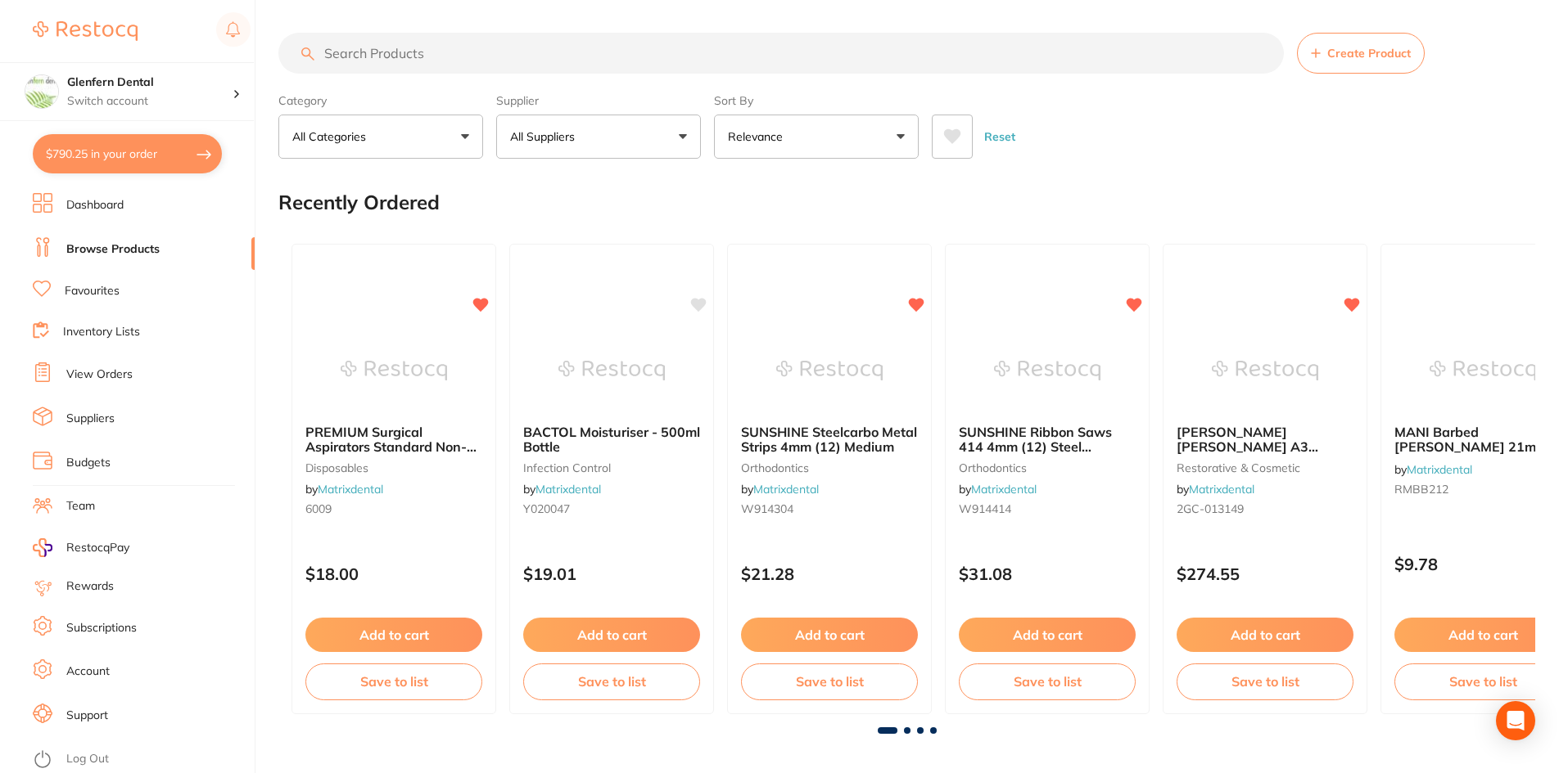
paste input "PS70102"
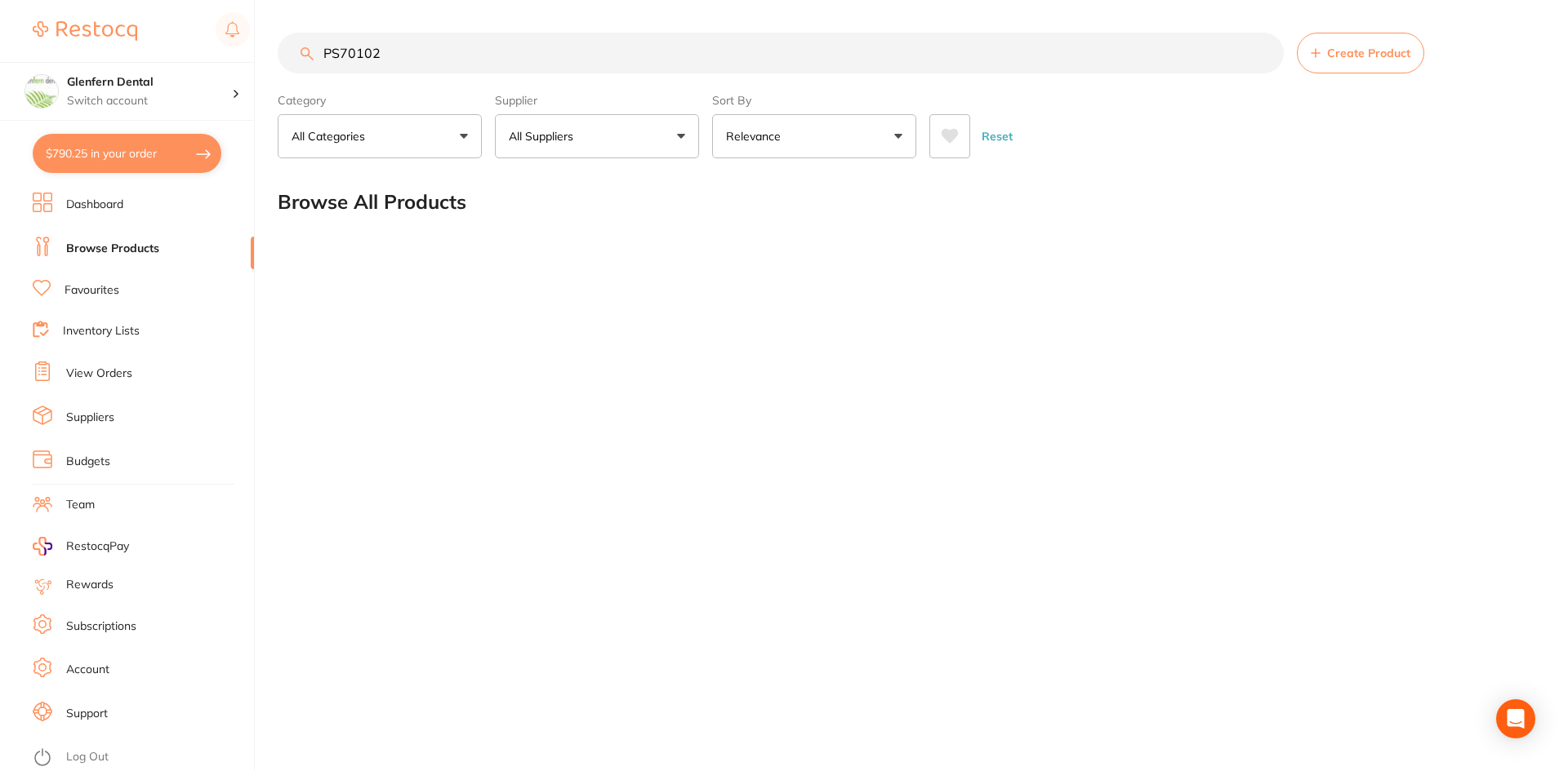
click at [685, 129] on button "All Suppliers" at bounding box center [597, 137] width 204 height 44
click at [556, 242] on li "All Suppliers" at bounding box center [597, 235] width 191 height 34
click at [422, 51] on input "PS70102" at bounding box center [780, 53] width 1006 height 41
type input "P"
click at [690, 134] on button "All Suppliers" at bounding box center [597, 137] width 204 height 44
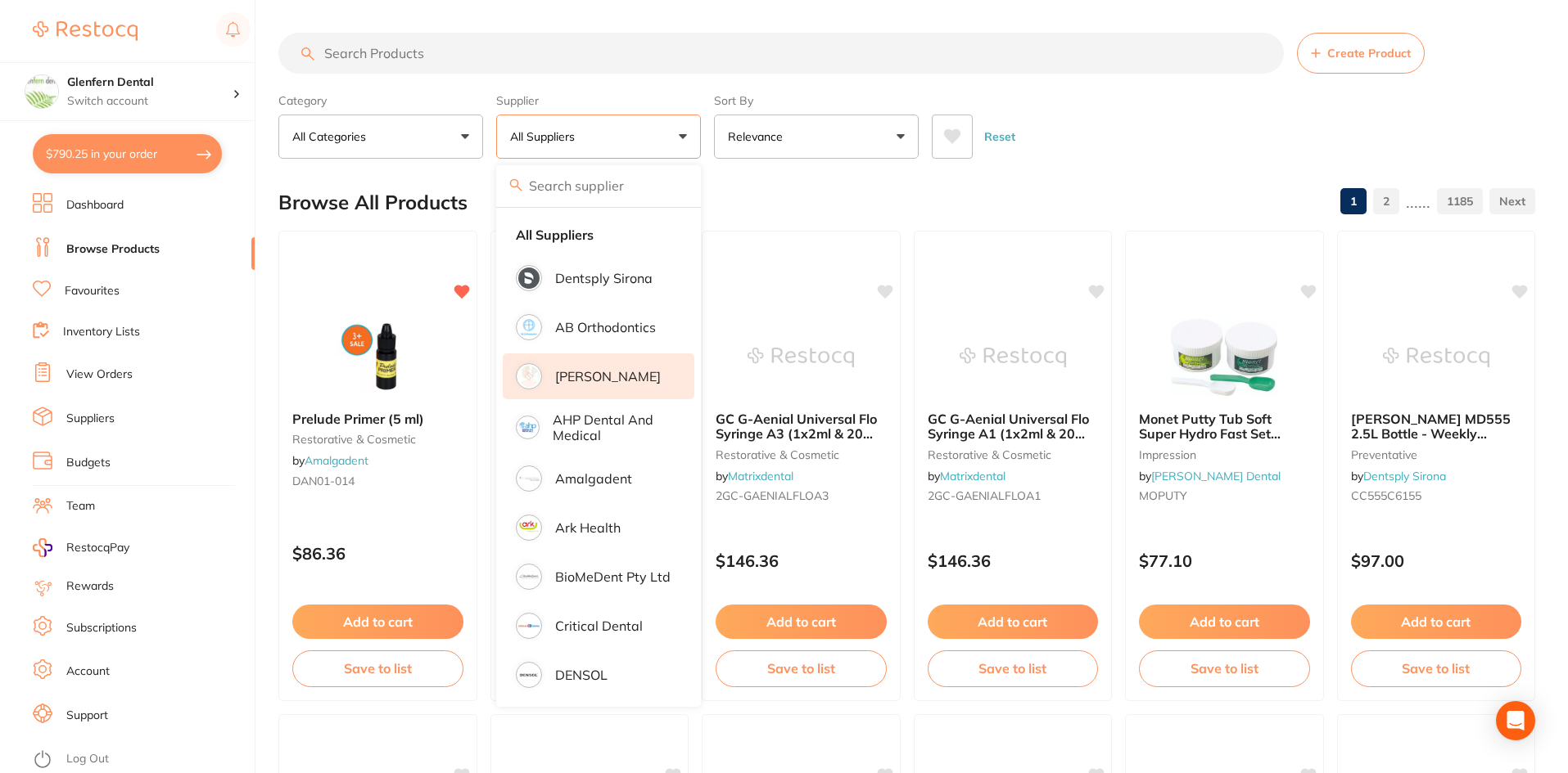
click at [583, 380] on p "[PERSON_NAME]" at bounding box center [608, 376] width 106 height 15
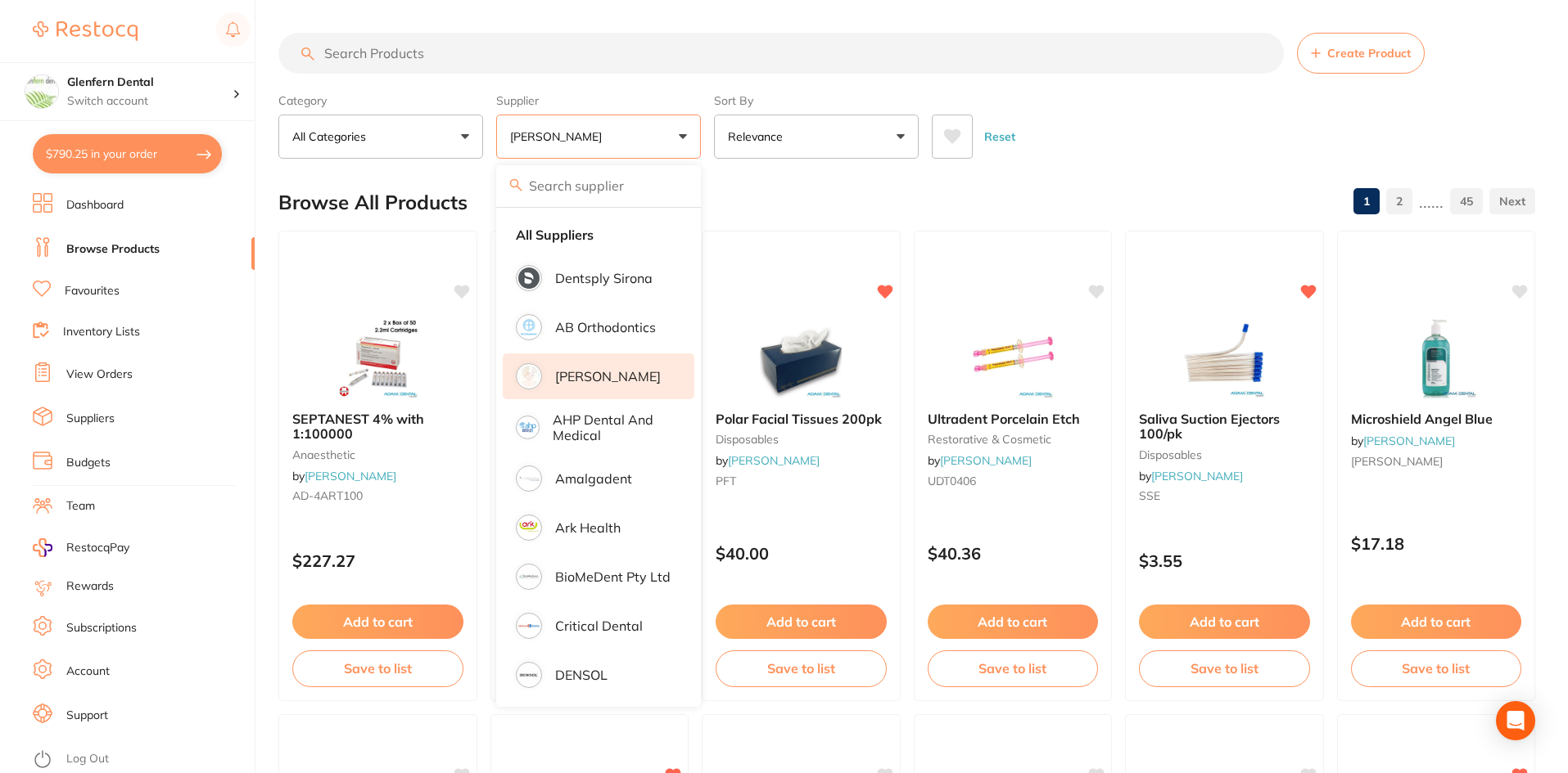
click at [355, 50] on input "search" at bounding box center [781, 53] width 1005 height 41
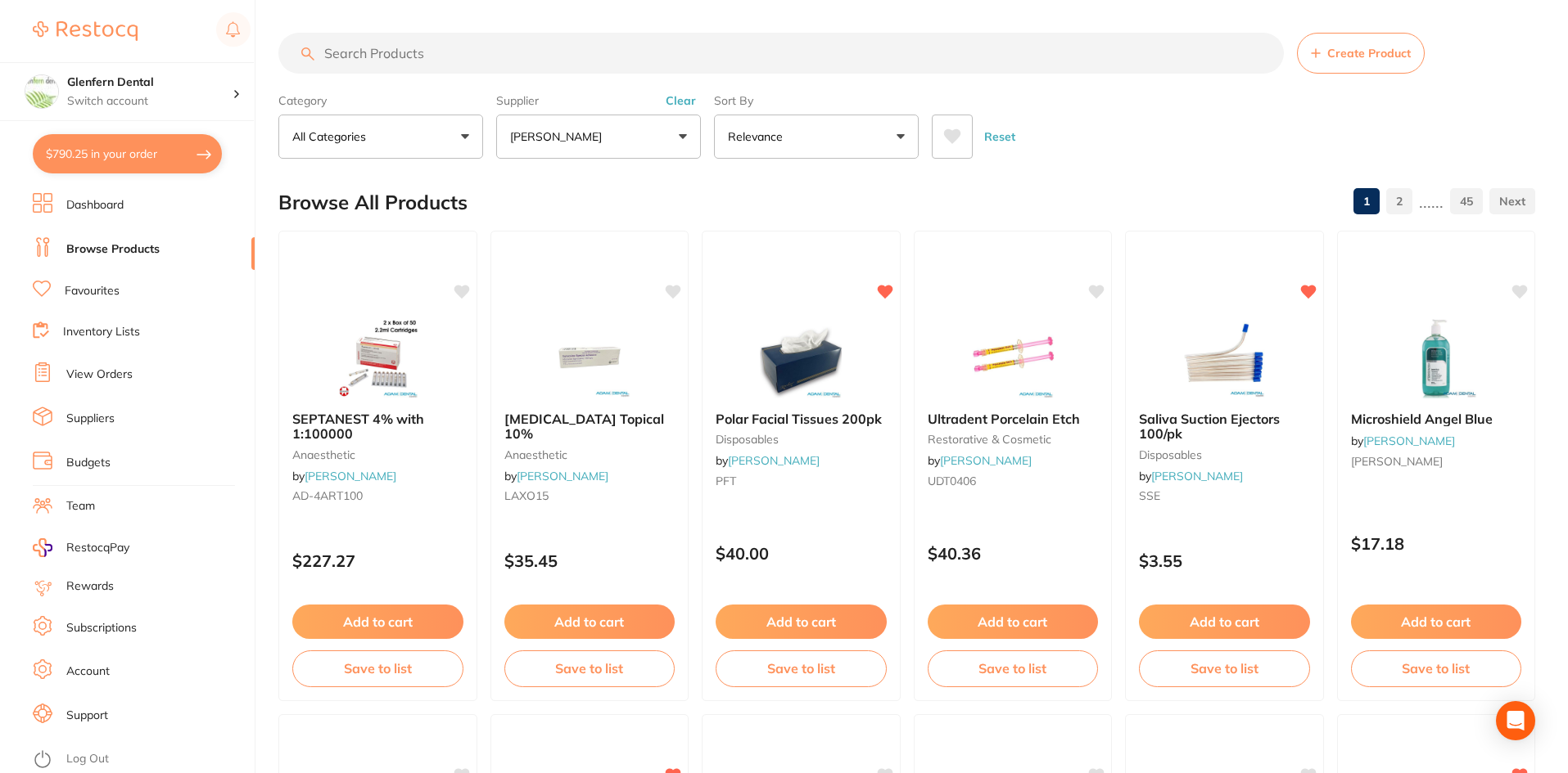
paste input "PS70102"
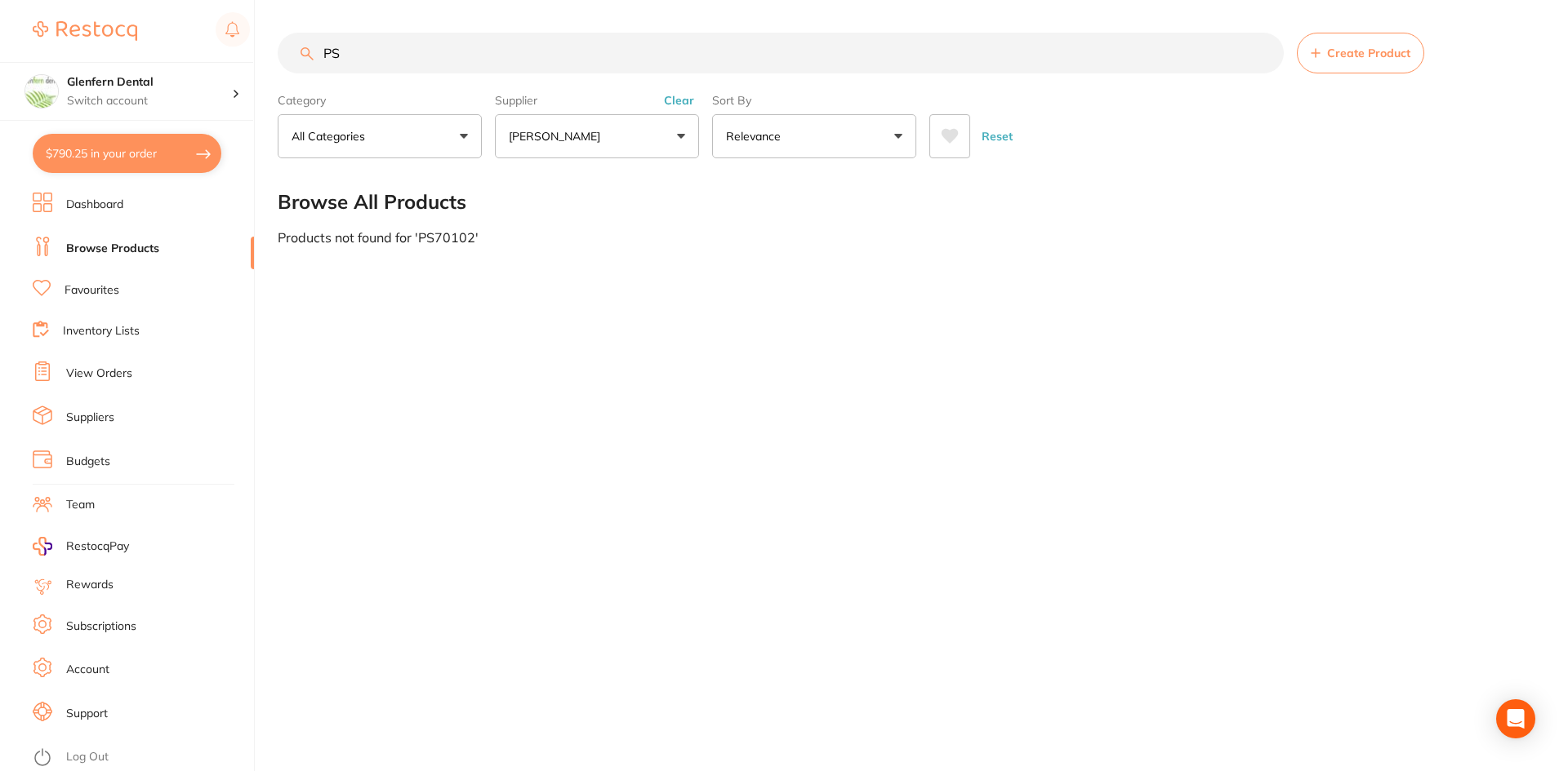
type input "P"
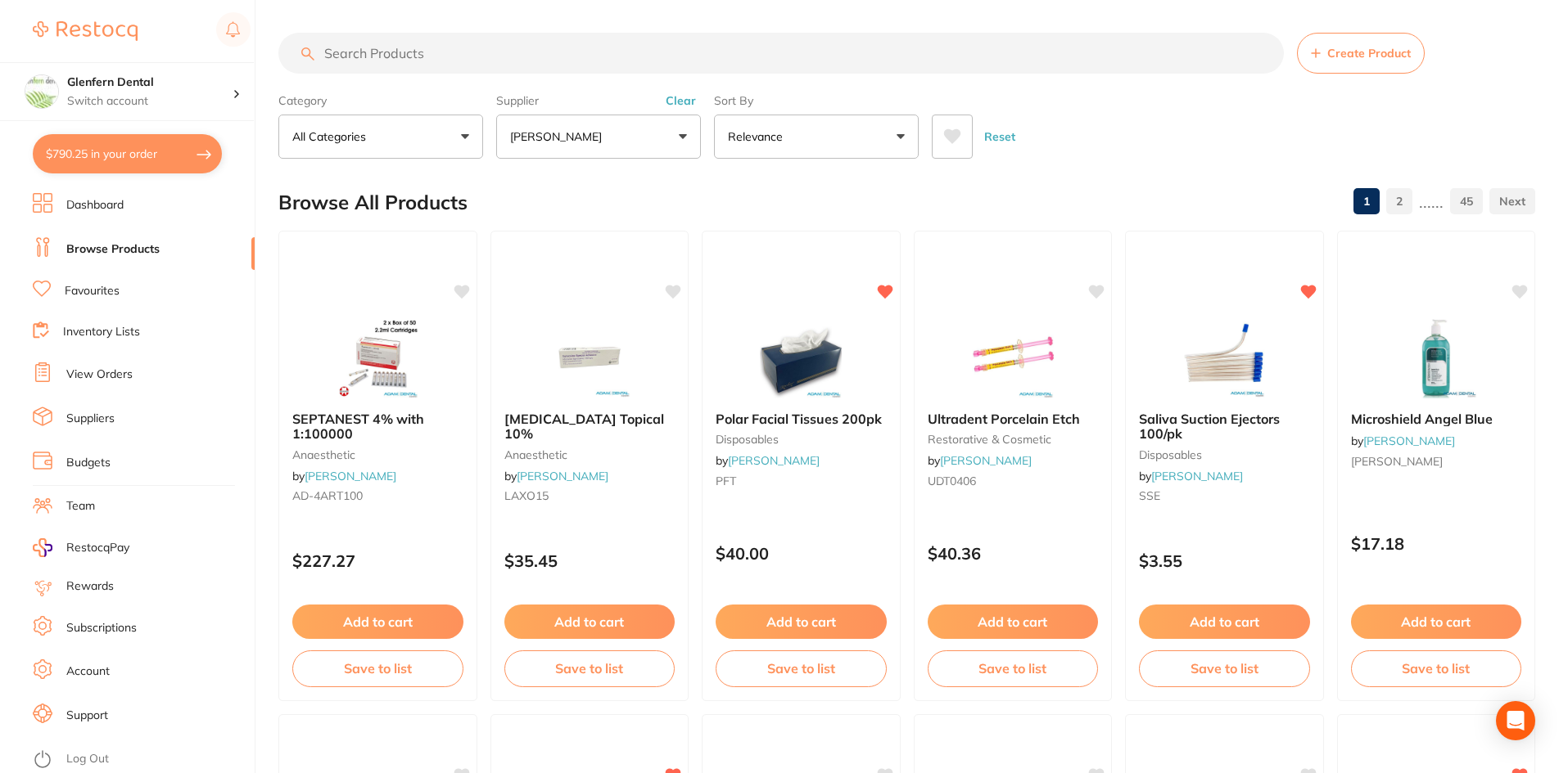
click at [93, 374] on link "View Orders" at bounding box center [99, 375] width 66 height 16
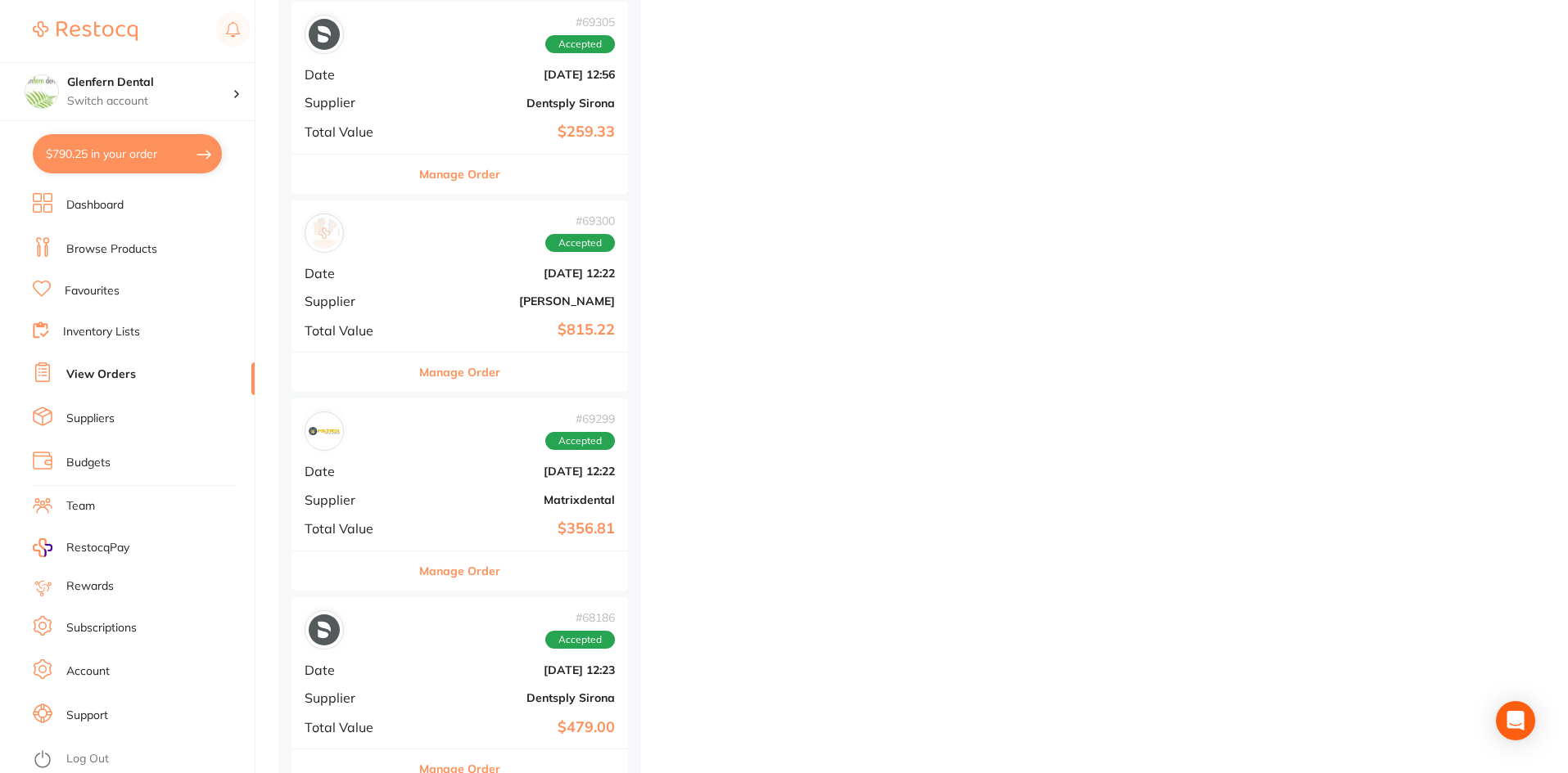
scroll to position [10392, 0]
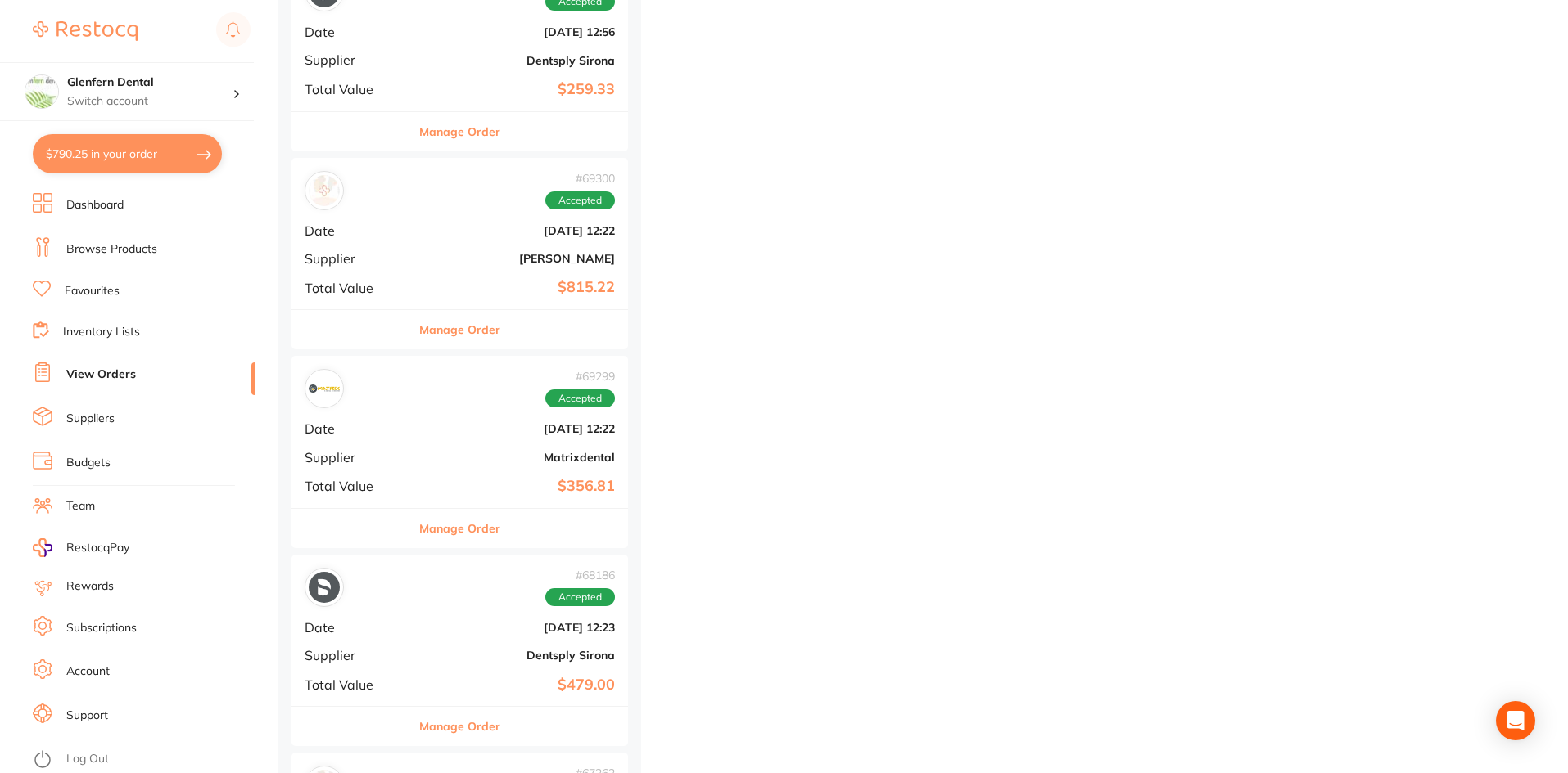
click at [480, 328] on button "Manage Order" at bounding box center [459, 330] width 81 height 39
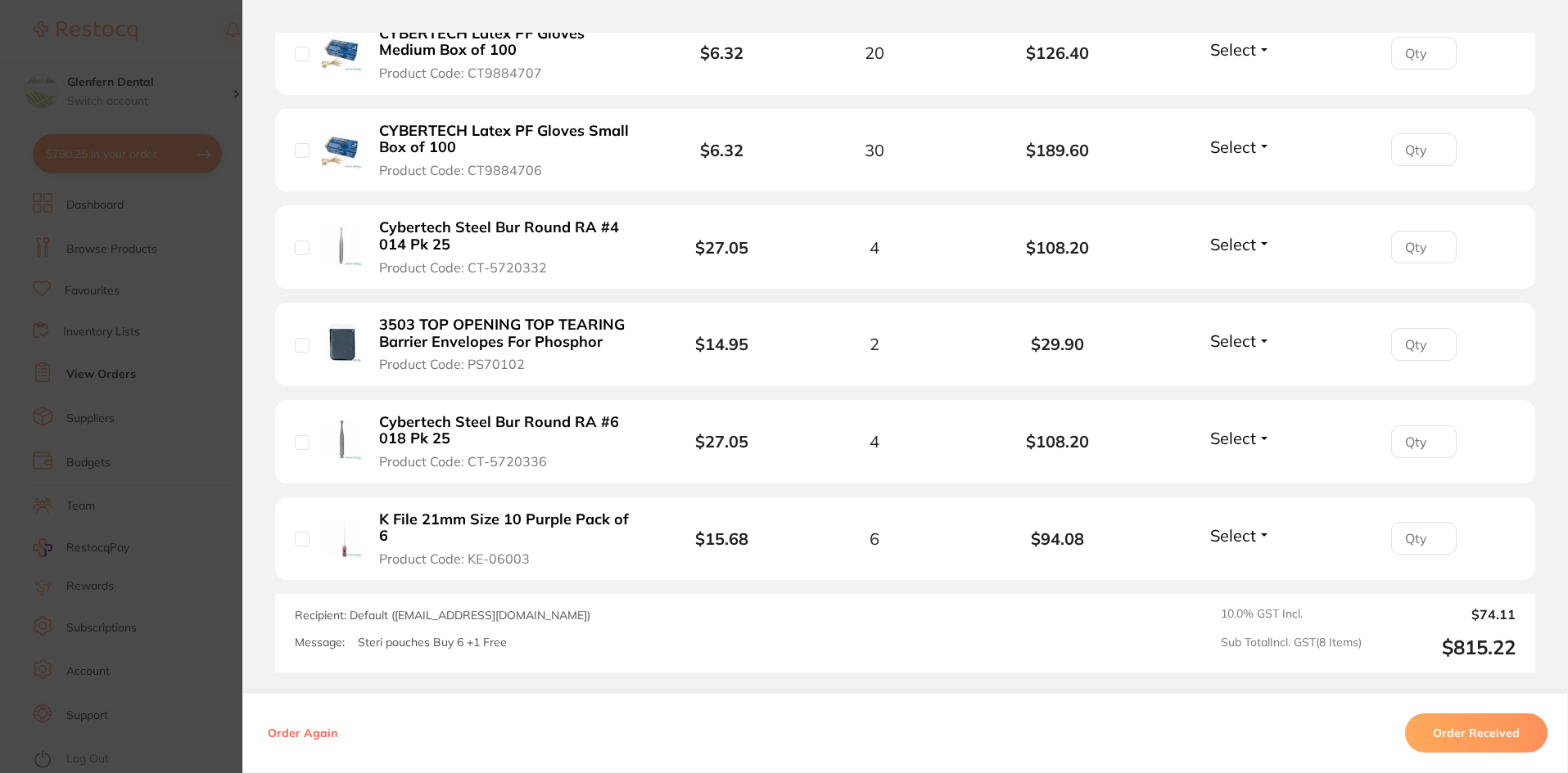
scroll to position [736, 0]
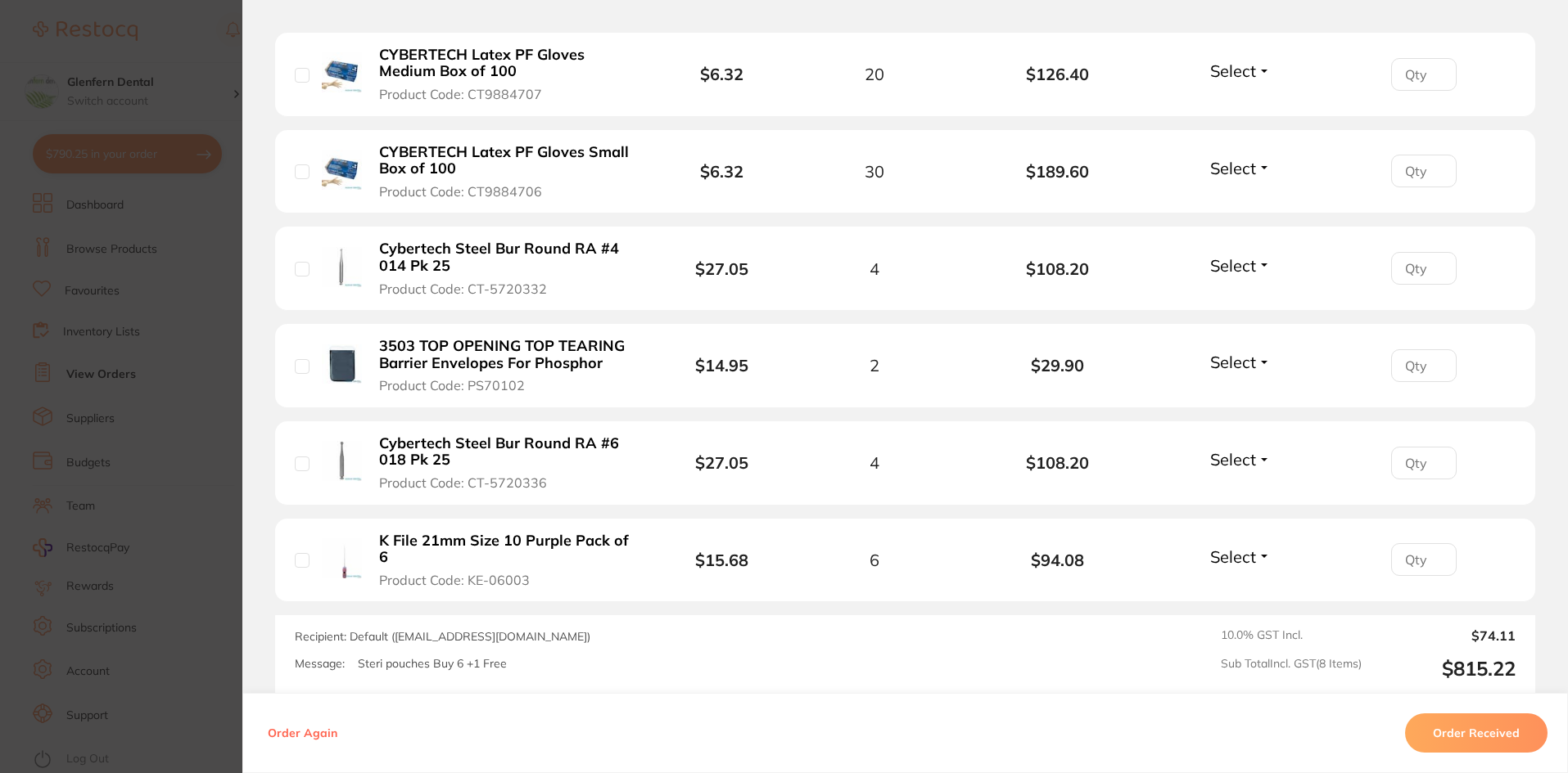
drag, startPoint x: 602, startPoint y: 366, endPoint x: 466, endPoint y: 346, distance: 137.5
click at [485, 361] on b "3503 TOP OPENING TOP TEARING Barrier Envelopes For Phosphor" at bounding box center [505, 354] width 253 height 34
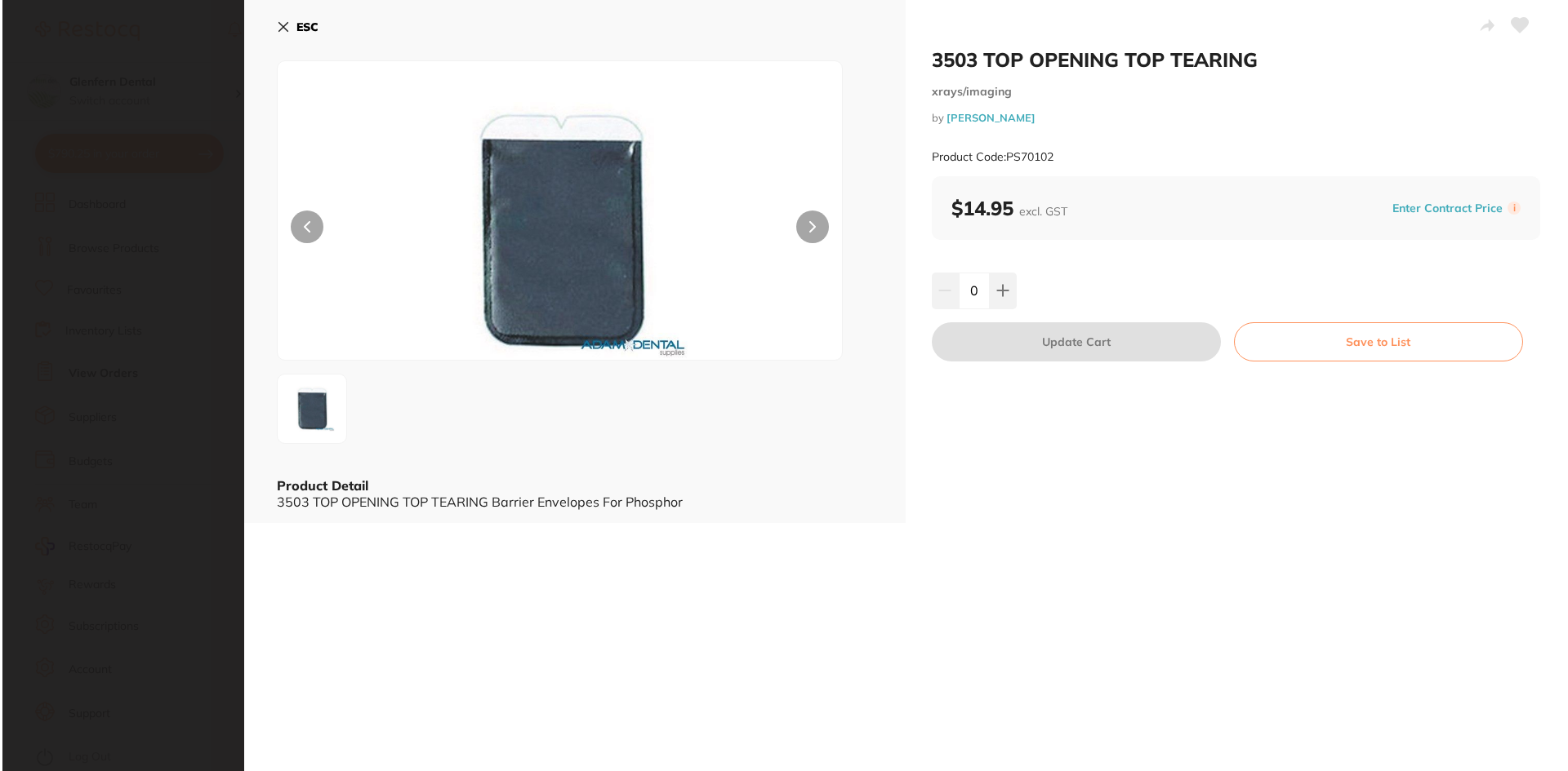
scroll to position [0, 0]
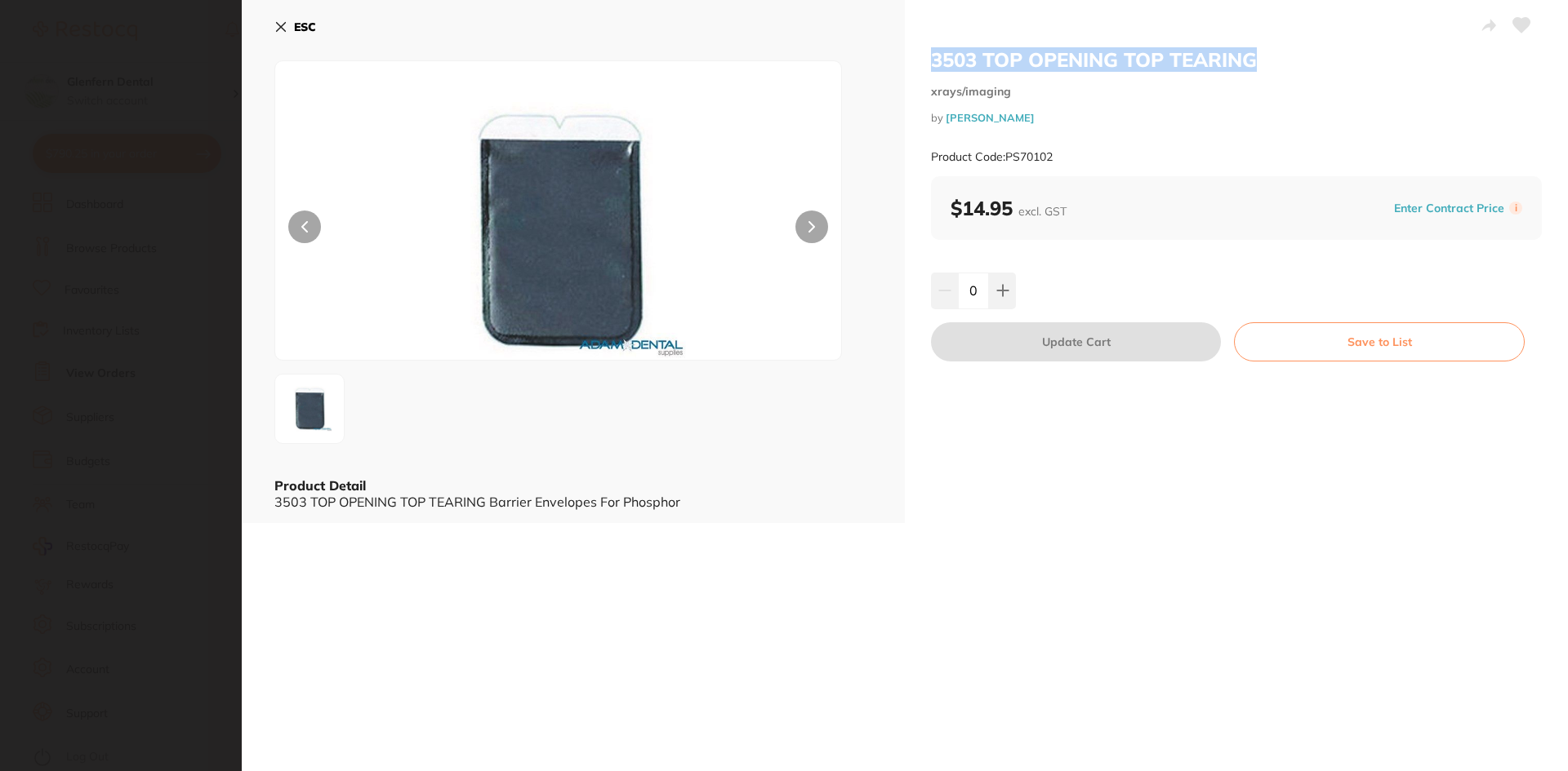
drag, startPoint x: 1262, startPoint y: 62, endPoint x: 926, endPoint y: 70, distance: 336.1
click at [926, 70] on div "3503 TOP OPENING TOP TEARING xrays/imaging by [PERSON_NAME] Product Code: PS701…" at bounding box center [1236, 262] width 663 height 523
copy h2 "3503 TOP OPENING TOP TEARING"
click at [278, 25] on icon at bounding box center [281, 27] width 9 height 9
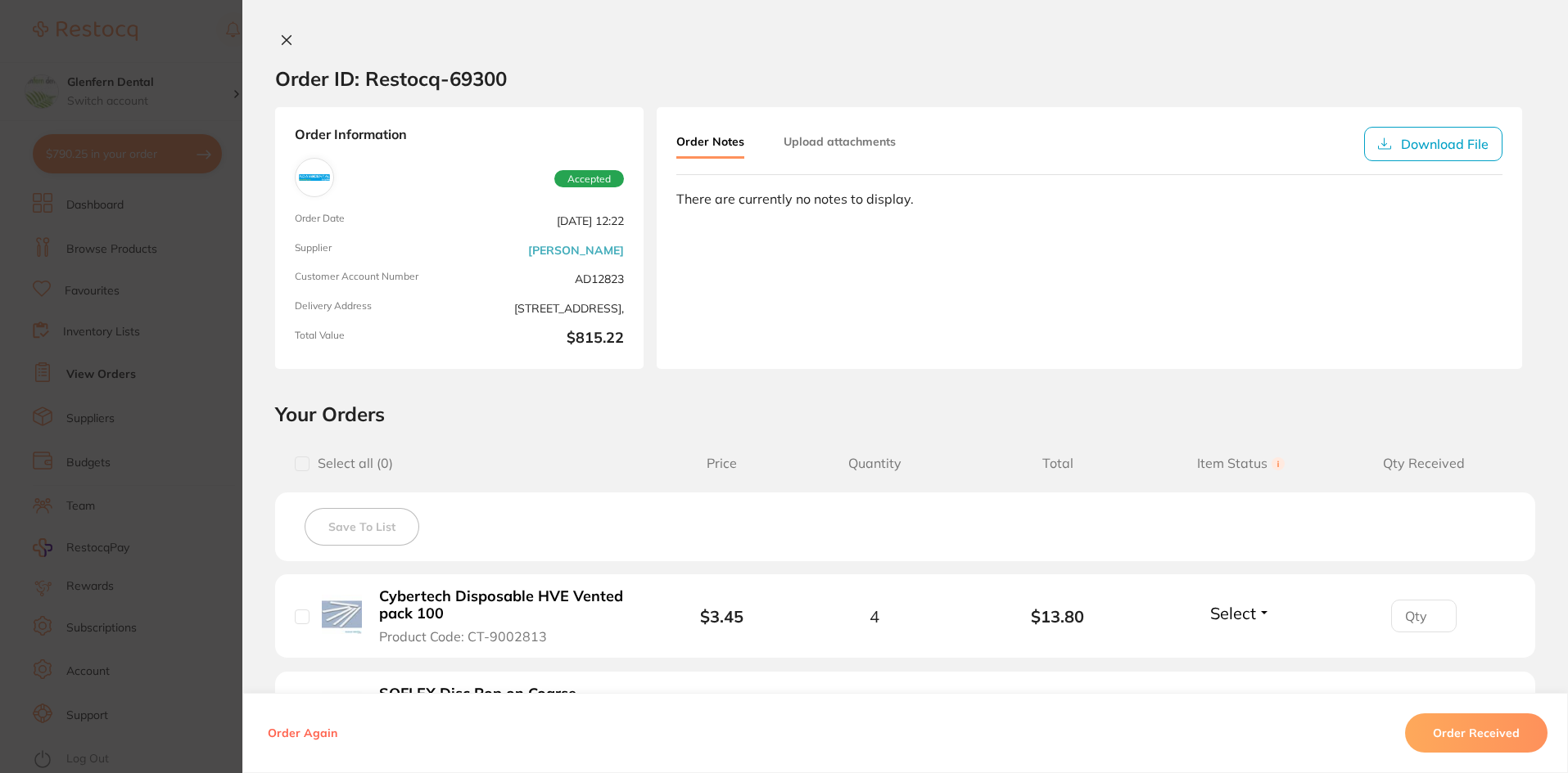
scroll to position [9738, 0]
click at [283, 42] on icon at bounding box center [286, 40] width 9 height 9
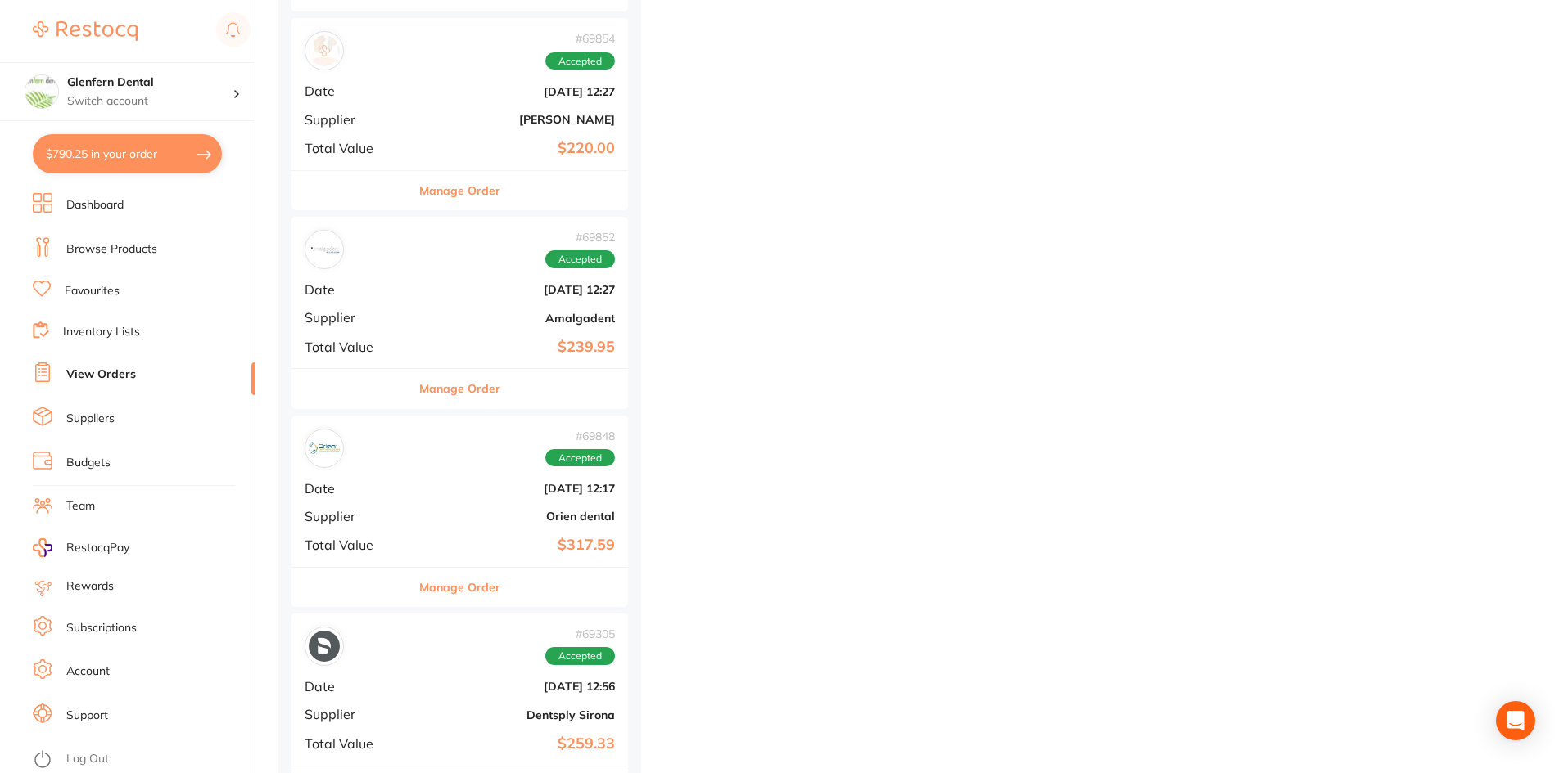
click at [98, 253] on link "Browse Products" at bounding box center [112, 249] width 91 height 16
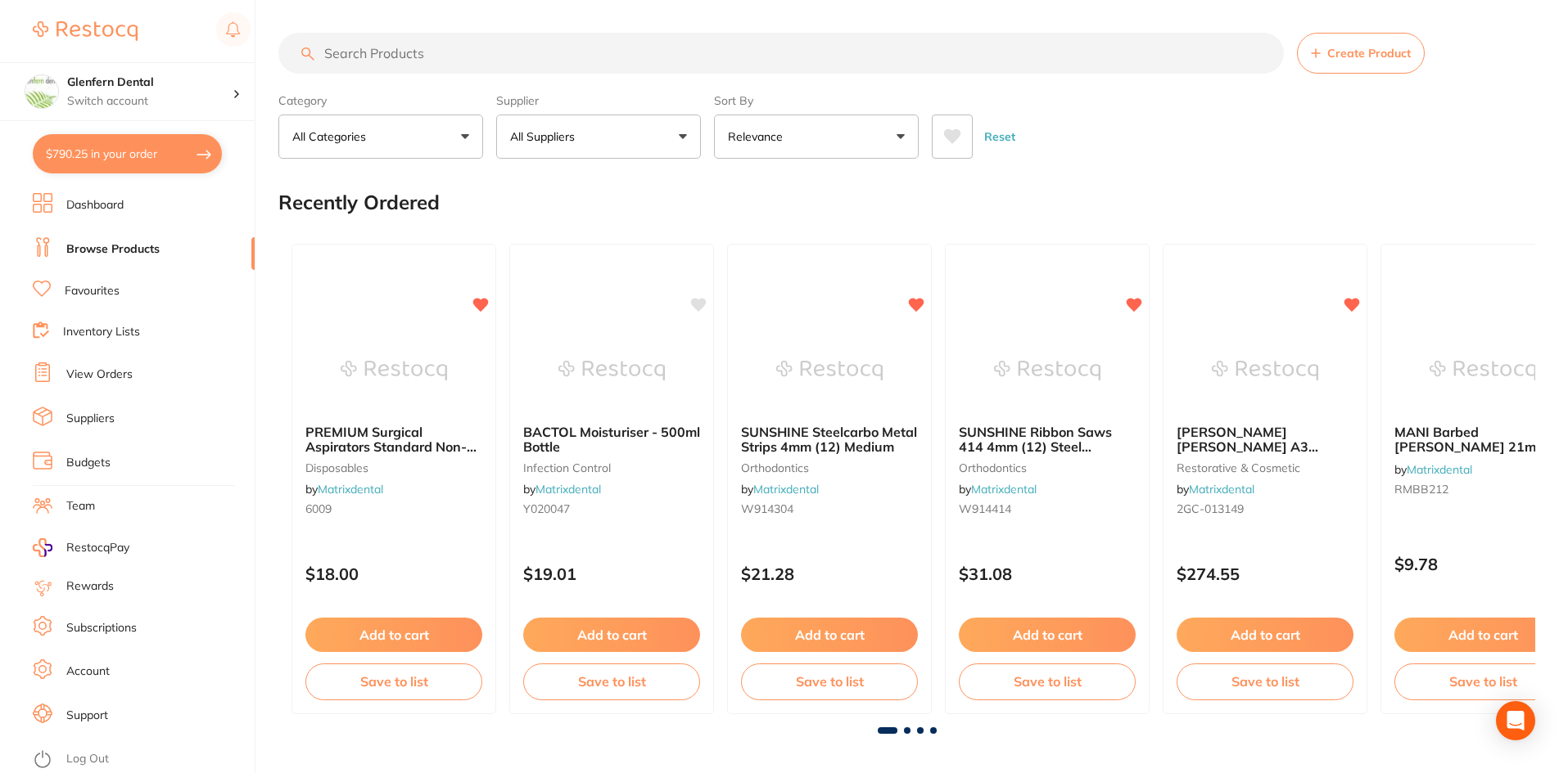
paste input "3503 TOP OPENING TOP TEARING"
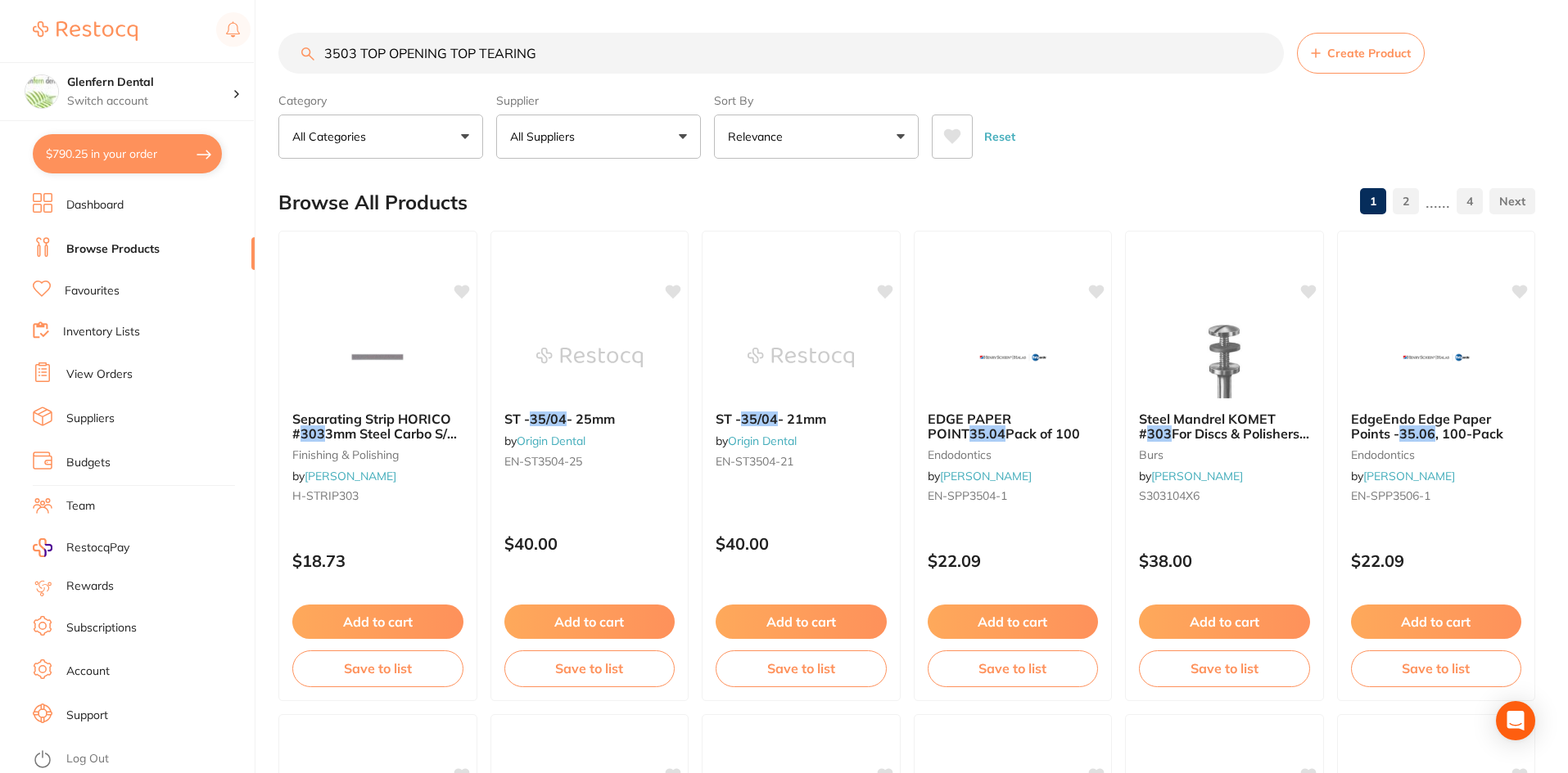
click at [690, 130] on button "All Suppliers" at bounding box center [599, 137] width 205 height 44
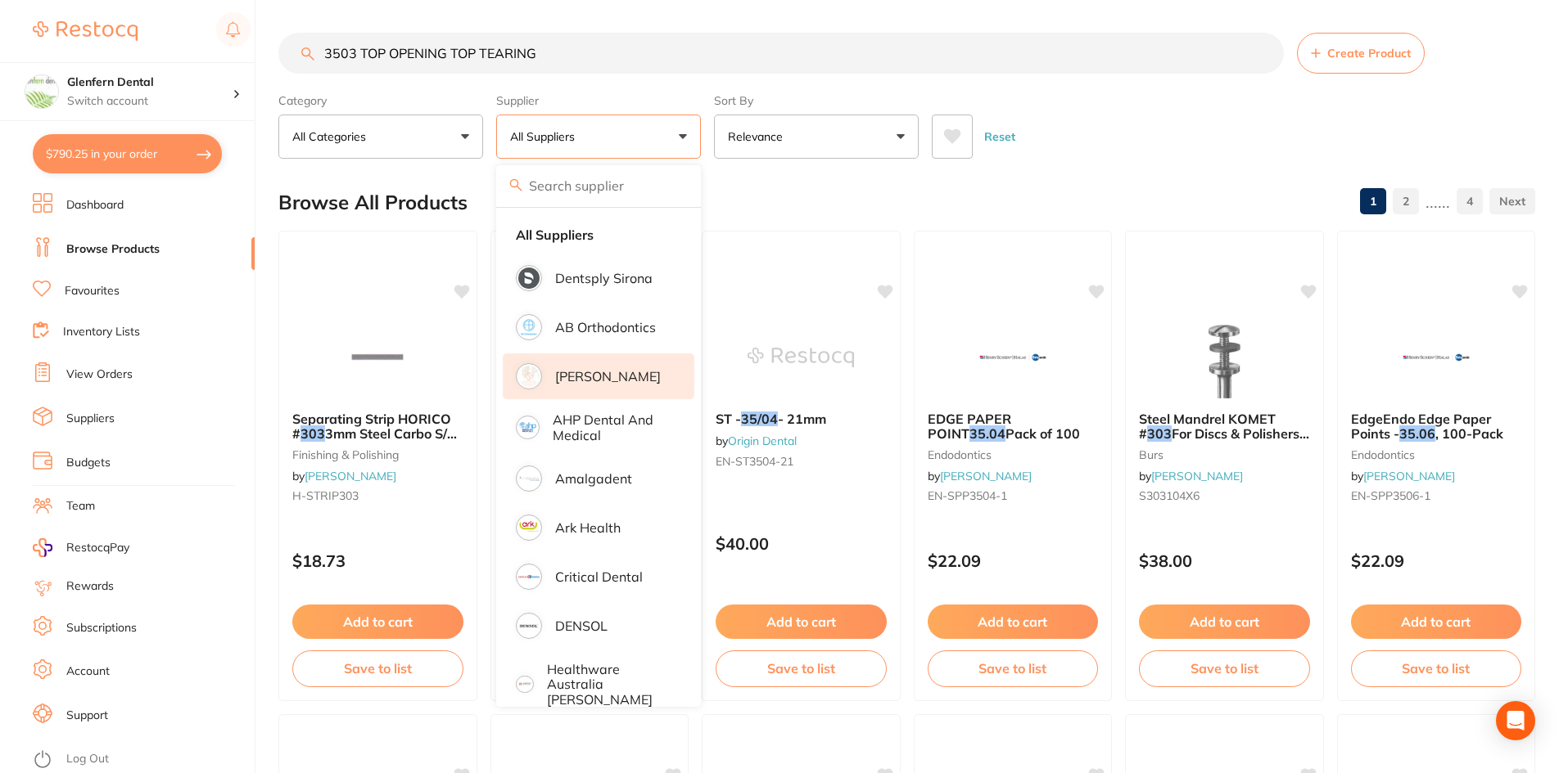
click at [592, 370] on p "[PERSON_NAME]" at bounding box center [608, 376] width 106 height 15
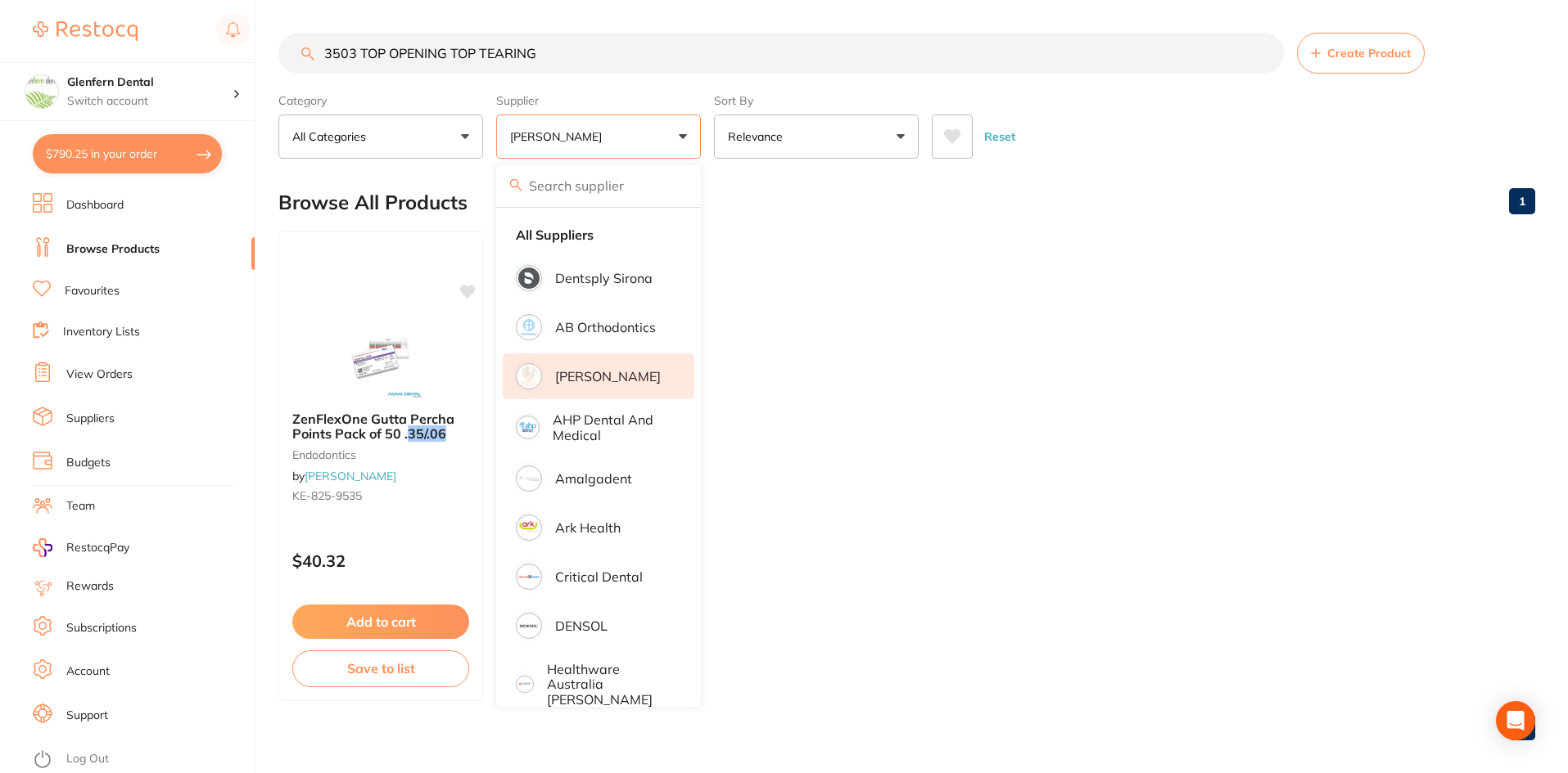
click at [595, 379] on p "[PERSON_NAME]" at bounding box center [608, 376] width 106 height 15
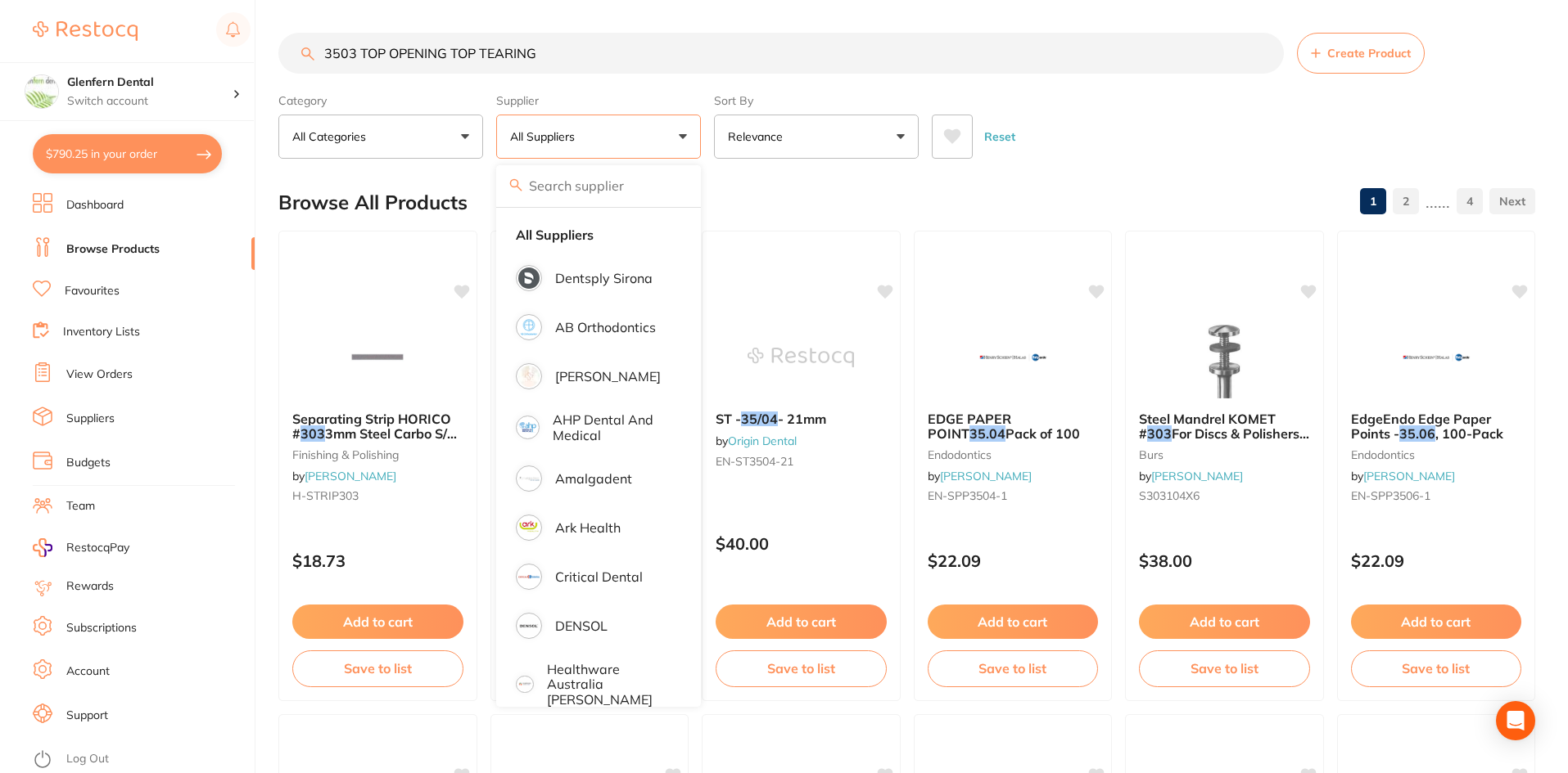
click at [1068, 101] on div "Category All Categories All Categories burs disposables Disposables education e…" at bounding box center [906, 123] width 1256 height 72
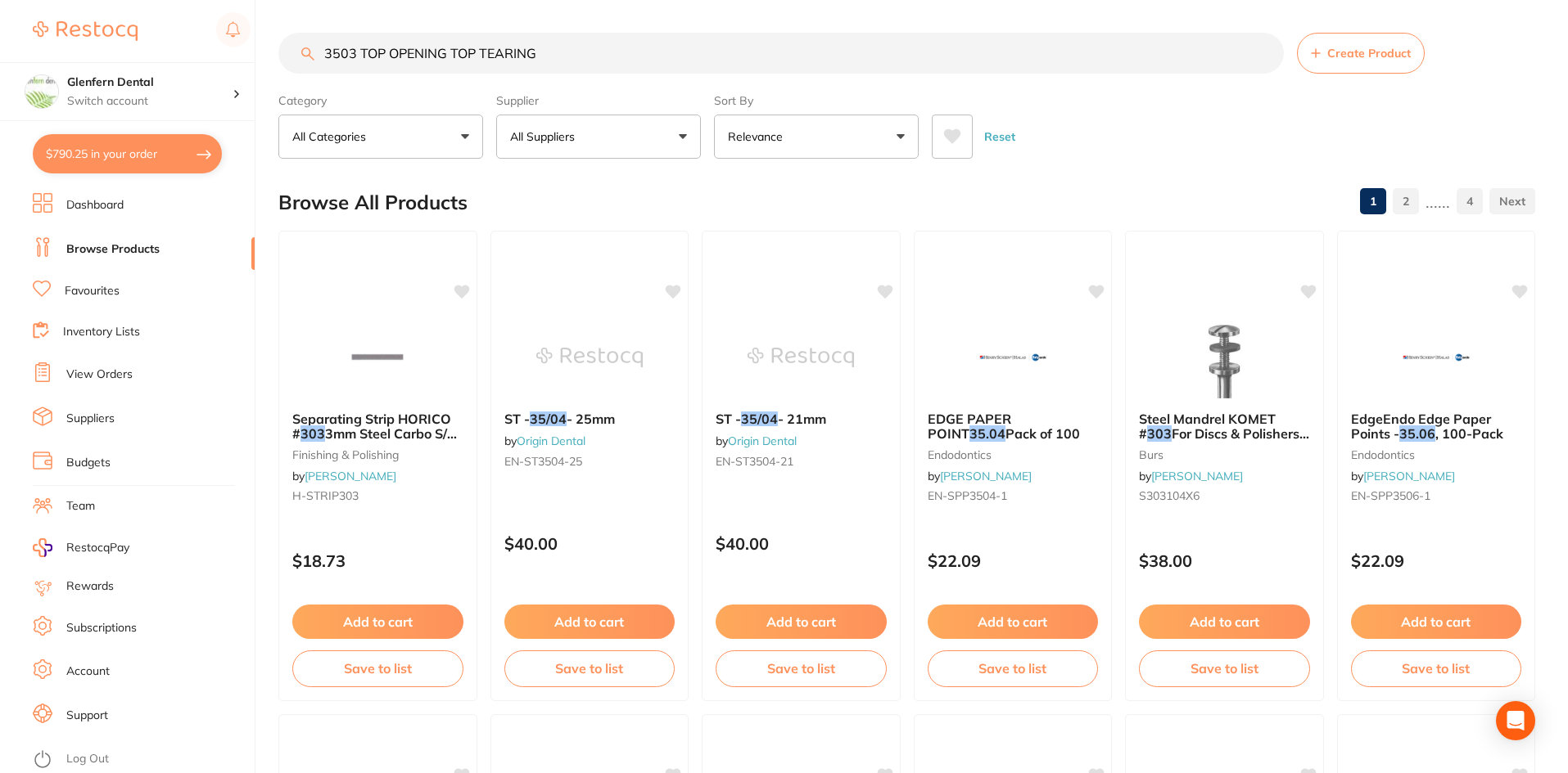
click at [569, 50] on input "3503 TOP OPENING TOP TEARING" at bounding box center [781, 53] width 1005 height 41
type input "3"
